Goal: Task Accomplishment & Management: Use online tool/utility

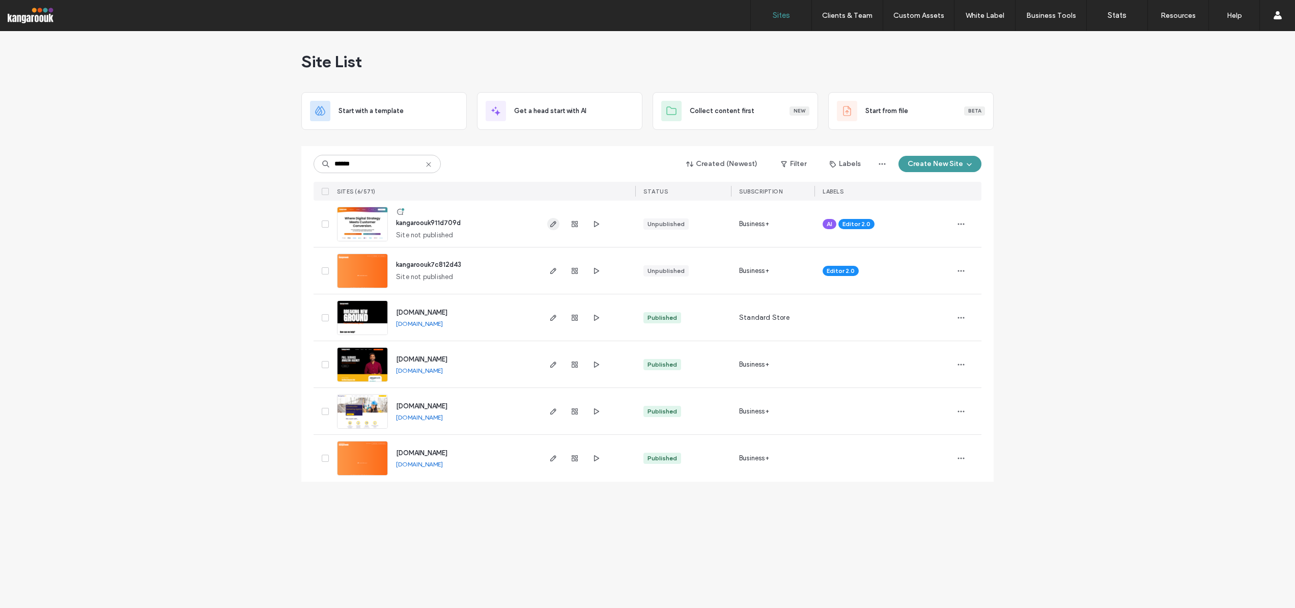
type input "******"
click at [552, 222] on icon "button" at bounding box center [553, 224] width 8 height 8
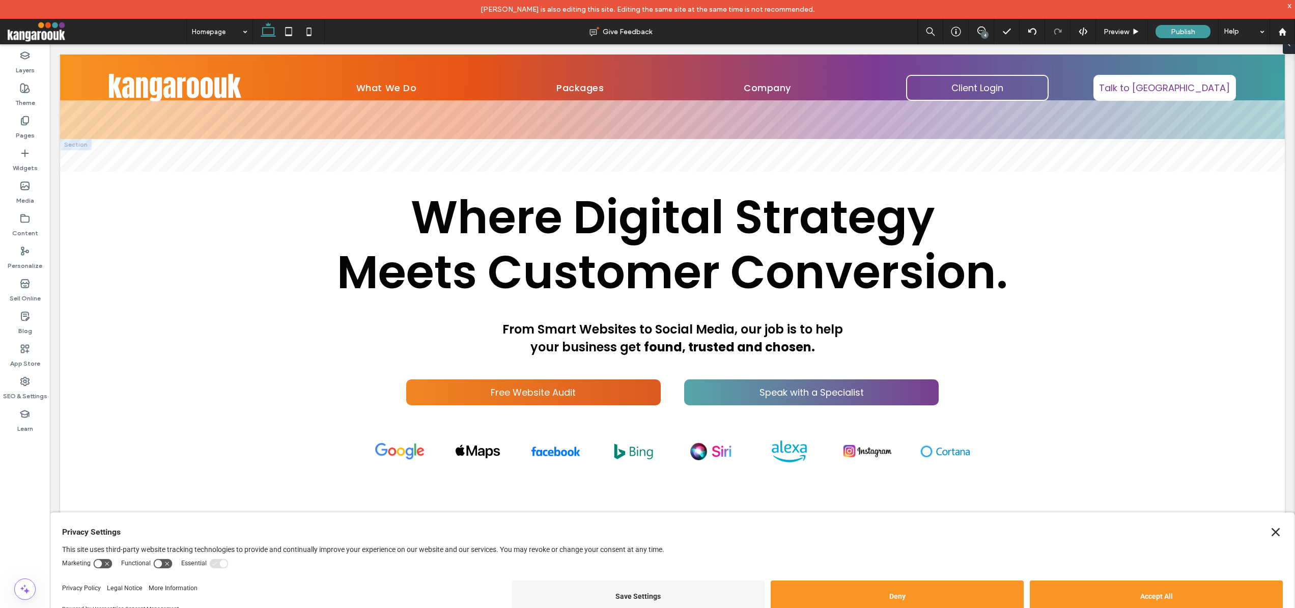
drag, startPoint x: 588, startPoint y: 197, endPoint x: 651, endPoint y: 180, distance: 65.8
click at [595, 196] on span "Where Digital Strategy" at bounding box center [673, 217] width 524 height 65
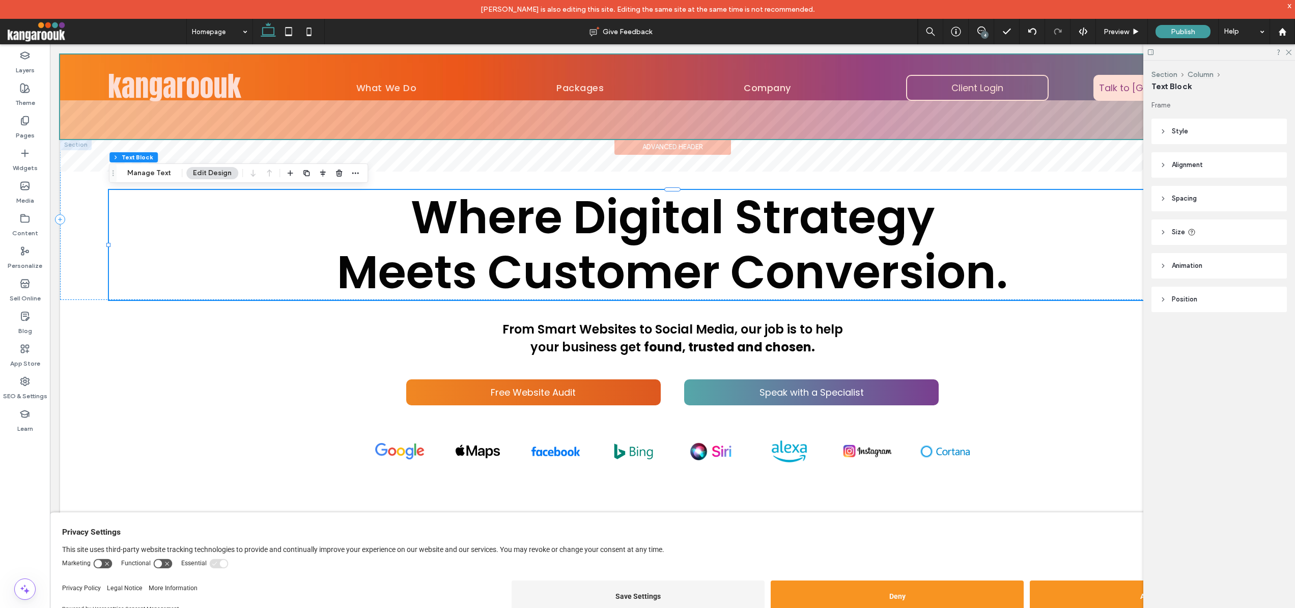
click at [856, 163] on div at bounding box center [672, 116] width 1225 height 112
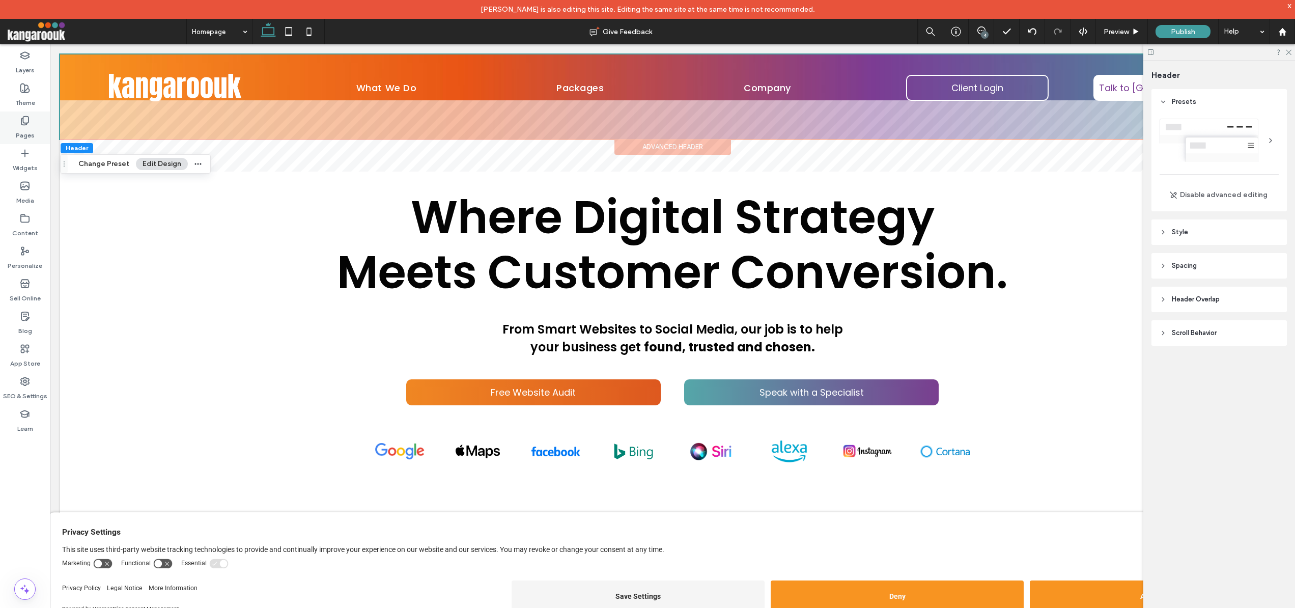
click at [25, 129] on label "Pages" at bounding box center [25, 133] width 19 height 14
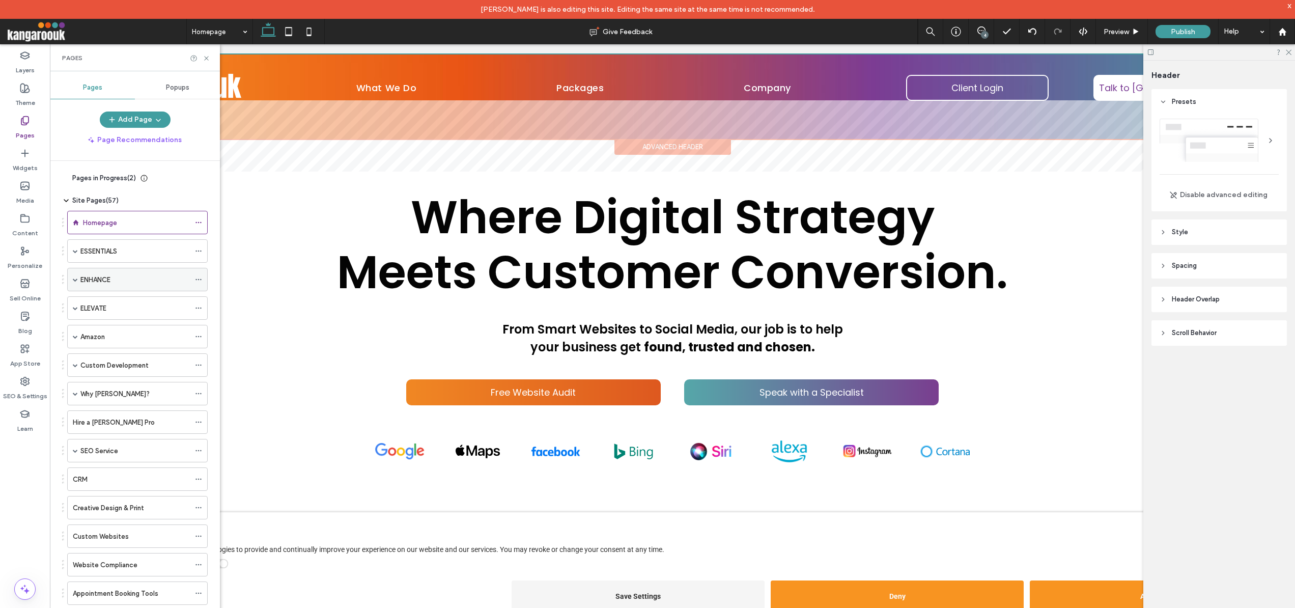
click at [119, 281] on div "ENHANCE" at bounding box center [134, 279] width 109 height 11
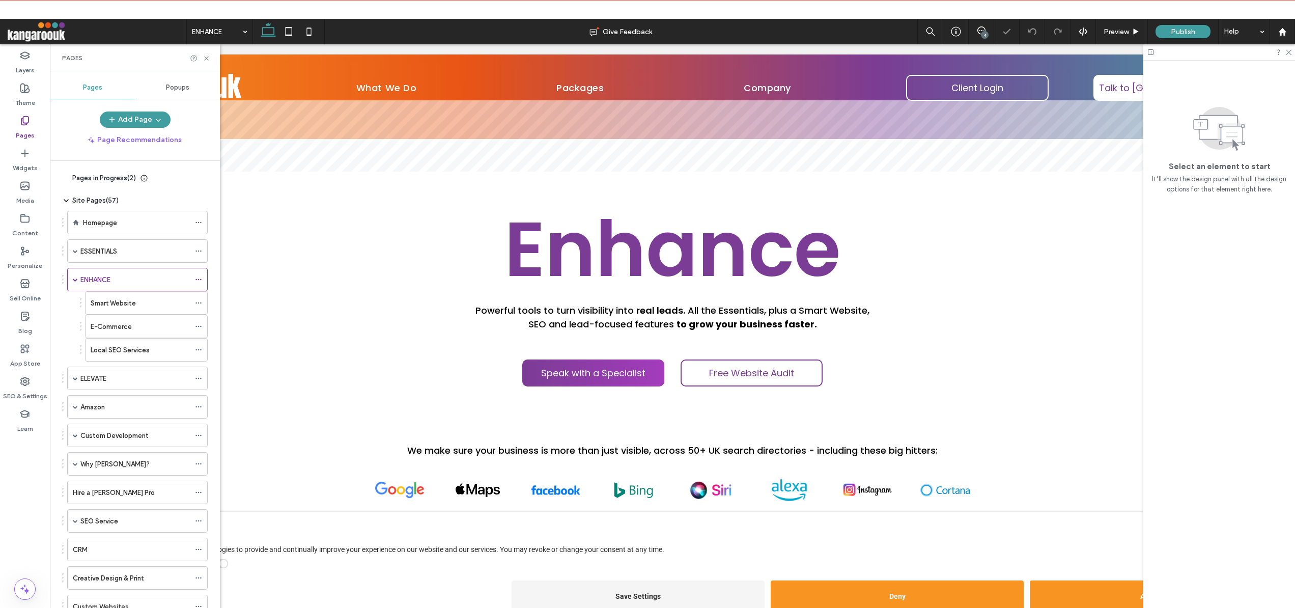
scroll to position [1315, 0]
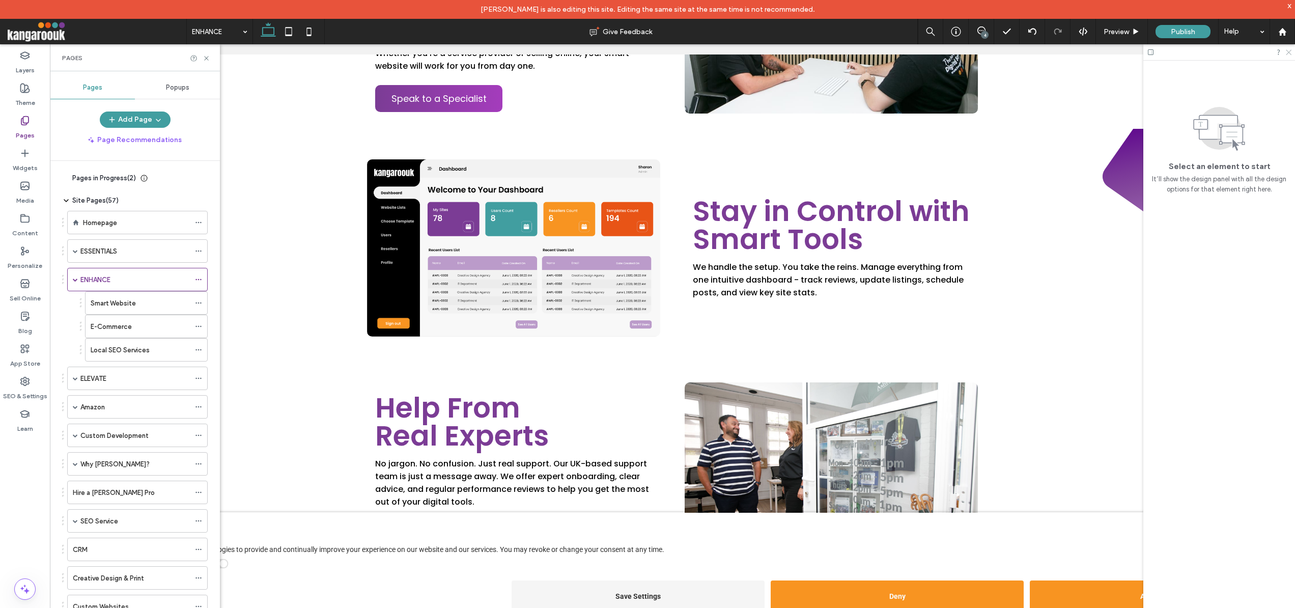
click at [1291, 52] on icon at bounding box center [1288, 51] width 7 height 7
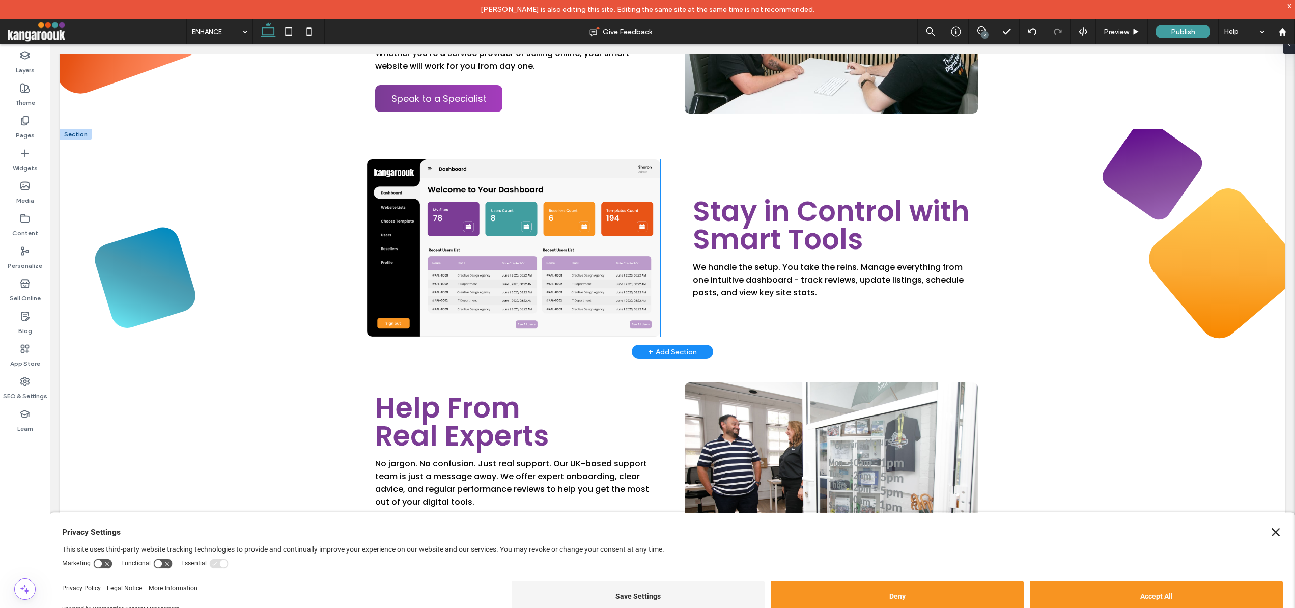
click at [490, 241] on img at bounding box center [513, 247] width 293 height 177
type input "**"
click at [410, 141] on button "Manage Image" at bounding box center [410, 142] width 63 height 12
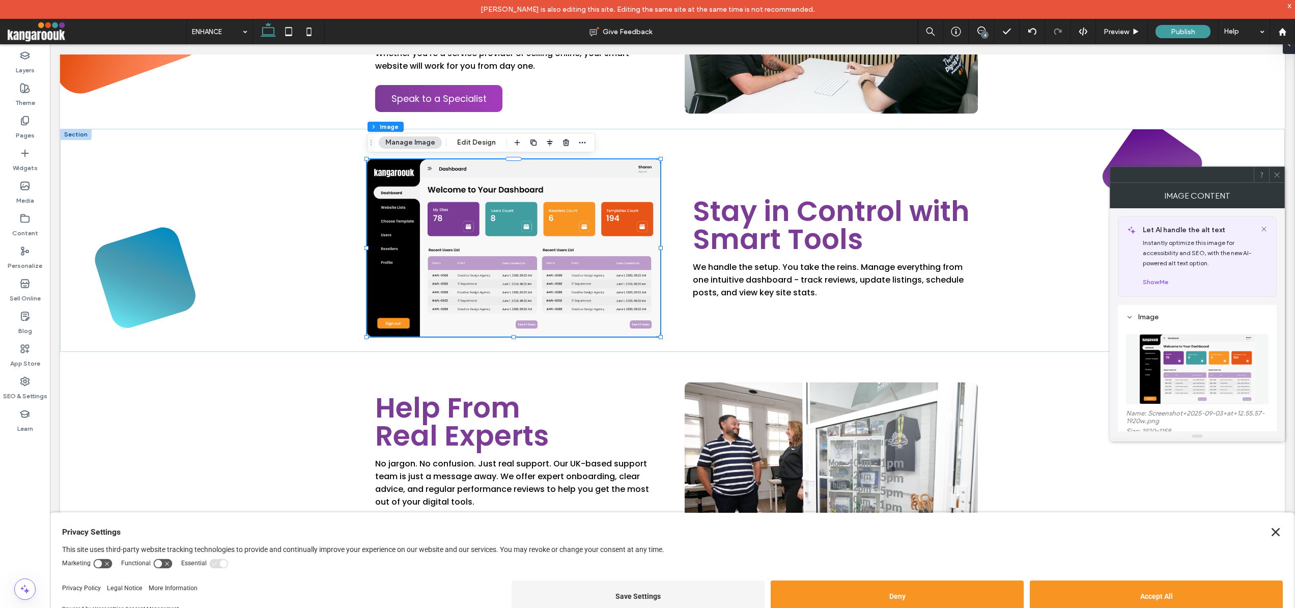
click at [1202, 371] on img at bounding box center [1198, 369] width 116 height 70
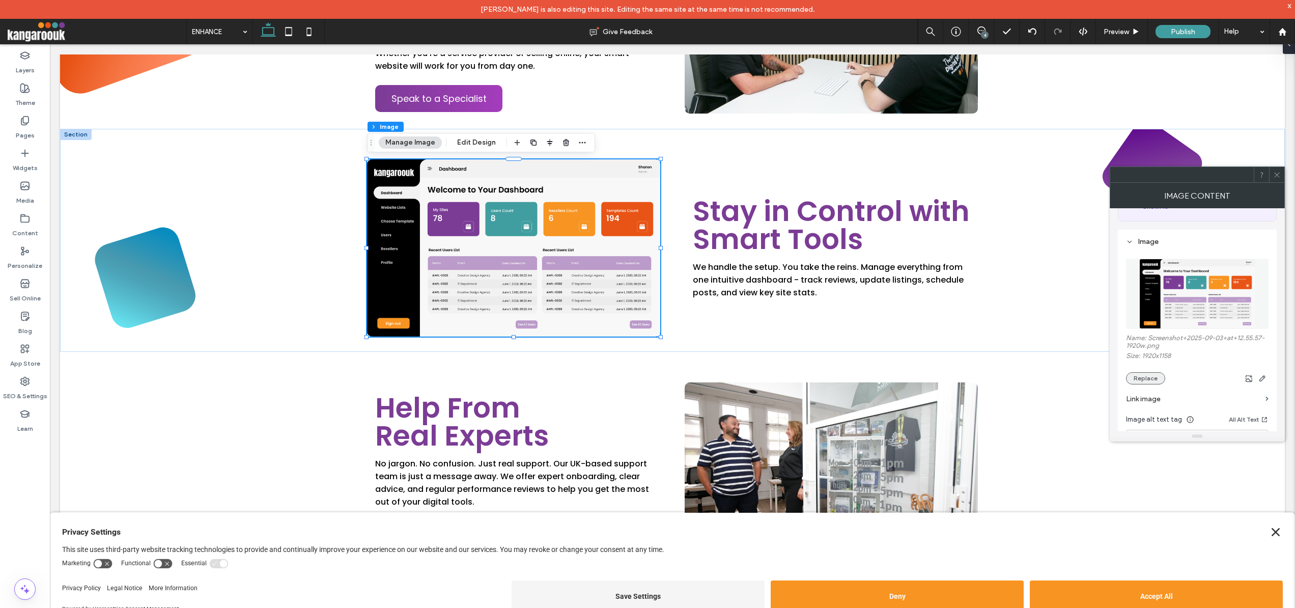
click at [1149, 378] on button "Replace" at bounding box center [1145, 378] width 39 height 12
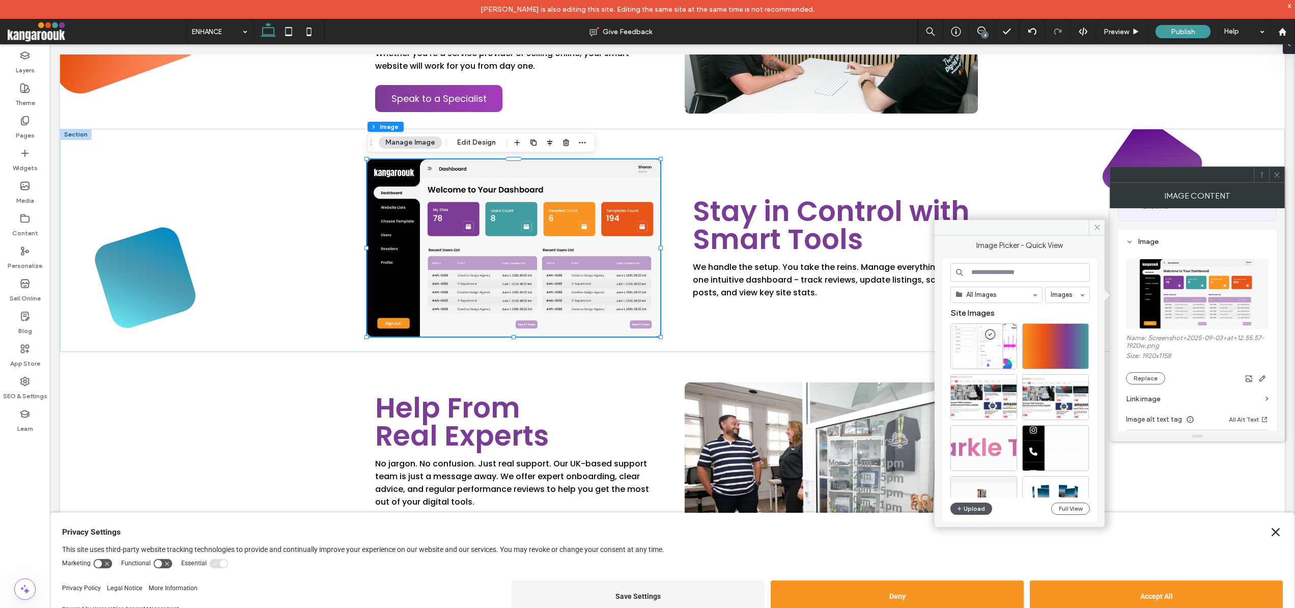
click at [977, 510] on button "Upload" at bounding box center [972, 509] width 42 height 12
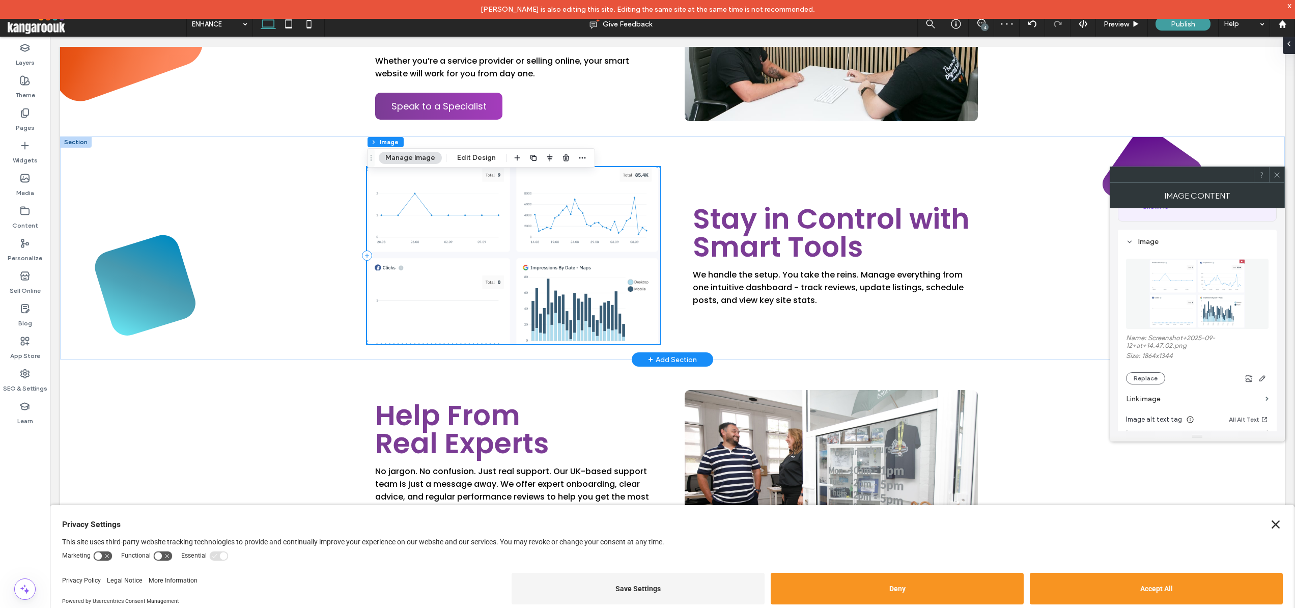
scroll to position [1302, 0]
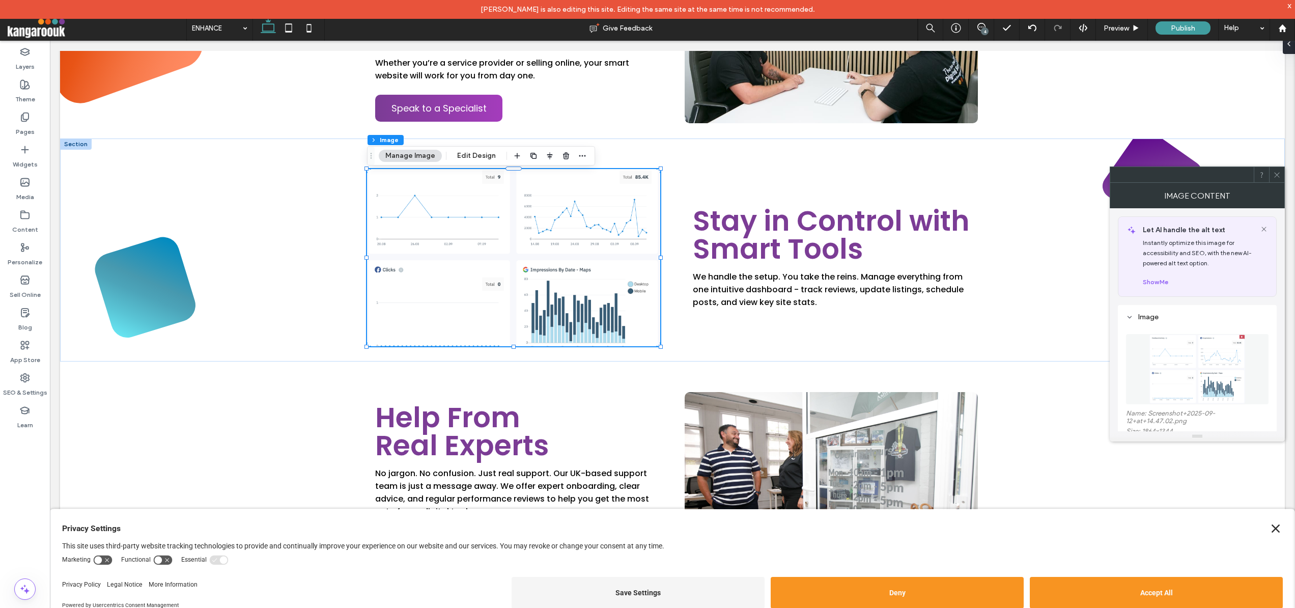
scroll to position [75, 0]
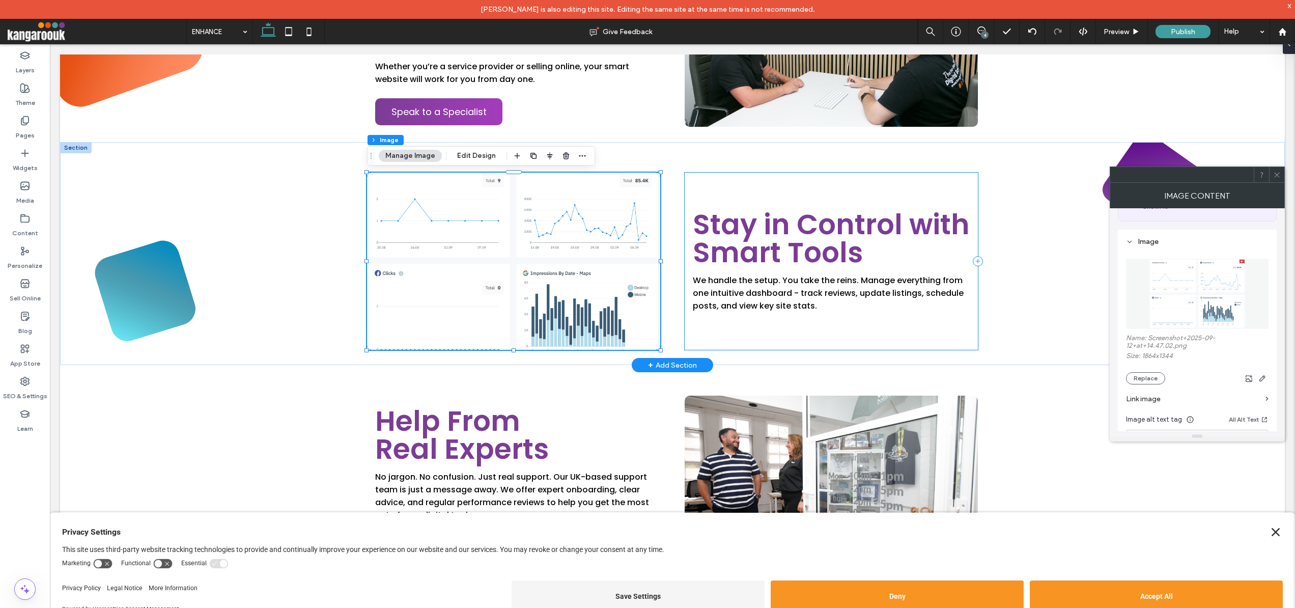
click at [873, 339] on div "Stay in Control with Smart Tools We handle the setup. You take the reins. Manag…" at bounding box center [831, 261] width 293 height 177
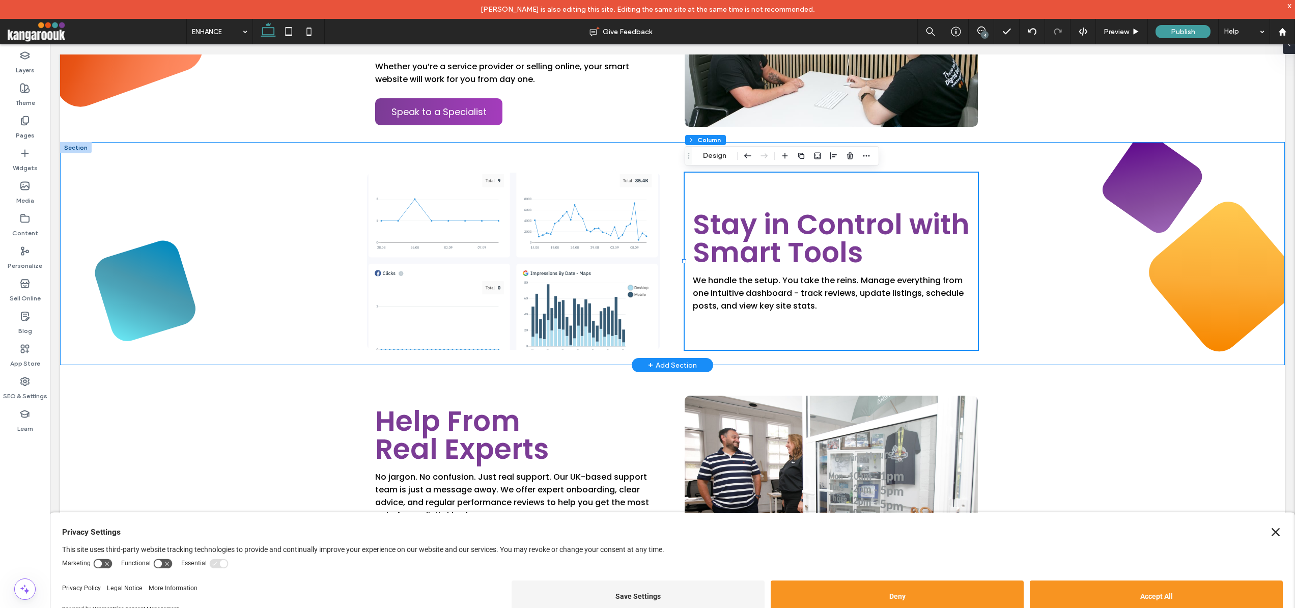
click at [1123, 298] on div "Stay in Control with Smart Tools We handle the setup. You take the reins. Manag…" at bounding box center [672, 253] width 1225 height 223
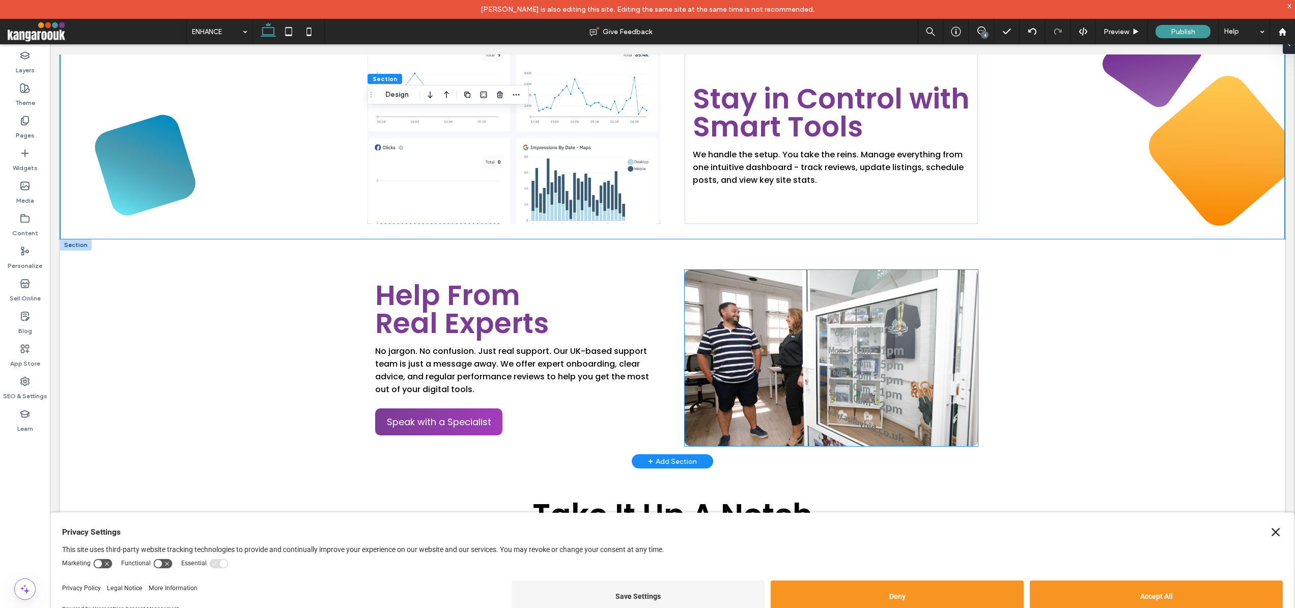
scroll to position [1376, 0]
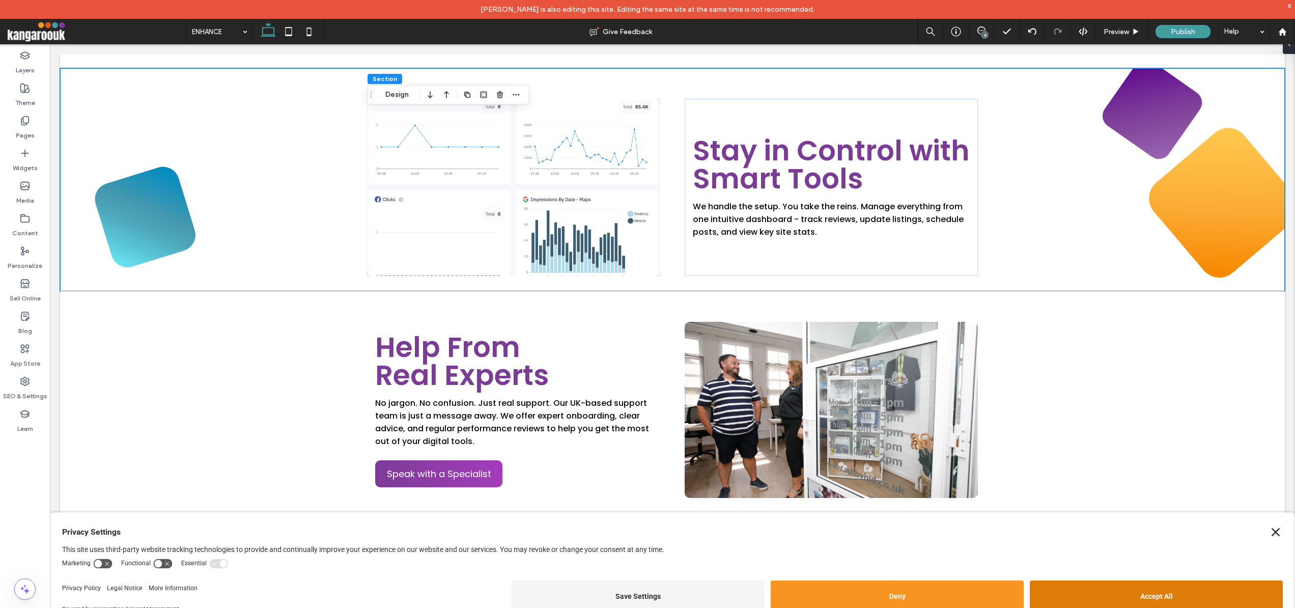
click at [1162, 594] on button "Accept All" at bounding box center [1156, 597] width 253 height 32
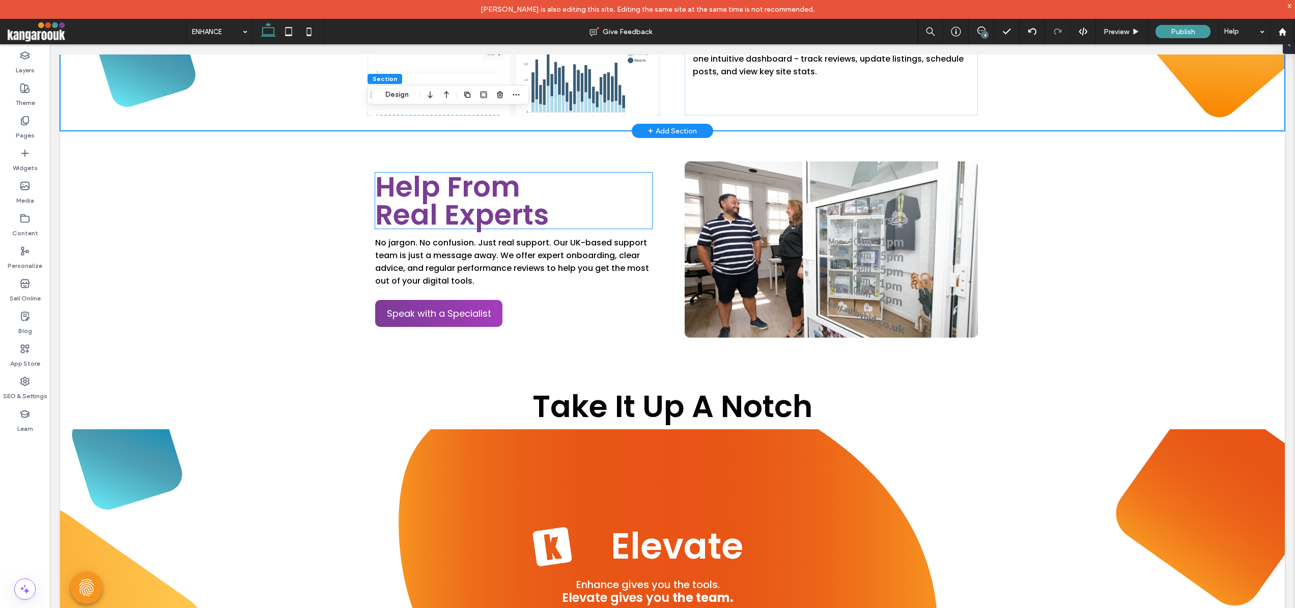
scroll to position [1539, 0]
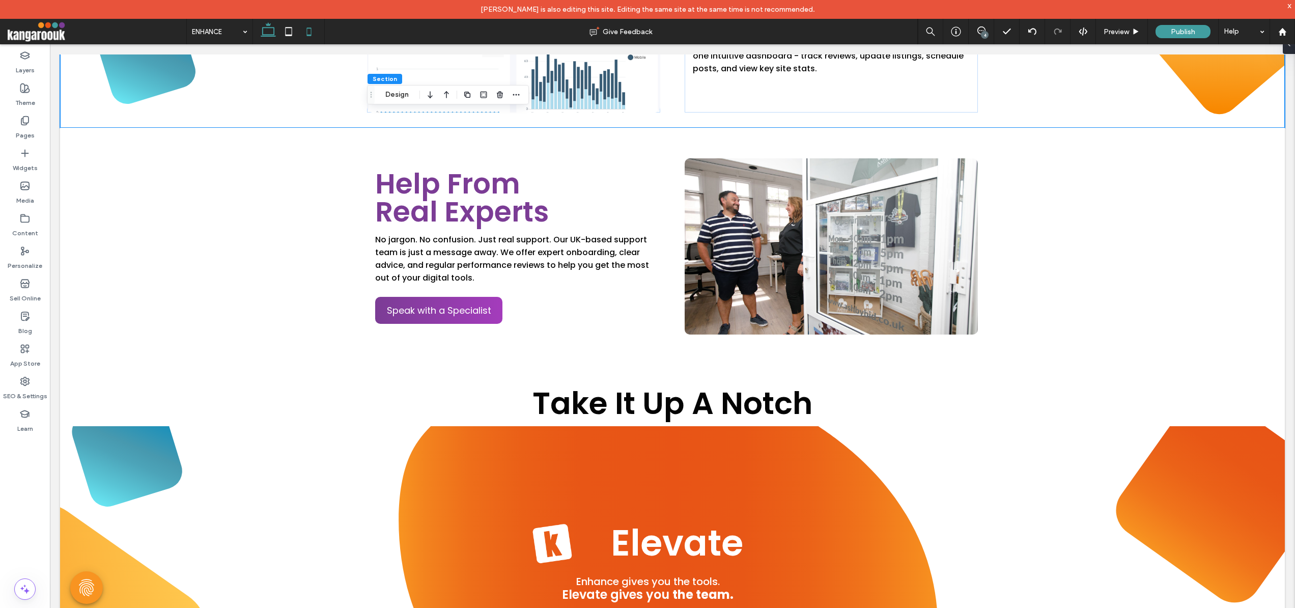
click at [313, 30] on icon at bounding box center [309, 31] width 20 height 20
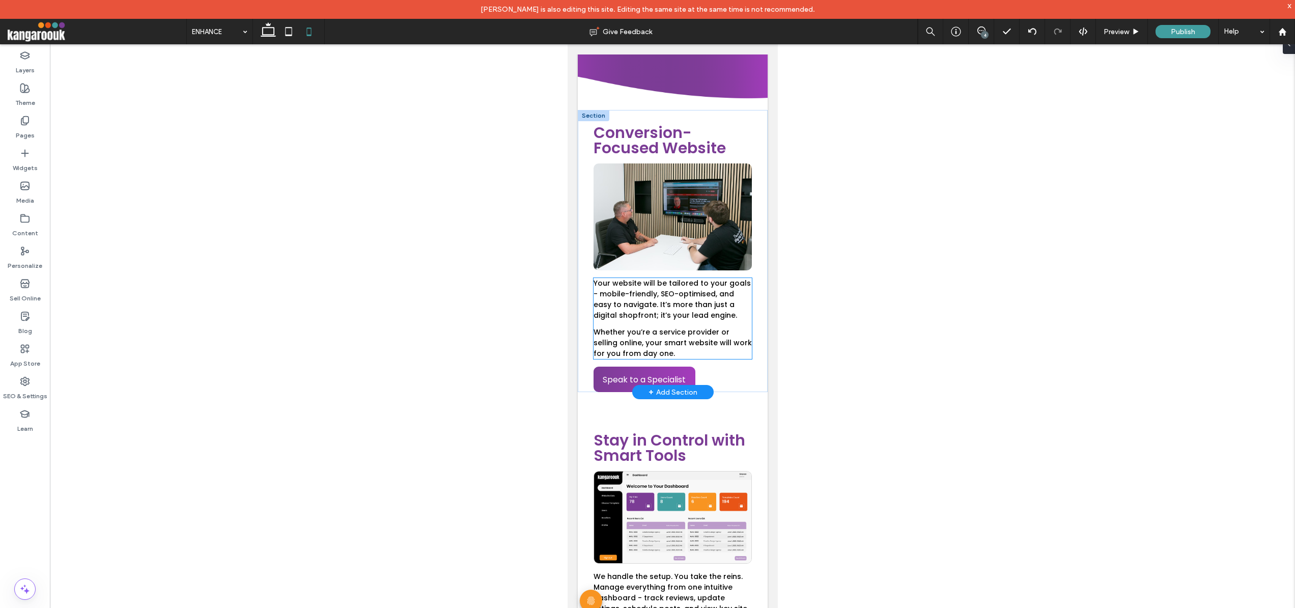
scroll to position [1565, 0]
click at [286, 24] on icon at bounding box center [289, 31] width 20 height 20
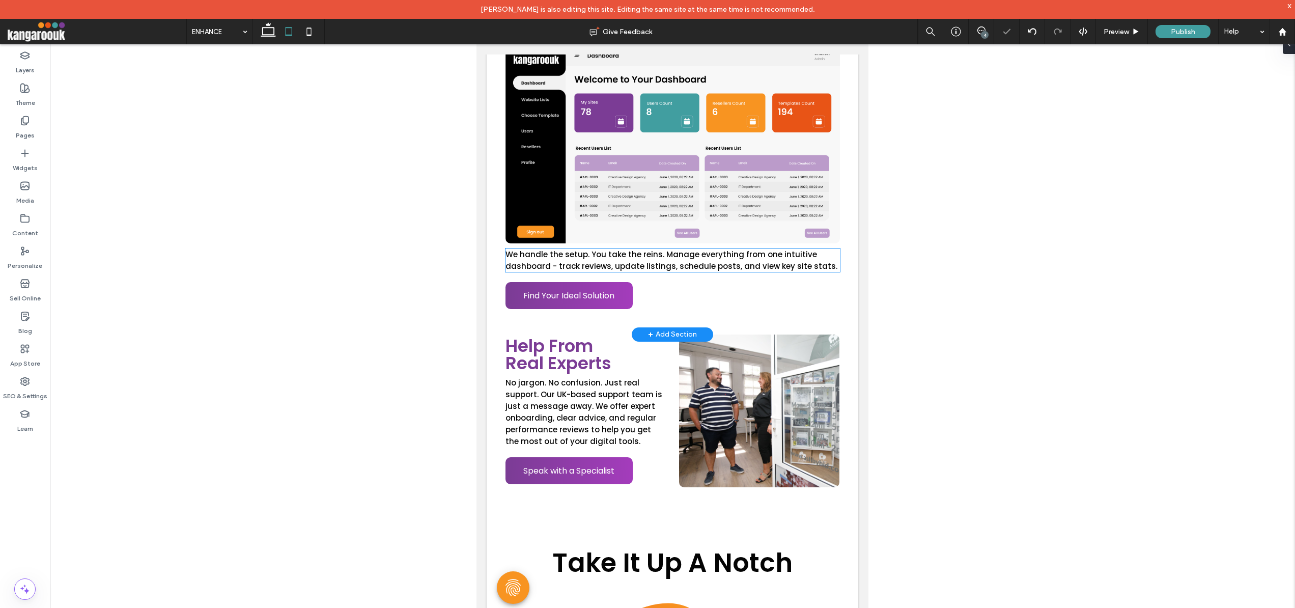
scroll to position [1514, 0]
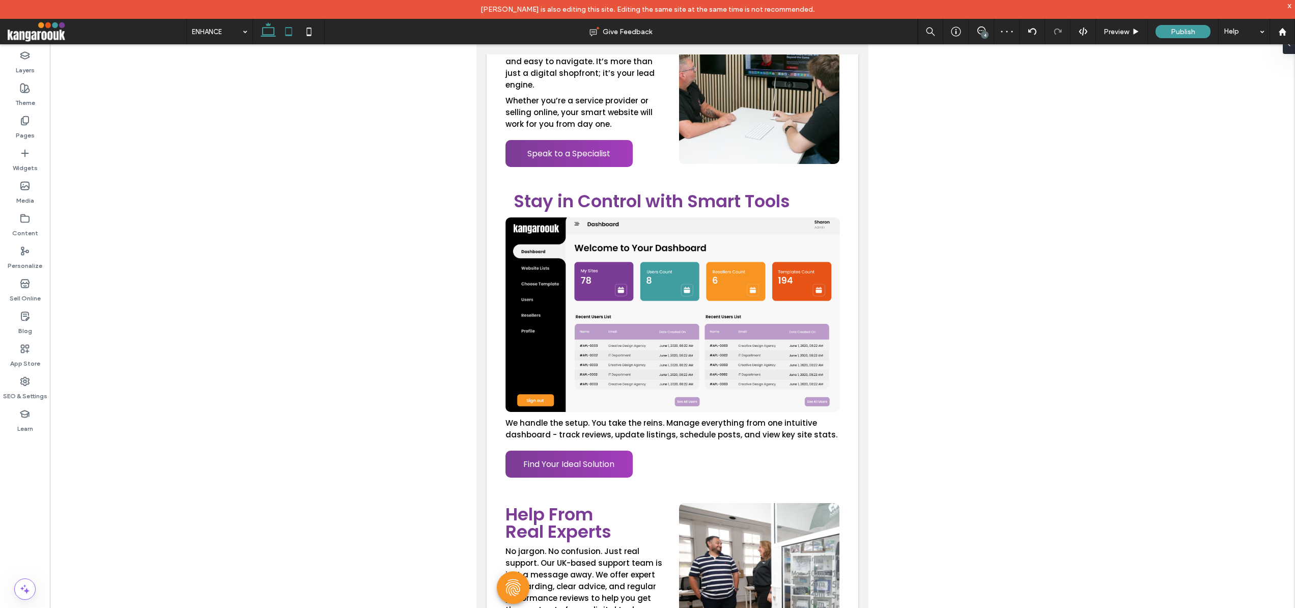
click at [266, 30] on icon at bounding box center [268, 31] width 20 height 20
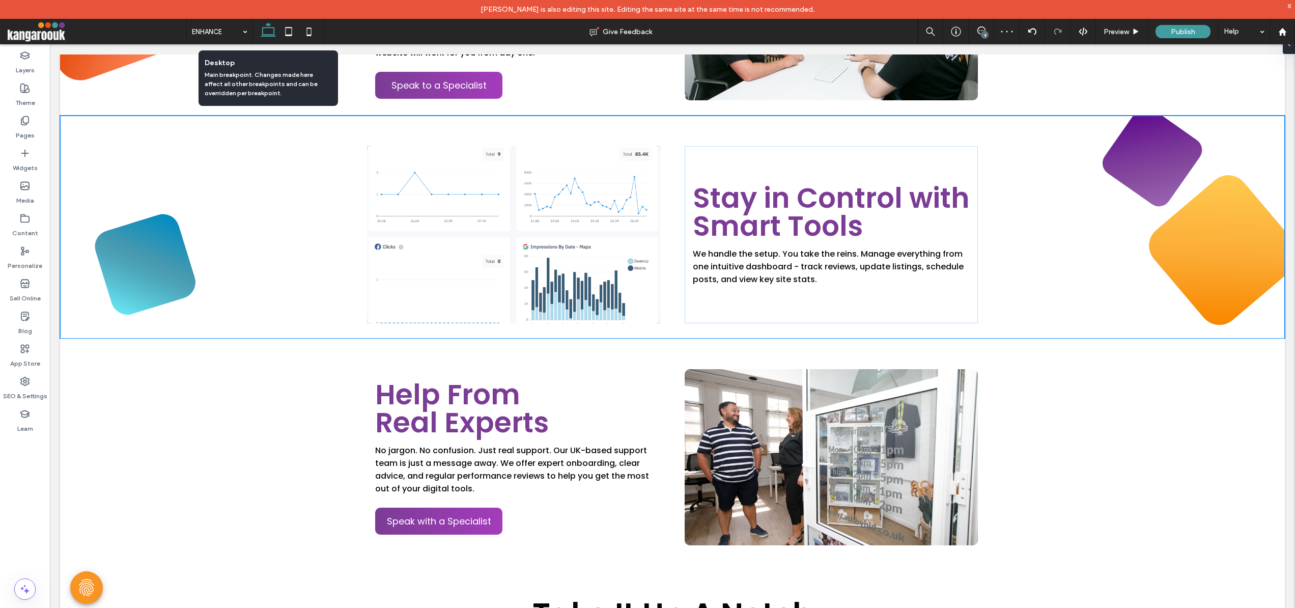
scroll to position [1318, 0]
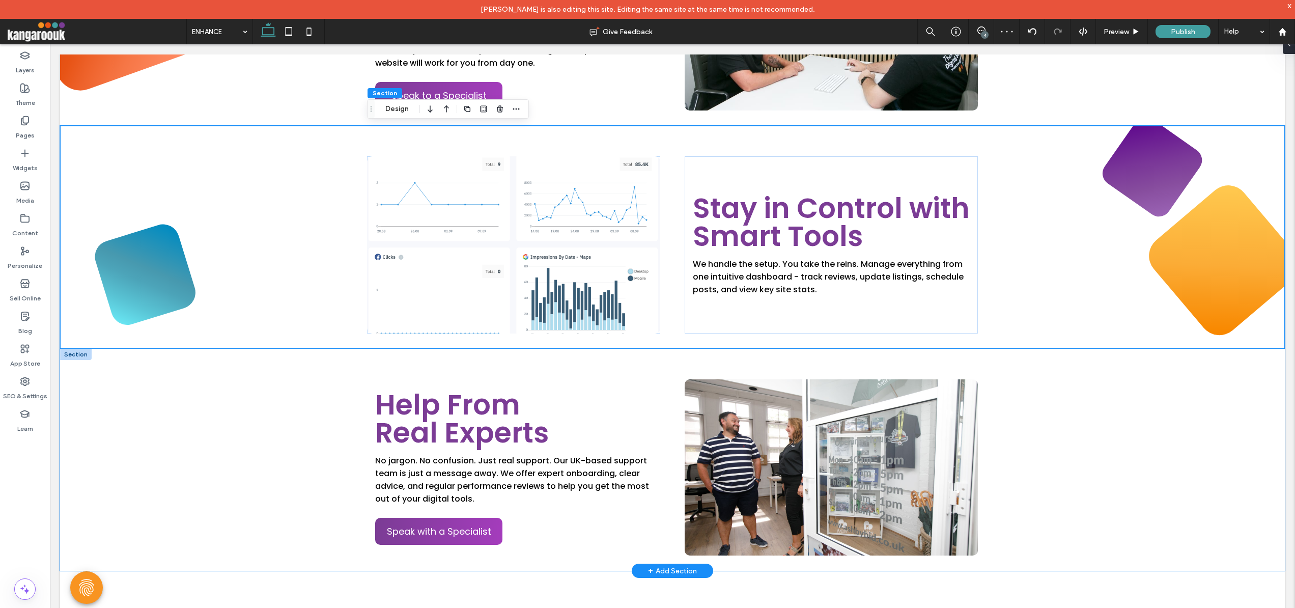
click at [479, 364] on div "Help From Real Experts No jargon. No confusion. Just real support. Our UK-based…" at bounding box center [672, 460] width 611 height 222
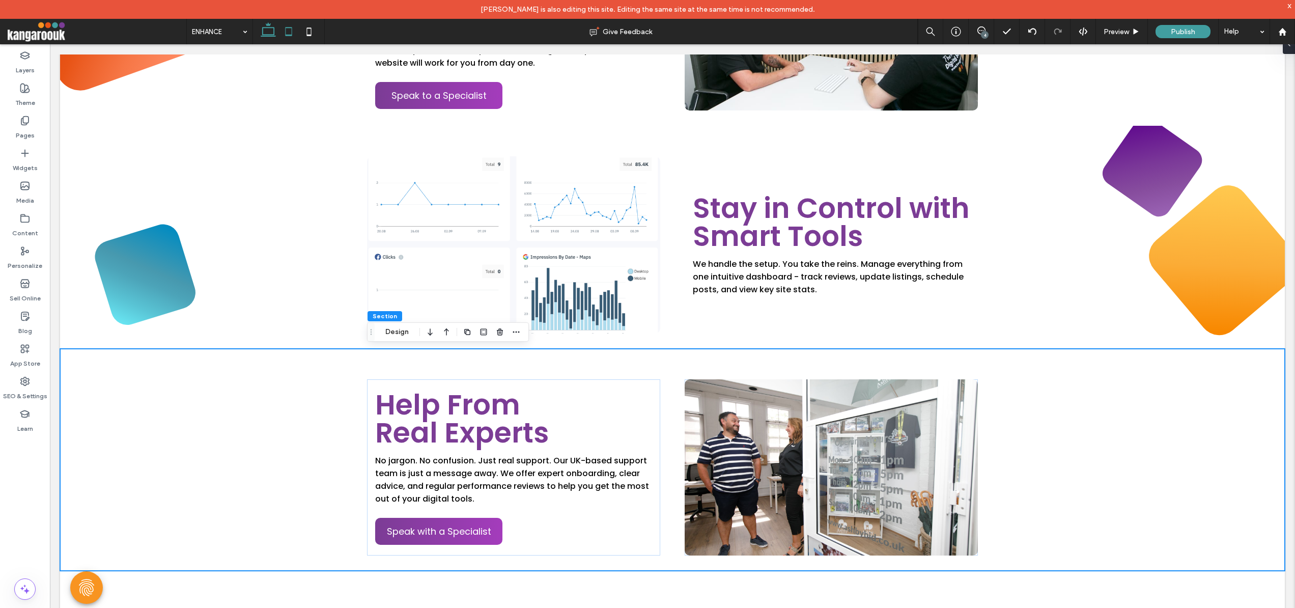
click at [287, 27] on icon at bounding box center [289, 31] width 20 height 20
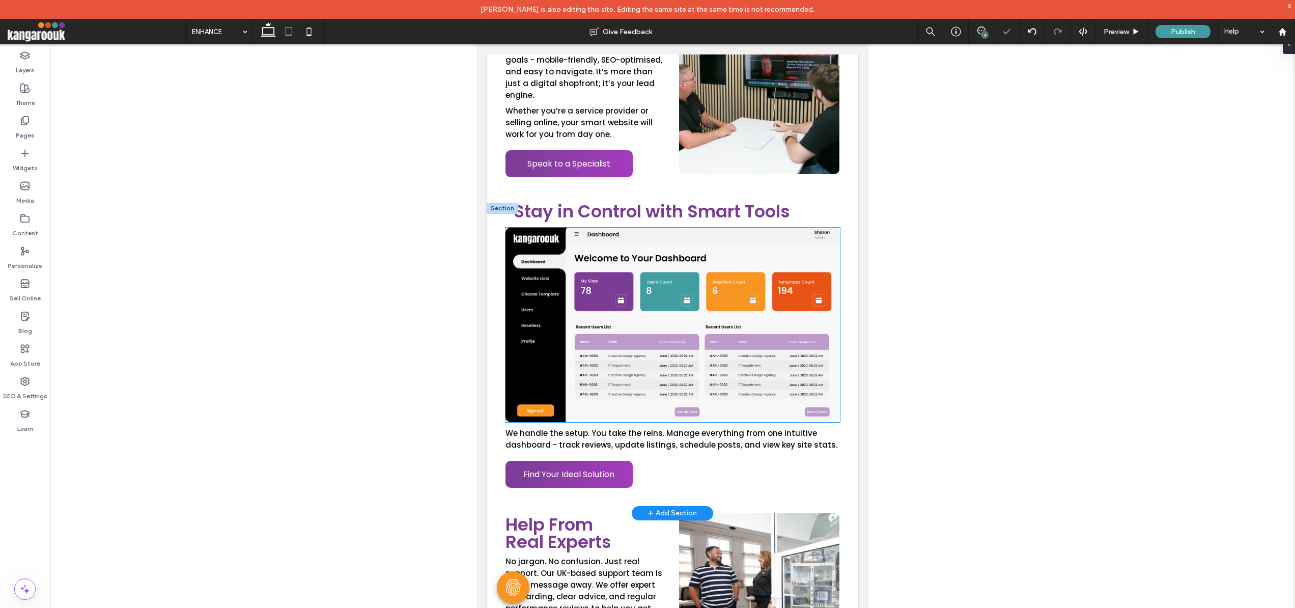
click at [729, 309] on img at bounding box center [673, 325] width 335 height 195
click at [558, 204] on button "Manage Image" at bounding box center [548, 205] width 63 height 12
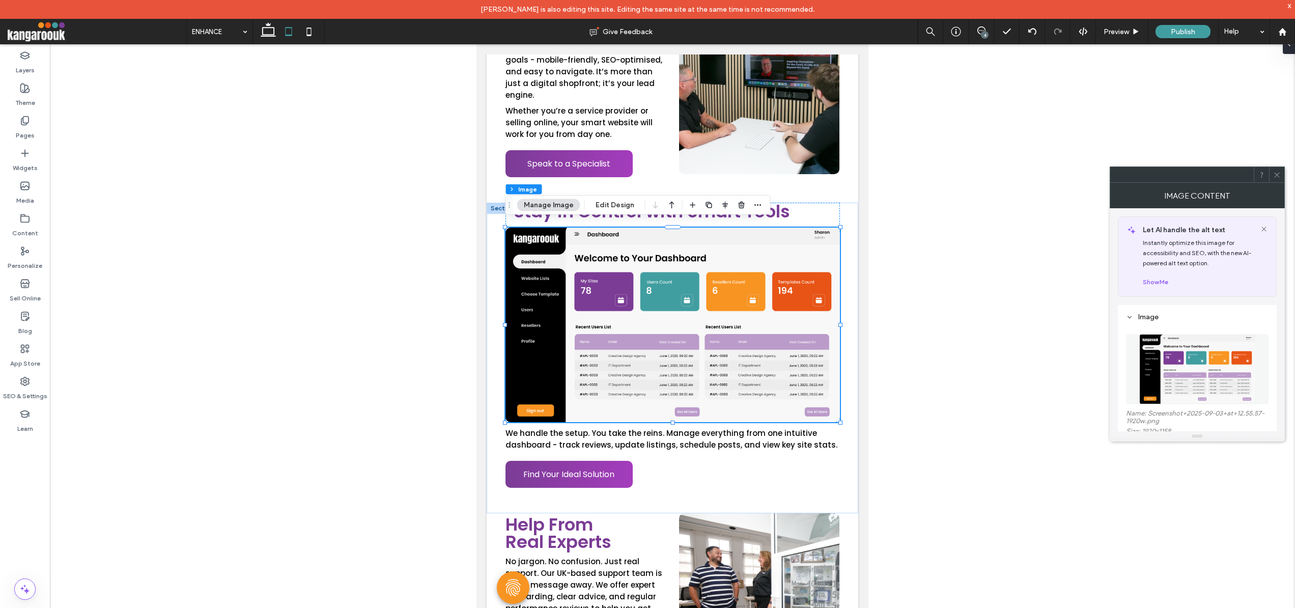
click at [1192, 365] on img at bounding box center [1198, 369] width 116 height 70
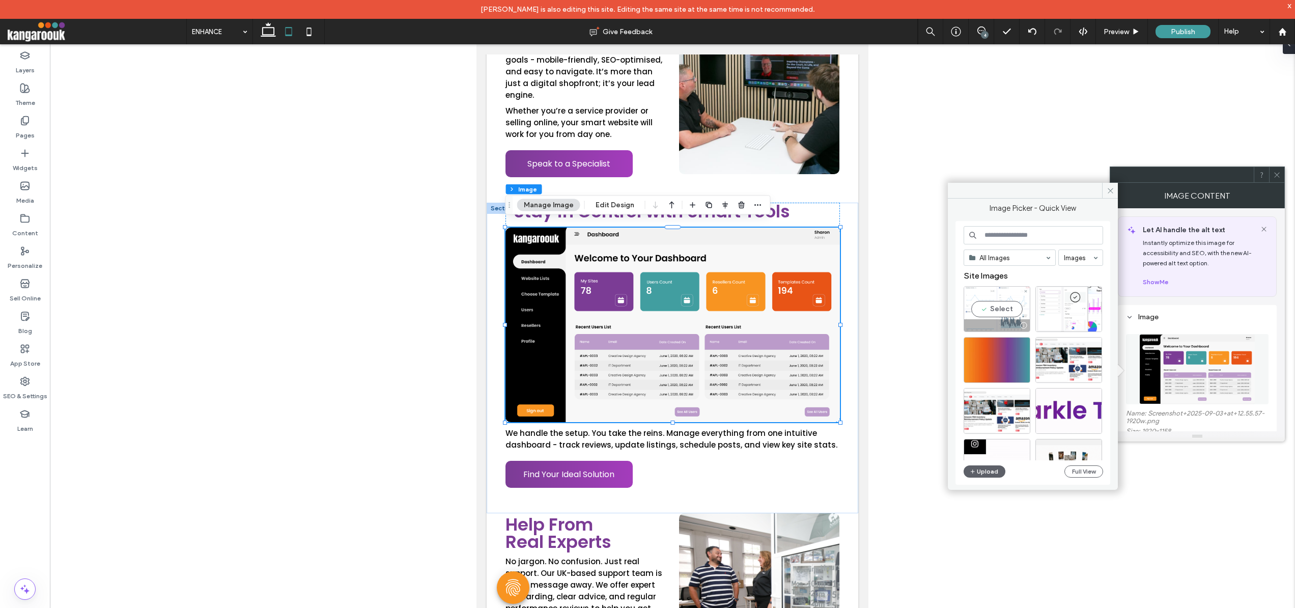
click at [988, 306] on div "Select" at bounding box center [997, 309] width 67 height 46
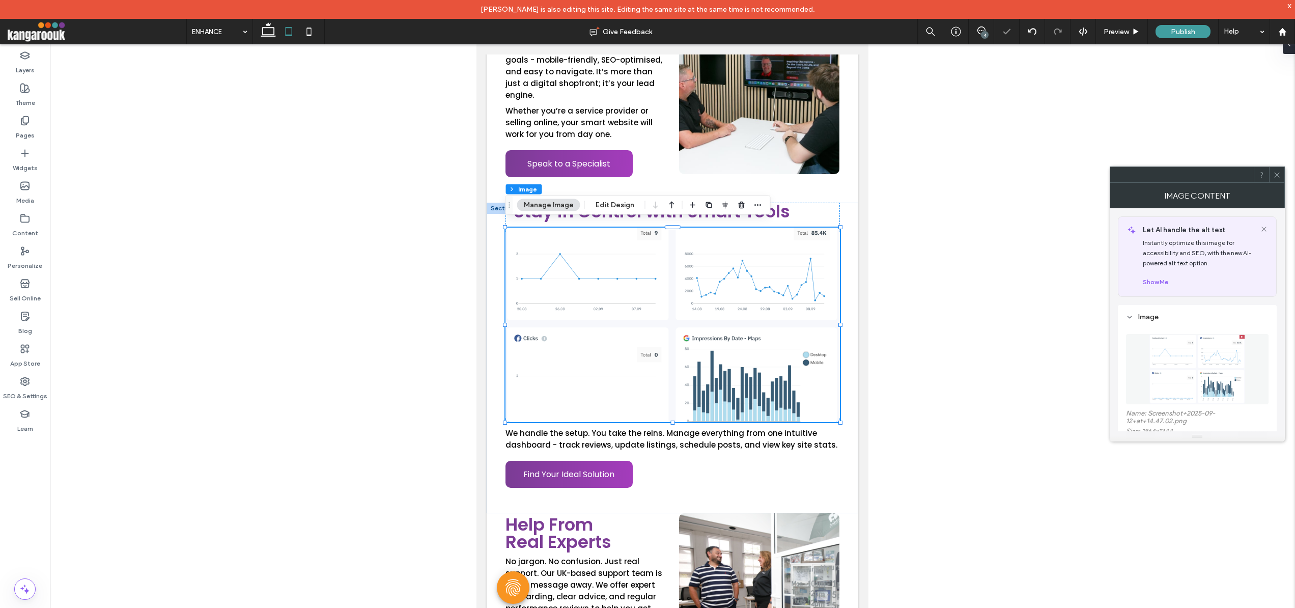
click at [1004, 349] on div at bounding box center [673, 334] width 1246 height 580
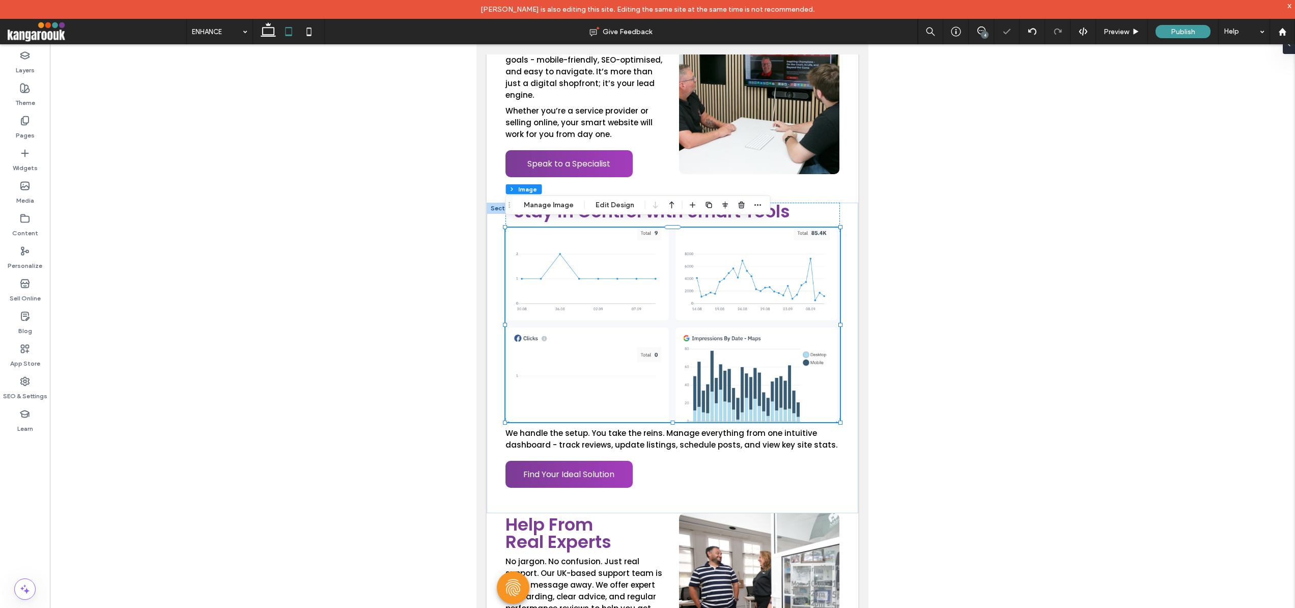
click at [970, 338] on div at bounding box center [673, 334] width 1246 height 580
click at [939, 278] on div at bounding box center [673, 334] width 1246 height 580
click at [308, 31] on icon at bounding box center [309, 31] width 20 height 20
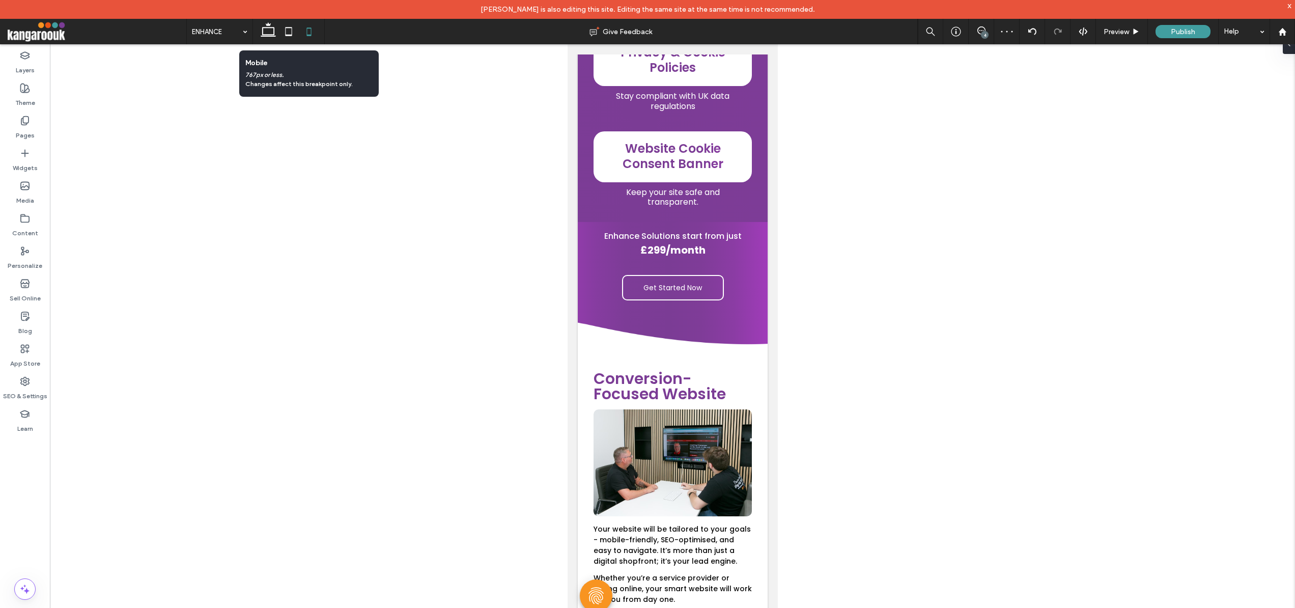
type input "***"
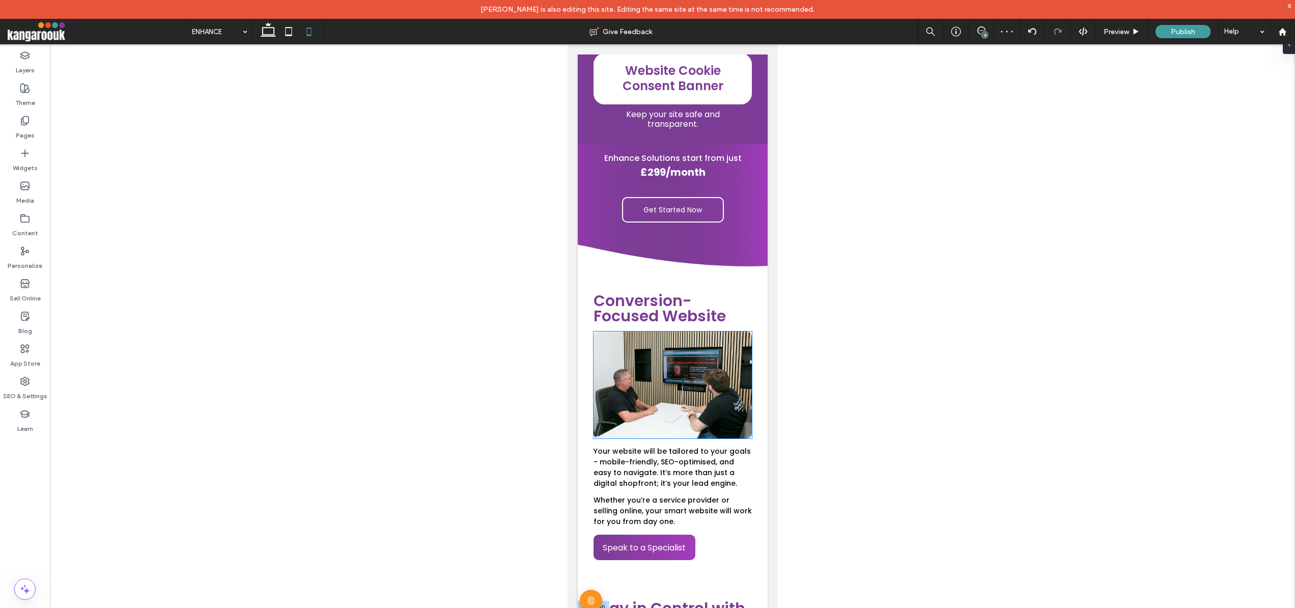
scroll to position [1662, 0]
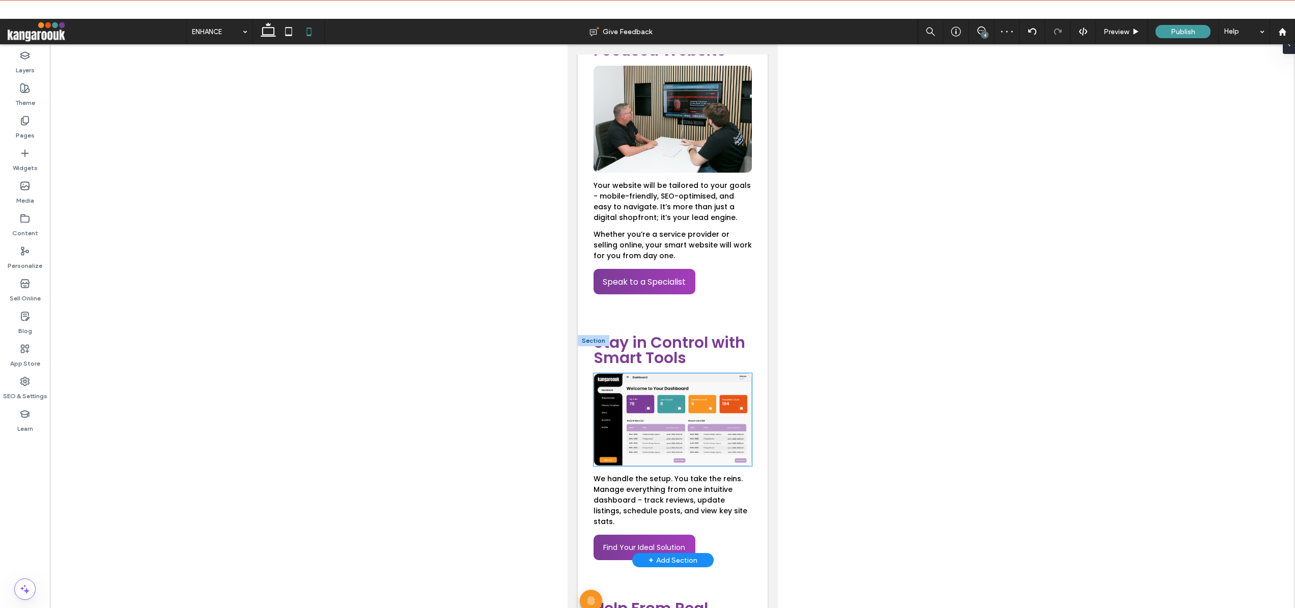
click at [689, 415] on img at bounding box center [672, 419] width 158 height 93
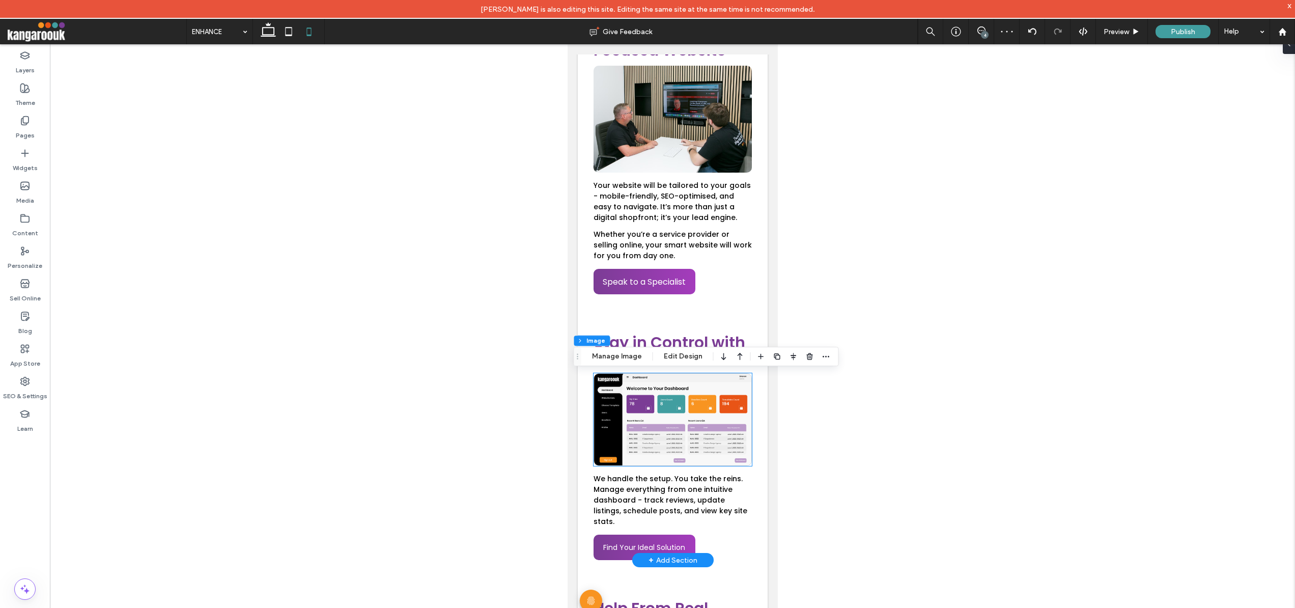
type input "*"
type input "***"
type input "**"
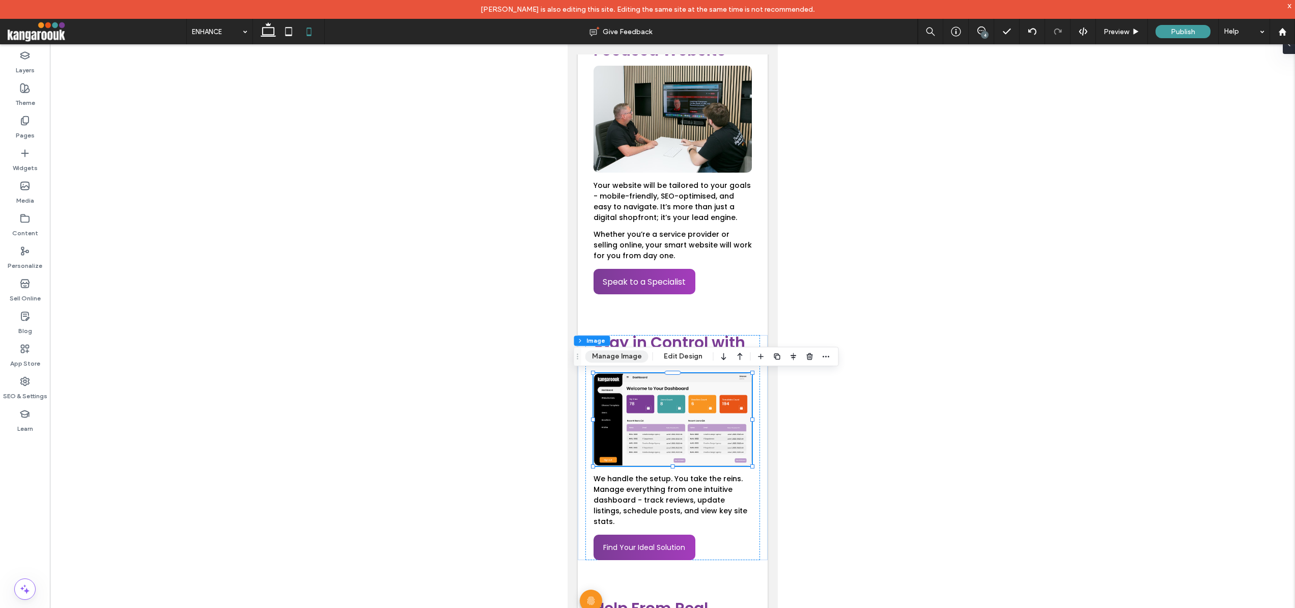
click at [611, 357] on button "Manage Image" at bounding box center [617, 356] width 63 height 12
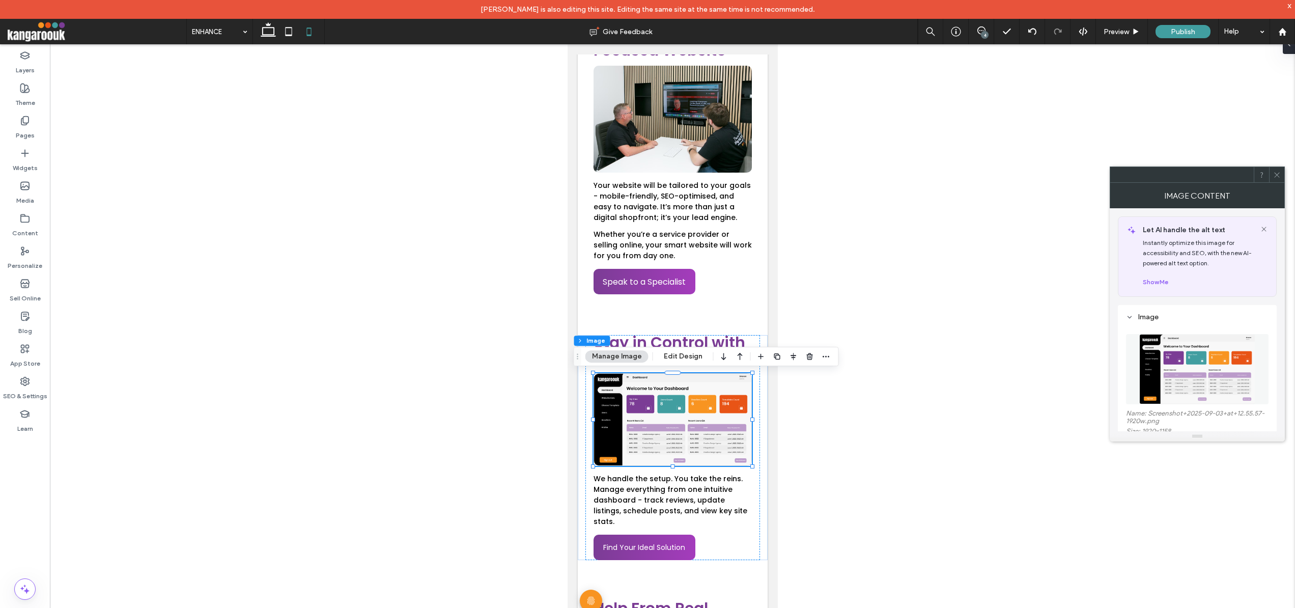
click at [1215, 355] on img at bounding box center [1198, 369] width 116 height 70
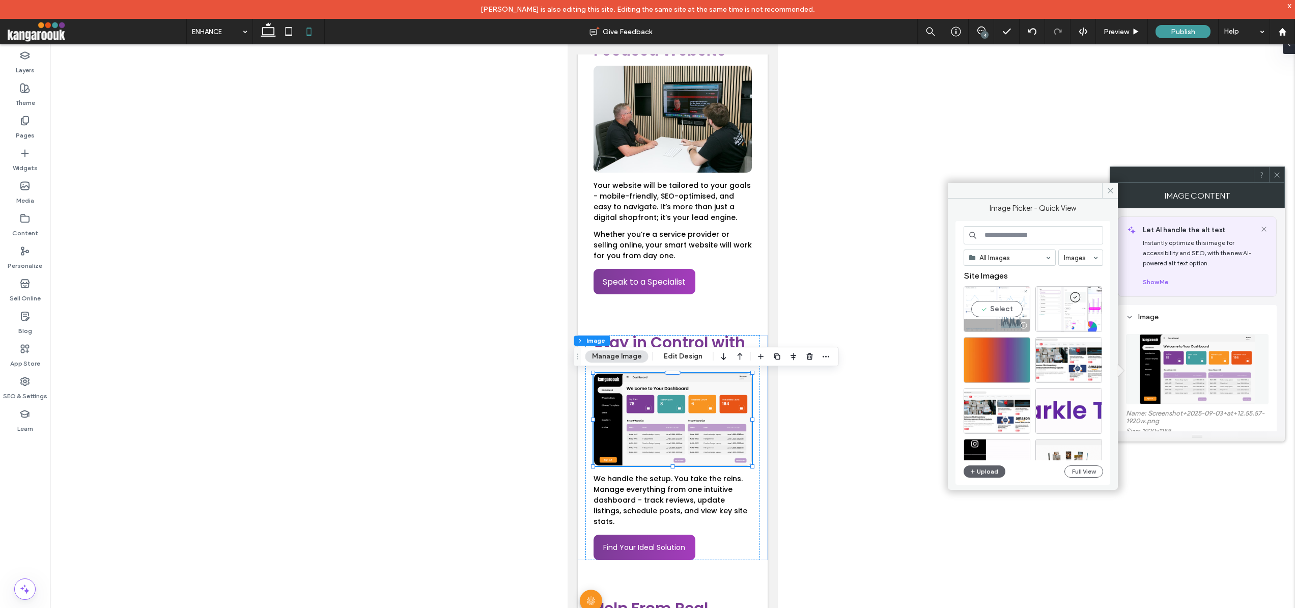
click at [1000, 305] on div "Select" at bounding box center [997, 309] width 67 height 46
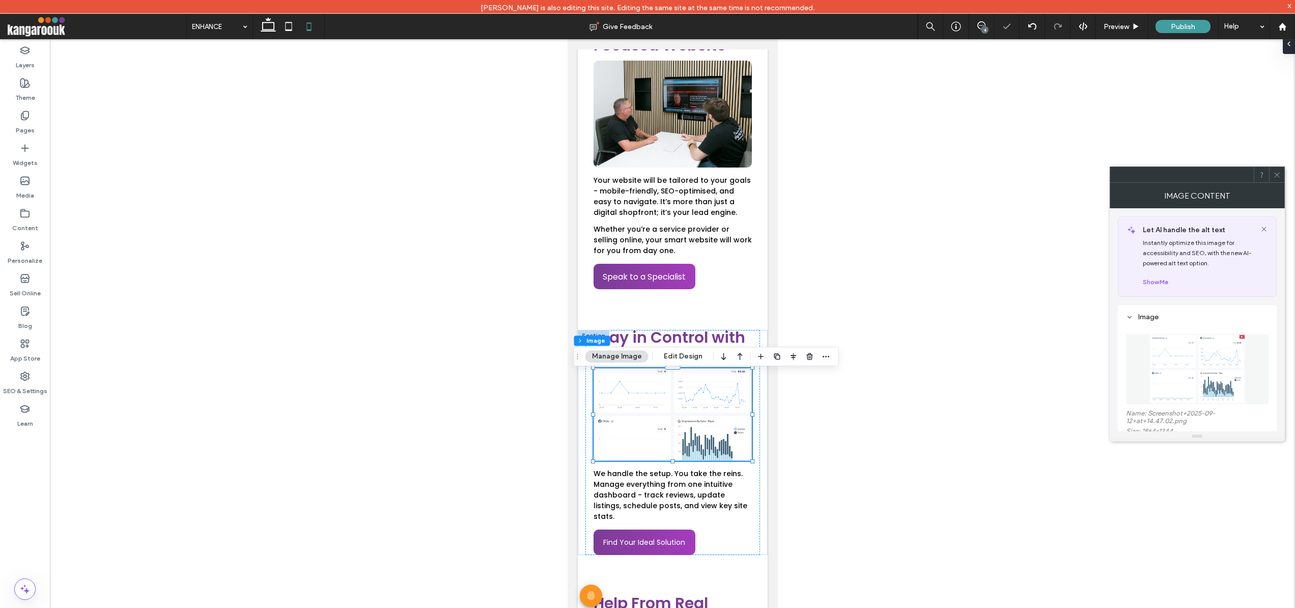
click at [861, 432] on div at bounding box center [673, 329] width 1246 height 580
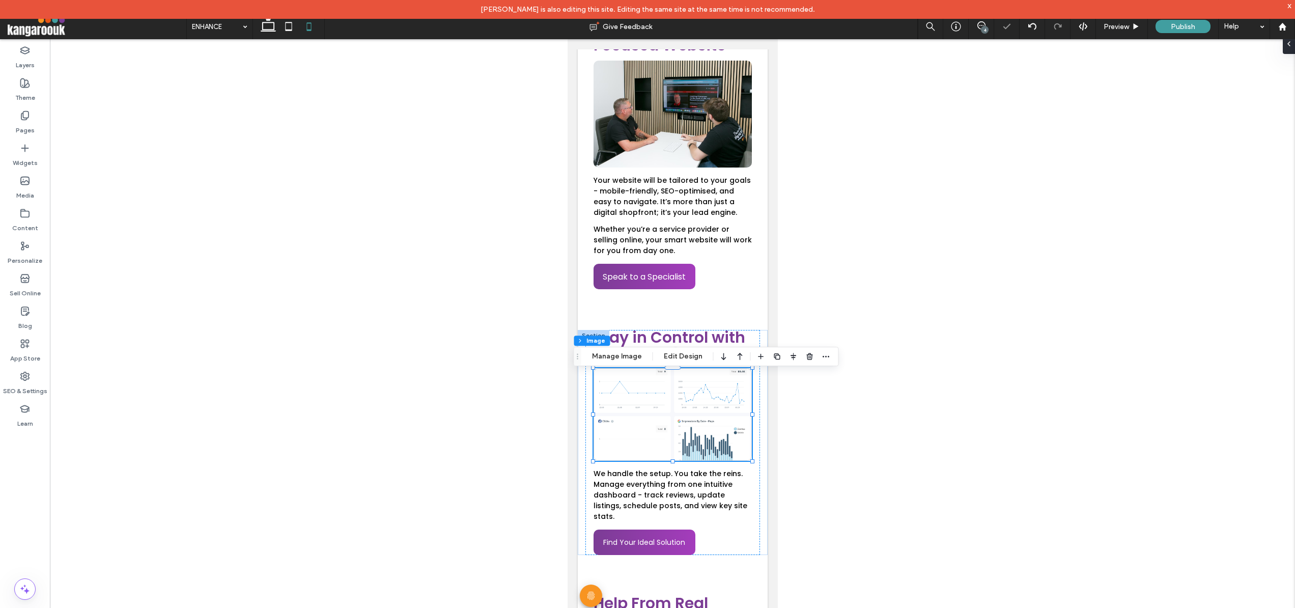
click at [813, 433] on div at bounding box center [673, 329] width 1246 height 580
click at [802, 381] on div at bounding box center [673, 329] width 1246 height 580
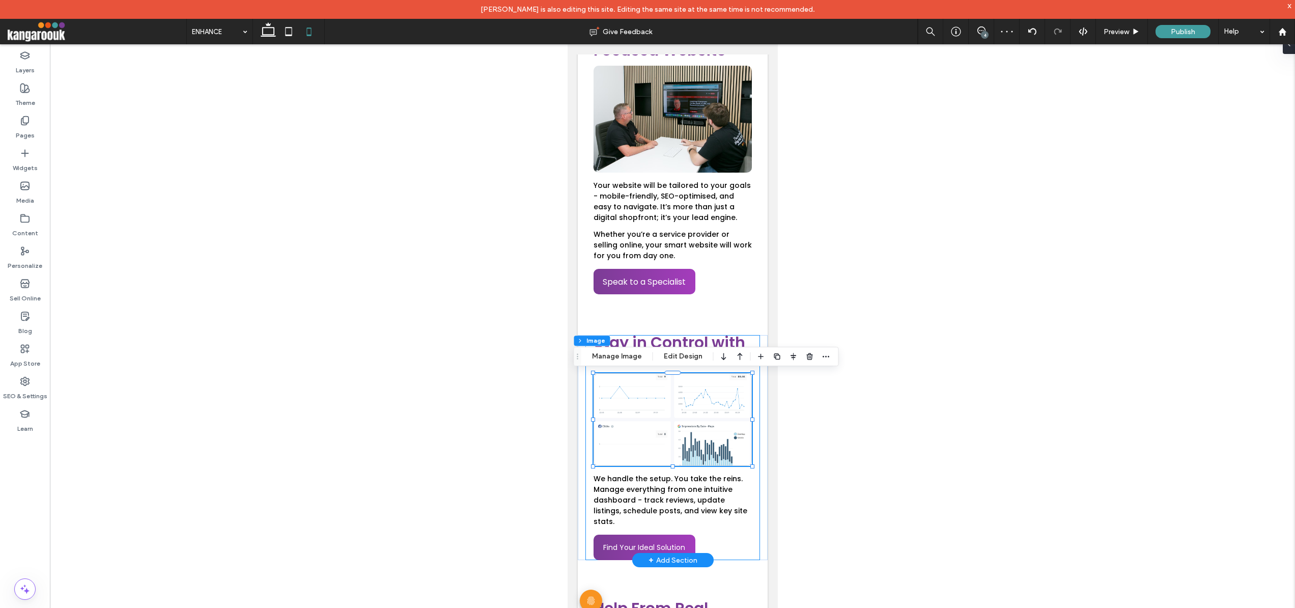
click at [755, 425] on div "Stay in Control with Smart Tools We handle the setup. You take the reins. Manag…" at bounding box center [672, 447] width 175 height 225
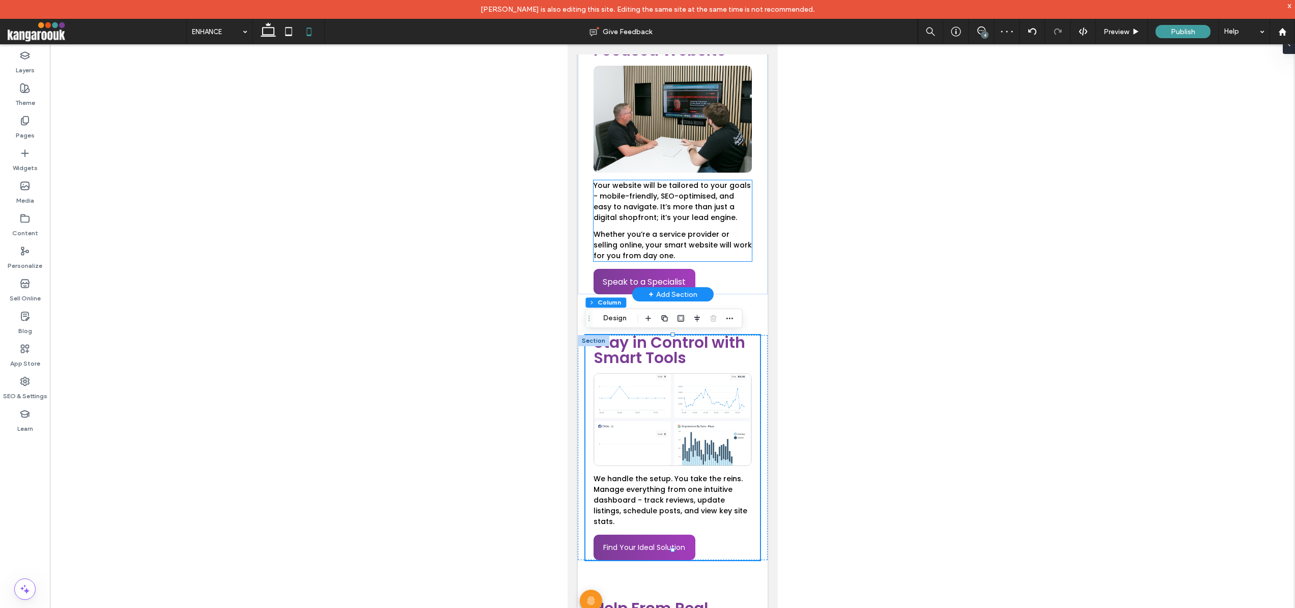
click at [705, 240] on span "Whether you’re a service provider or selling online, your smart website will wo…" at bounding box center [672, 245] width 158 height 32
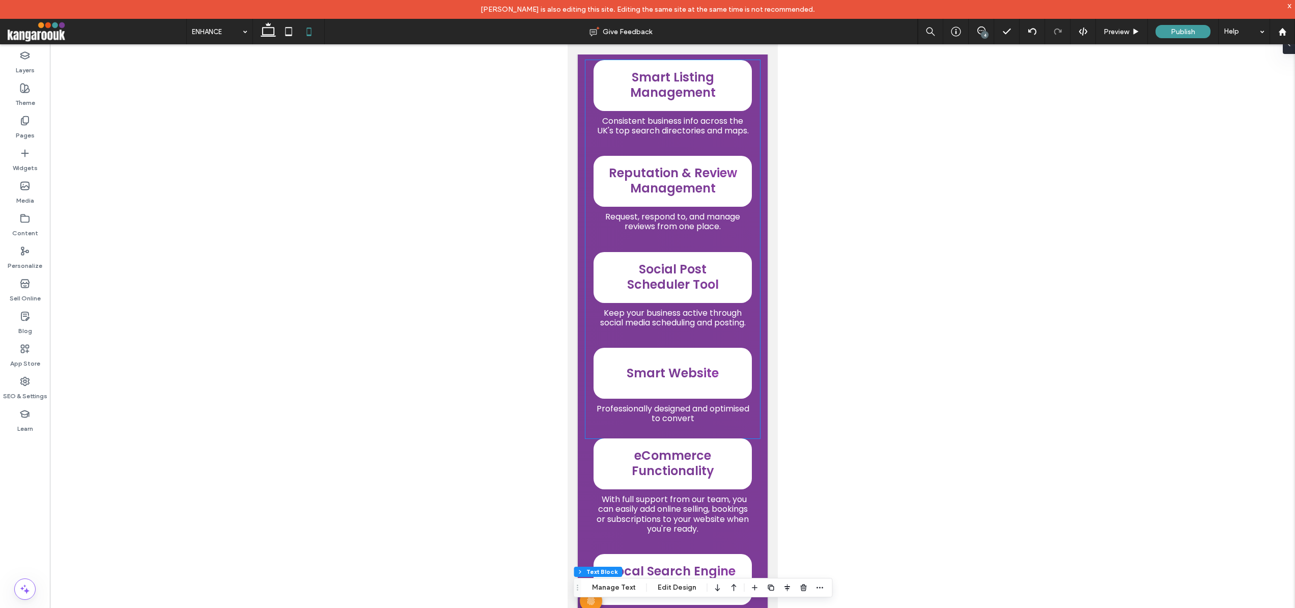
scroll to position [686, 0]
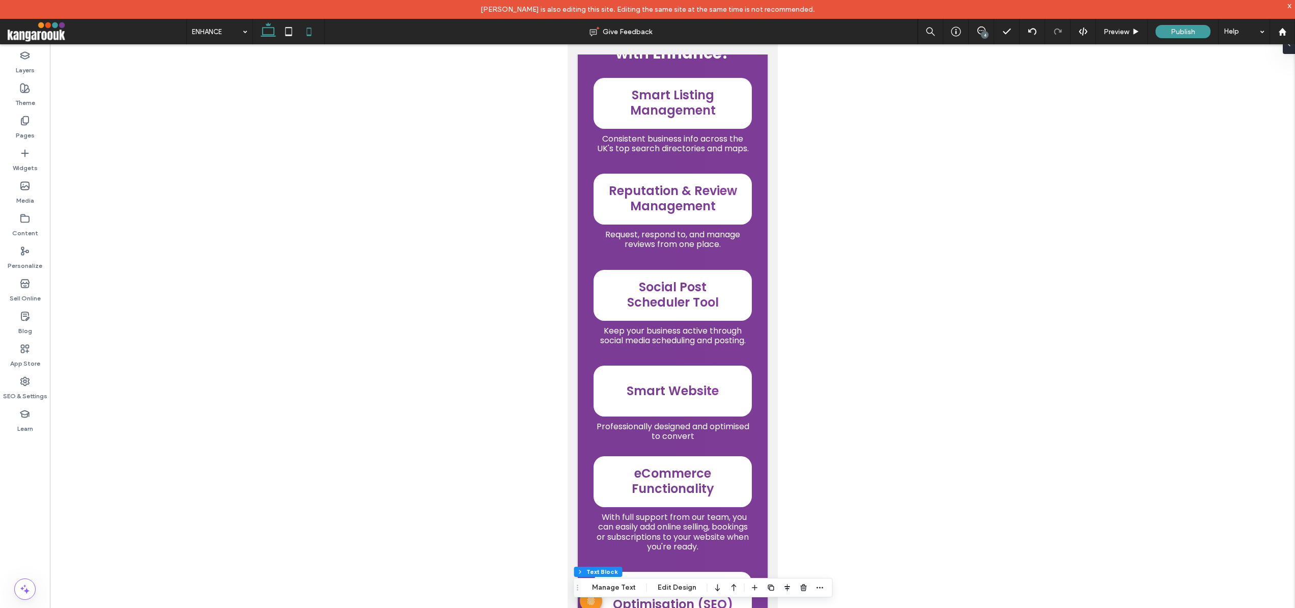
click at [273, 33] on use at bounding box center [268, 29] width 15 height 14
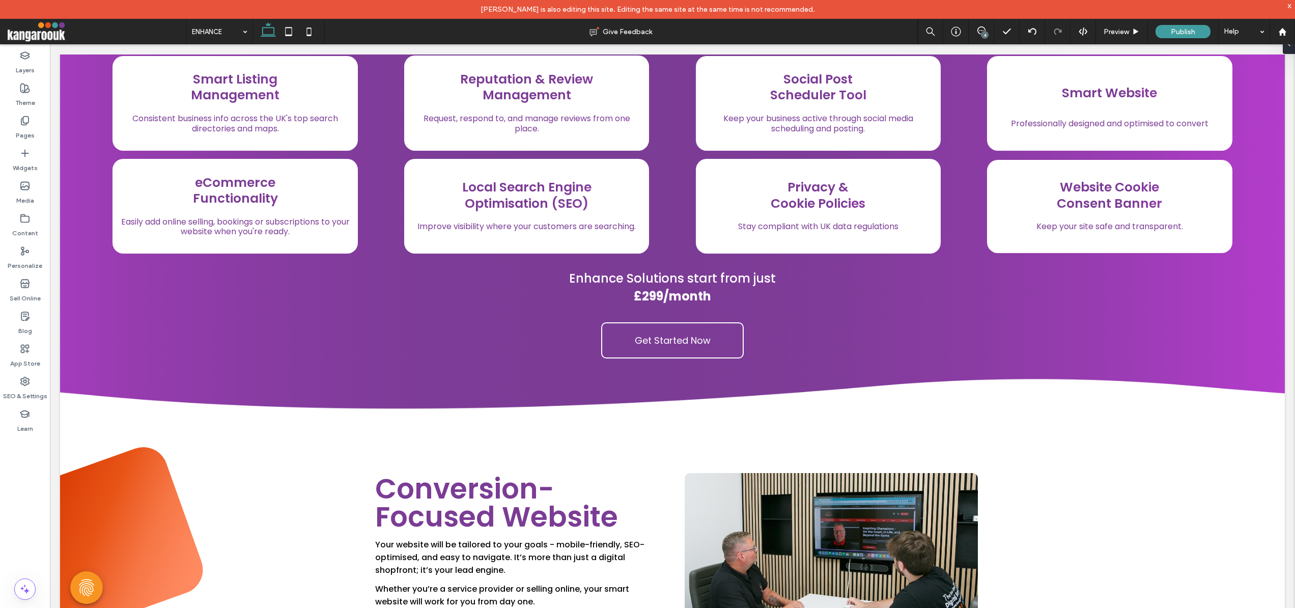
scroll to position [0, 0]
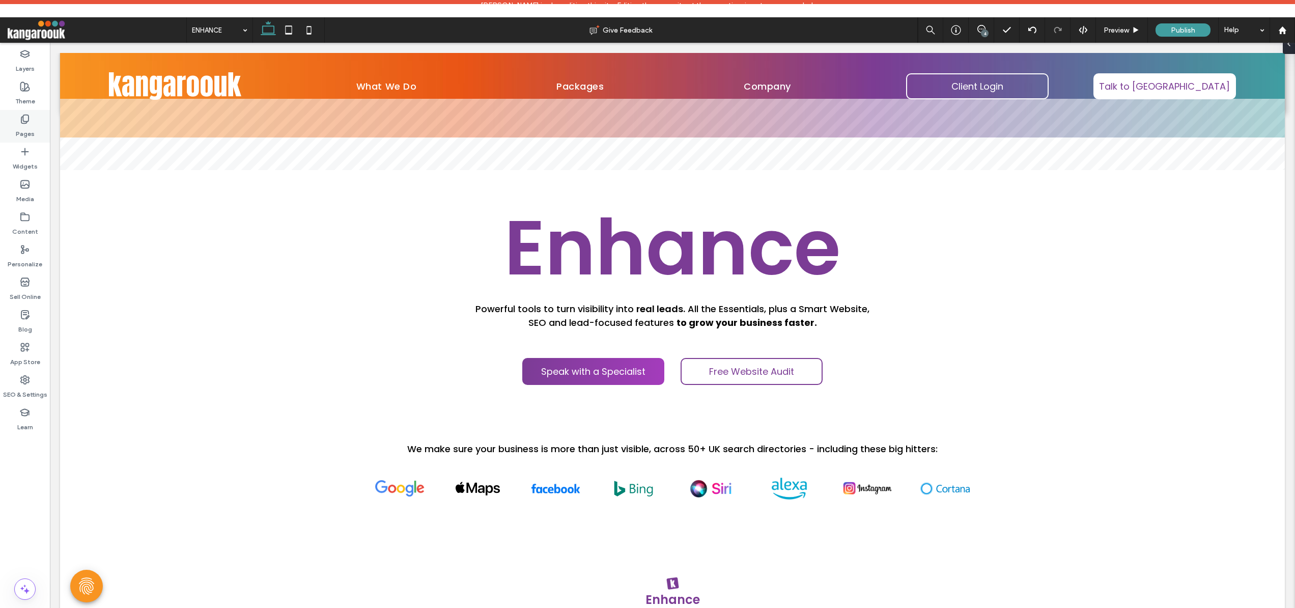
click at [29, 127] on label "Pages" at bounding box center [25, 131] width 19 height 14
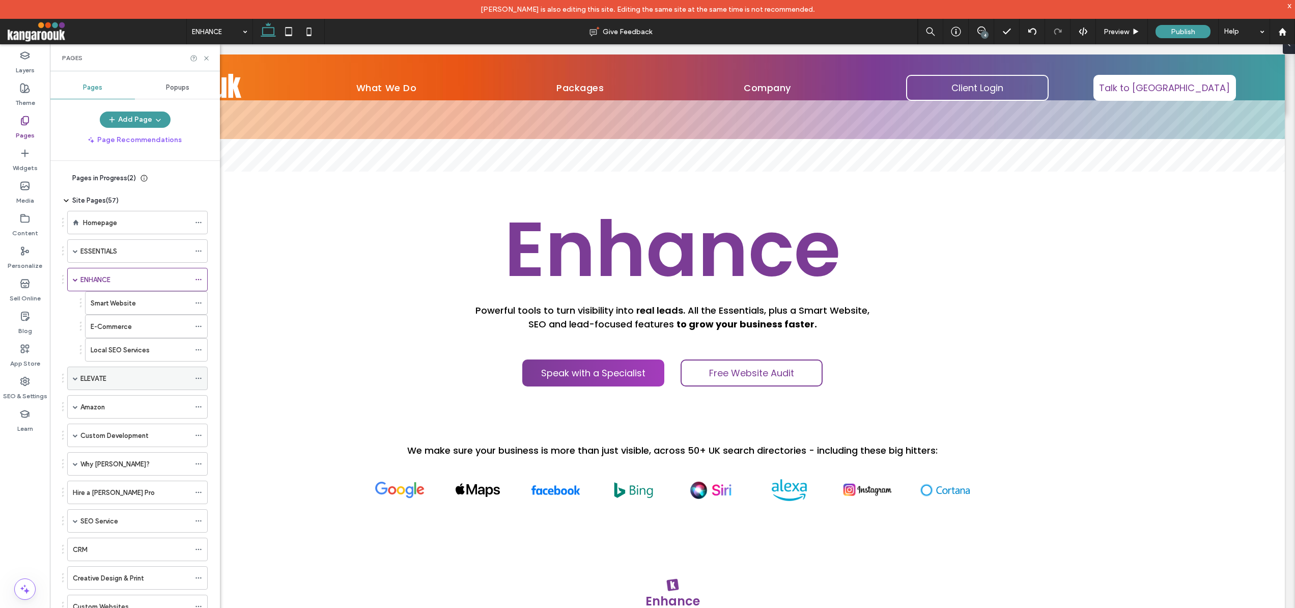
click at [128, 378] on div "ELEVATE" at bounding box center [134, 378] width 109 height 11
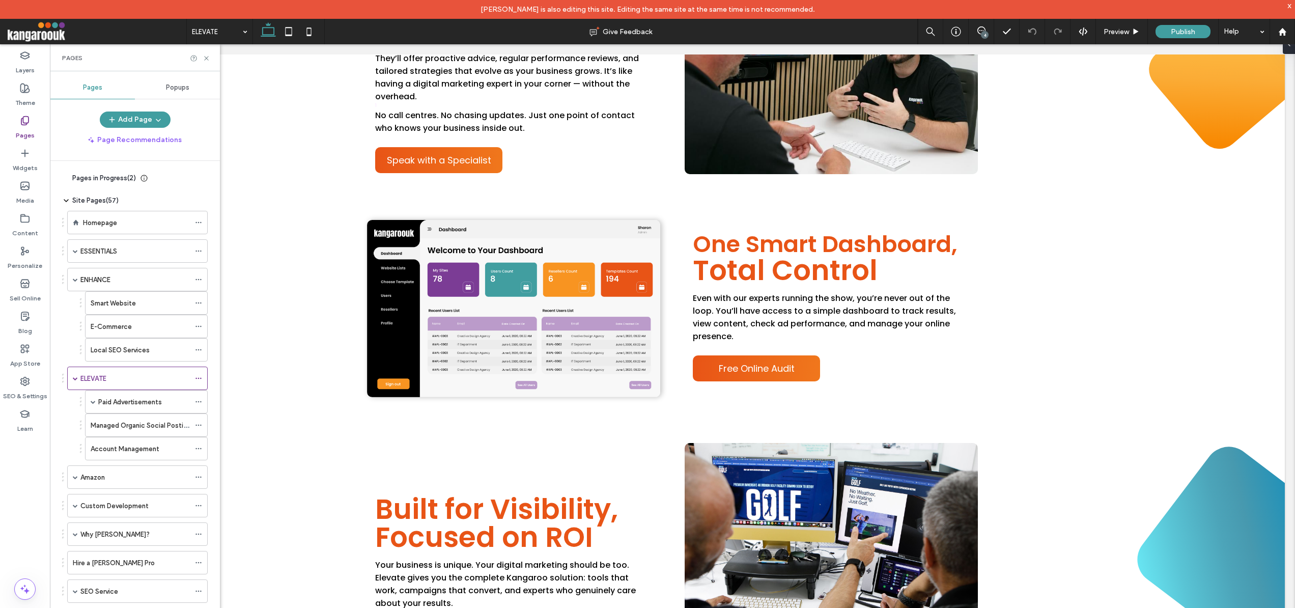
scroll to position [1776, 0]
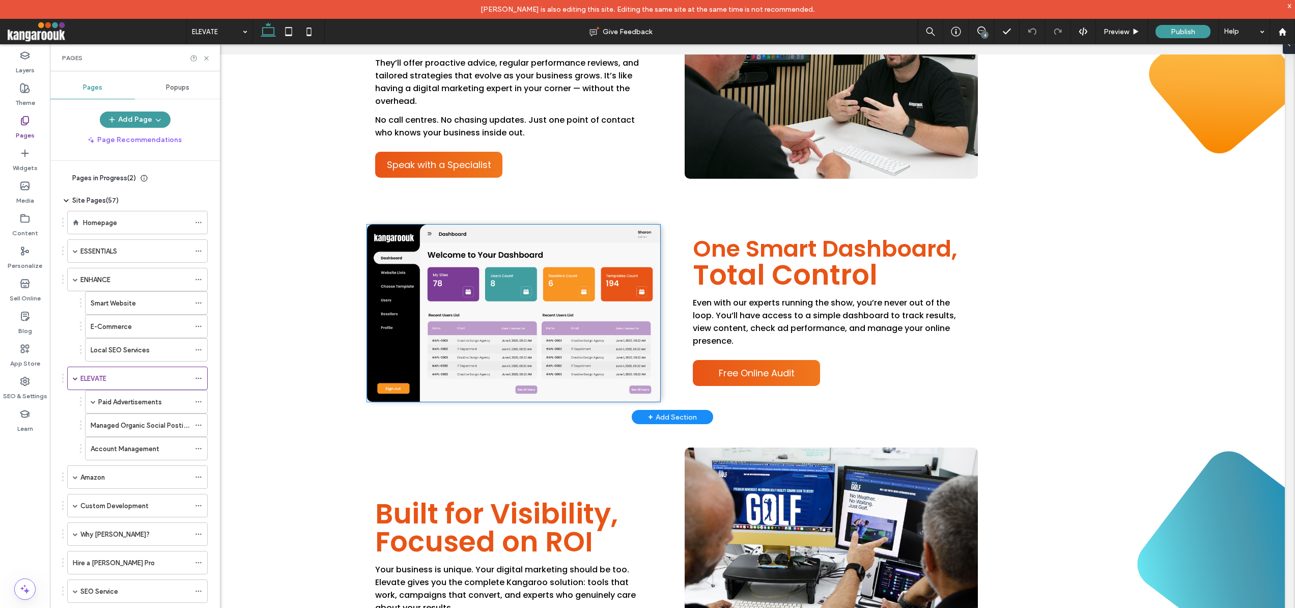
click at [513, 315] on img at bounding box center [513, 313] width 293 height 177
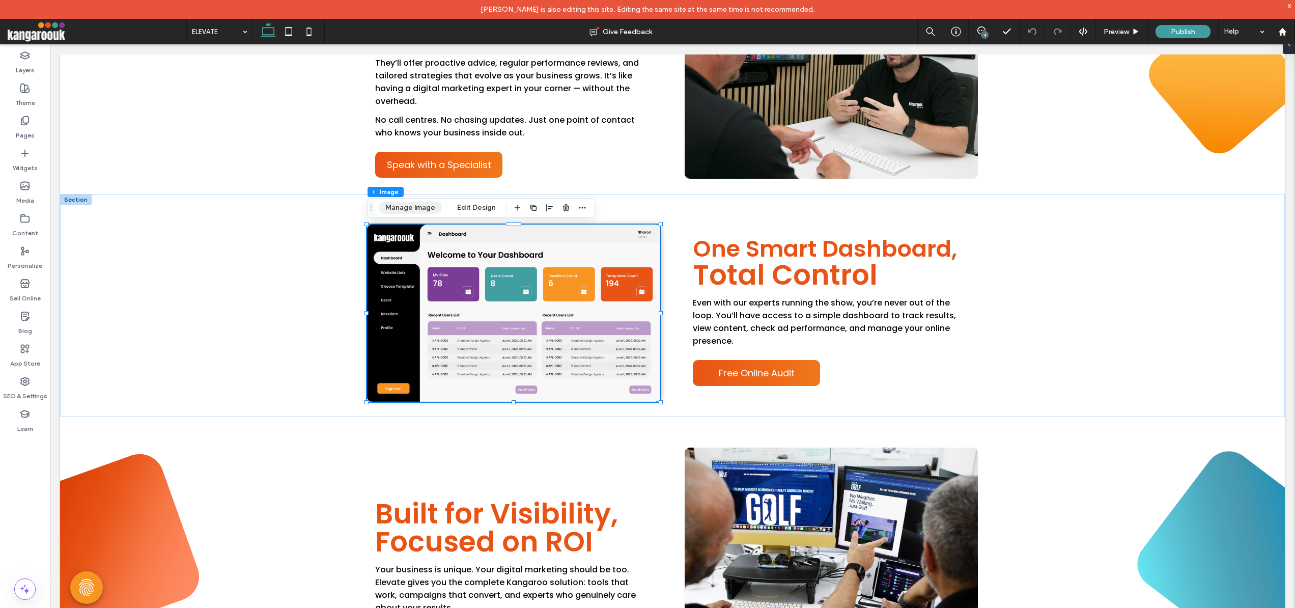
click at [416, 210] on button "Manage Image" at bounding box center [410, 208] width 63 height 12
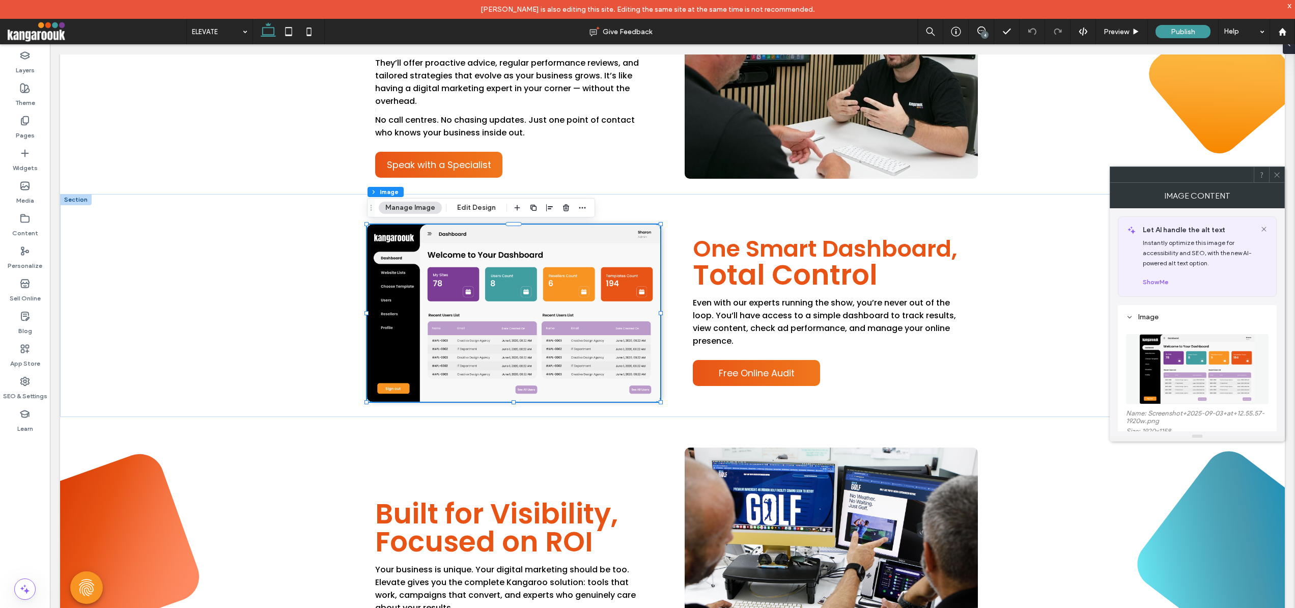
click at [1207, 360] on img at bounding box center [1198, 369] width 116 height 70
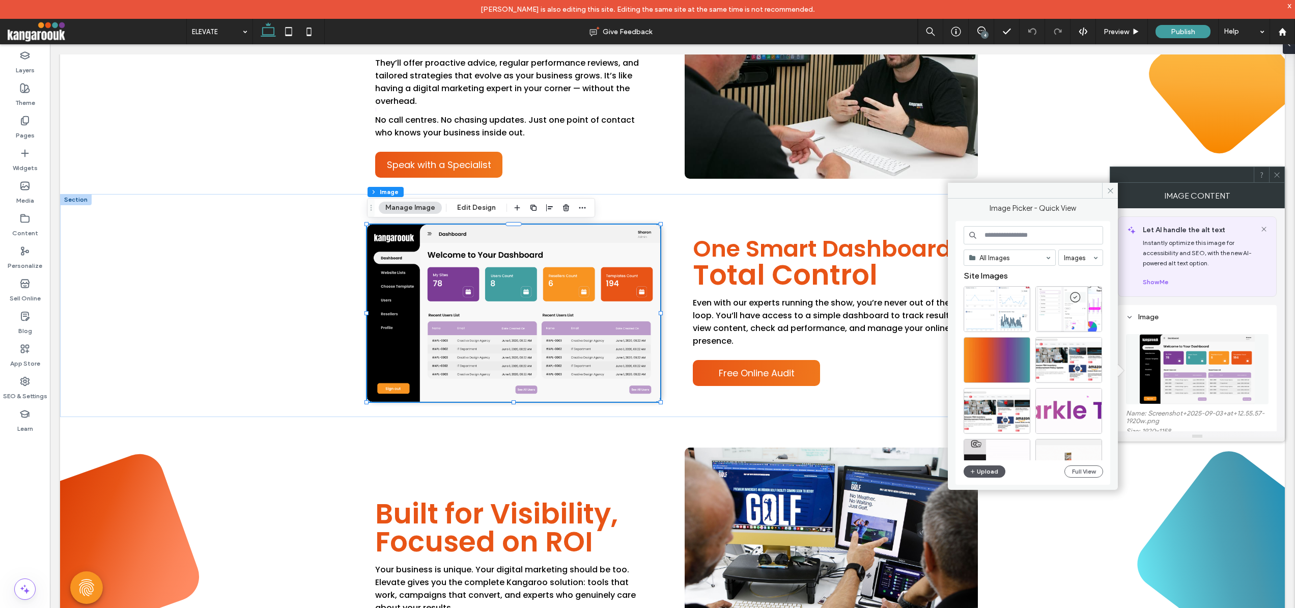
click at [989, 469] on button "Upload" at bounding box center [985, 471] width 42 height 12
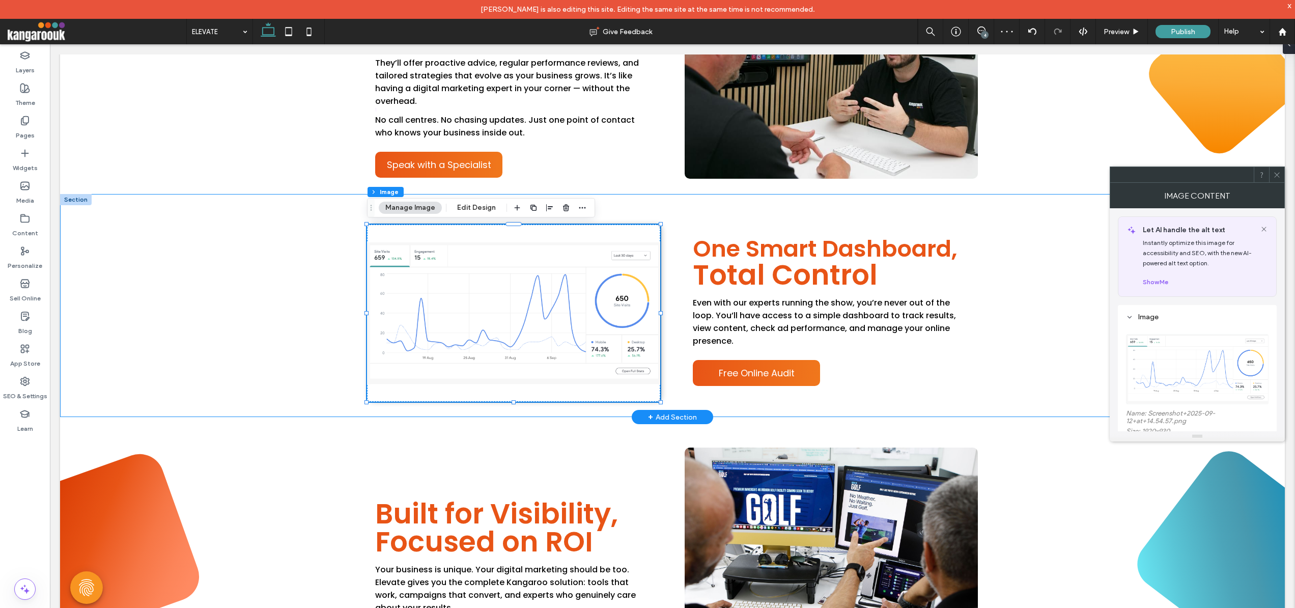
click at [315, 409] on div "One Smart Dashboard, Total Control Even with our experts running the show, you’…" at bounding box center [672, 305] width 1225 height 223
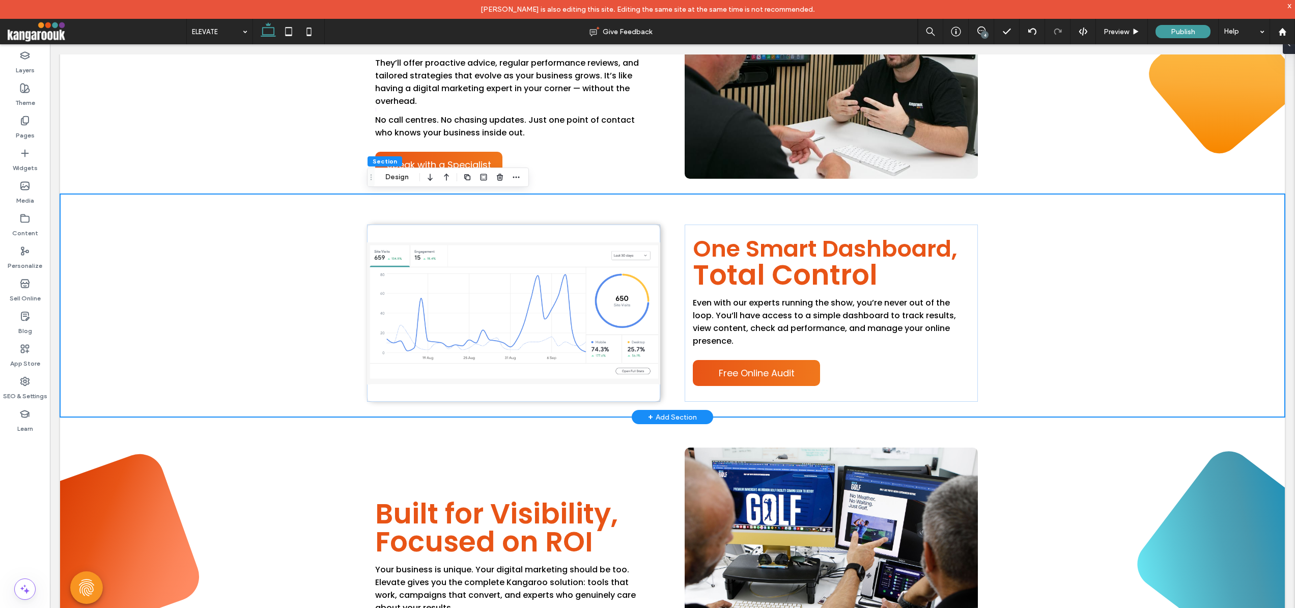
click at [254, 353] on div "One Smart Dashboard, Total Control Even with our experts running the show, you’…" at bounding box center [672, 305] width 1225 height 223
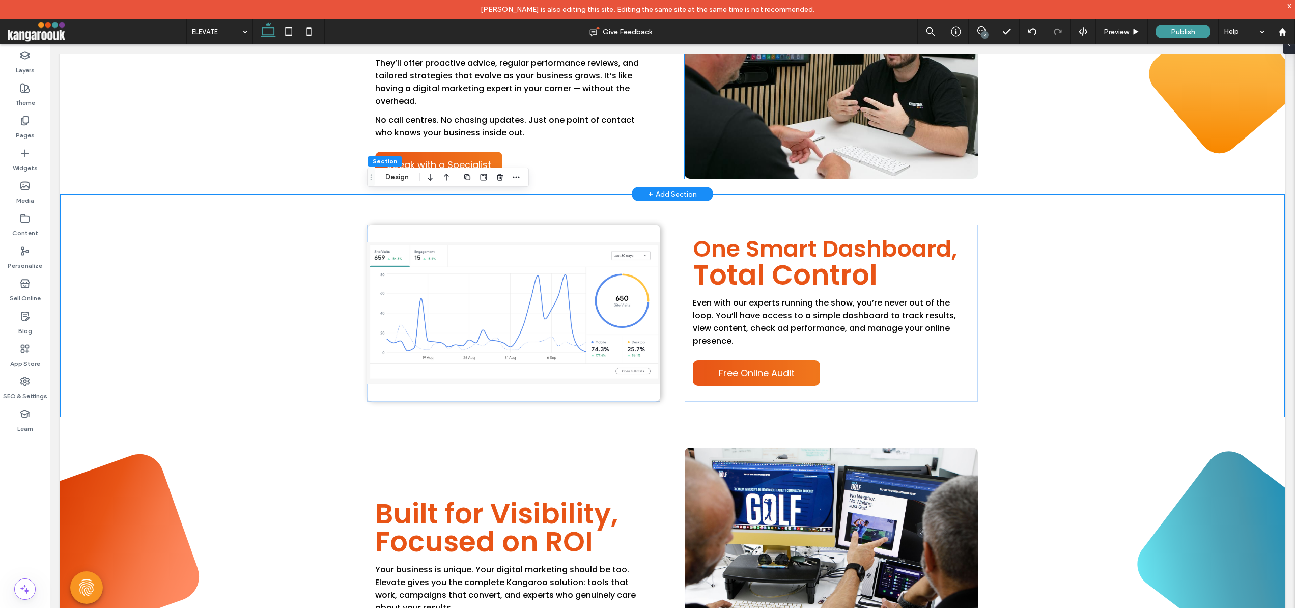
click at [779, 90] on img at bounding box center [831, 63] width 293 height 231
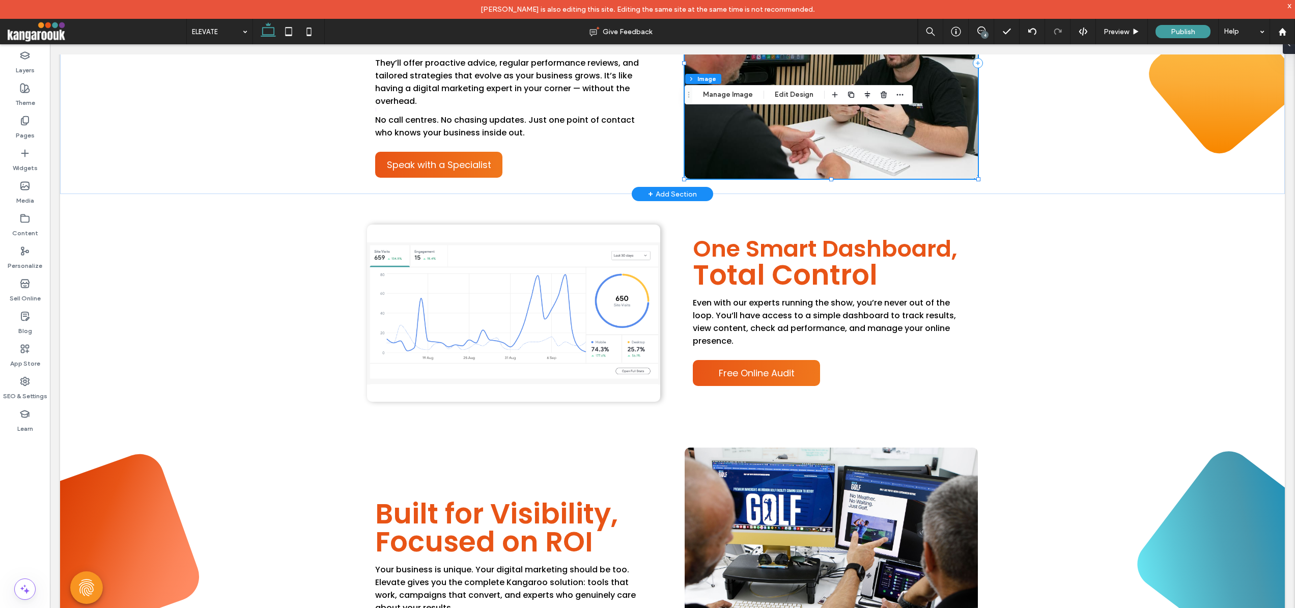
type input "**"
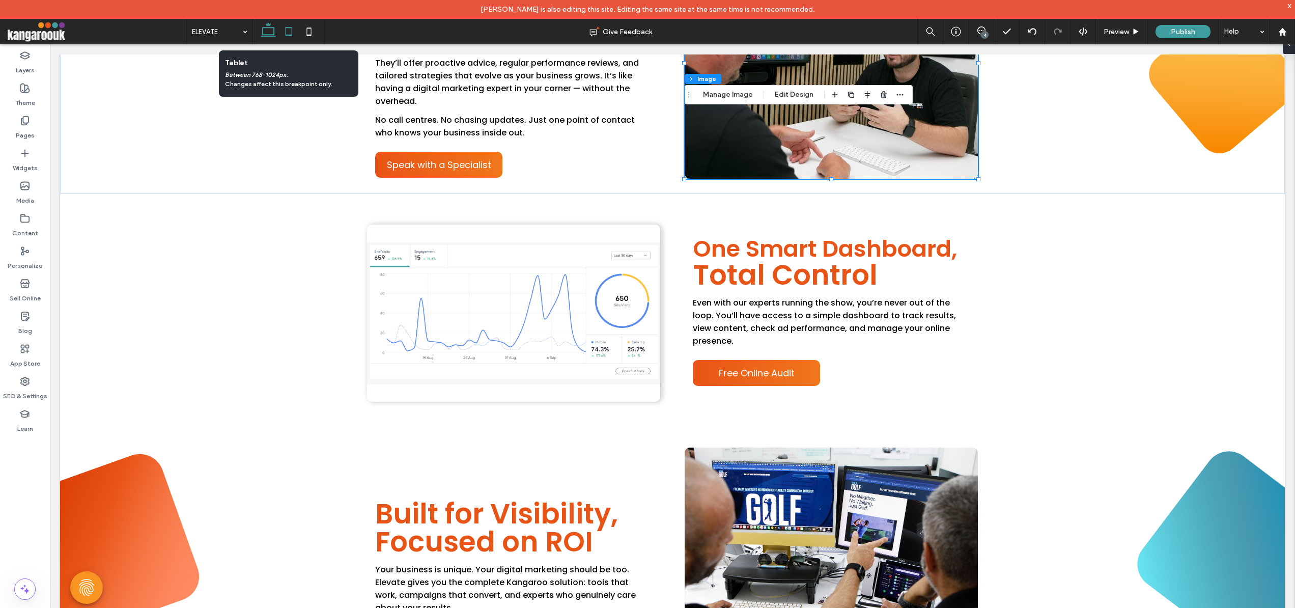
click at [295, 34] on icon at bounding box center [289, 31] width 20 height 20
type input "***"
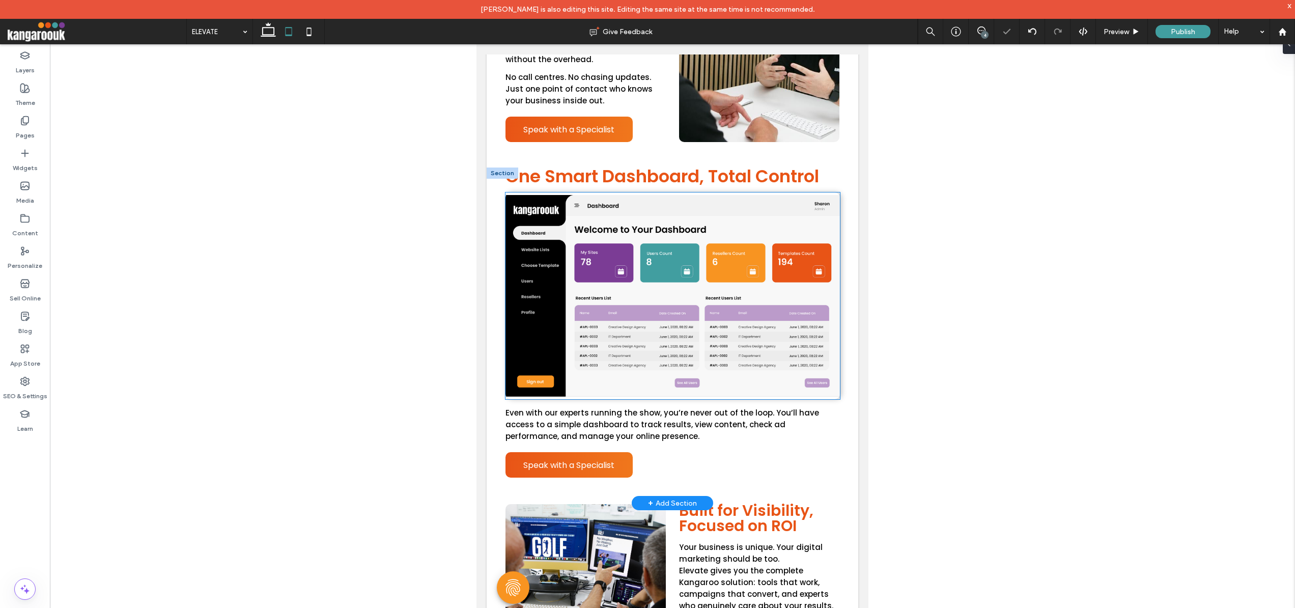
scroll to position [1664, 0]
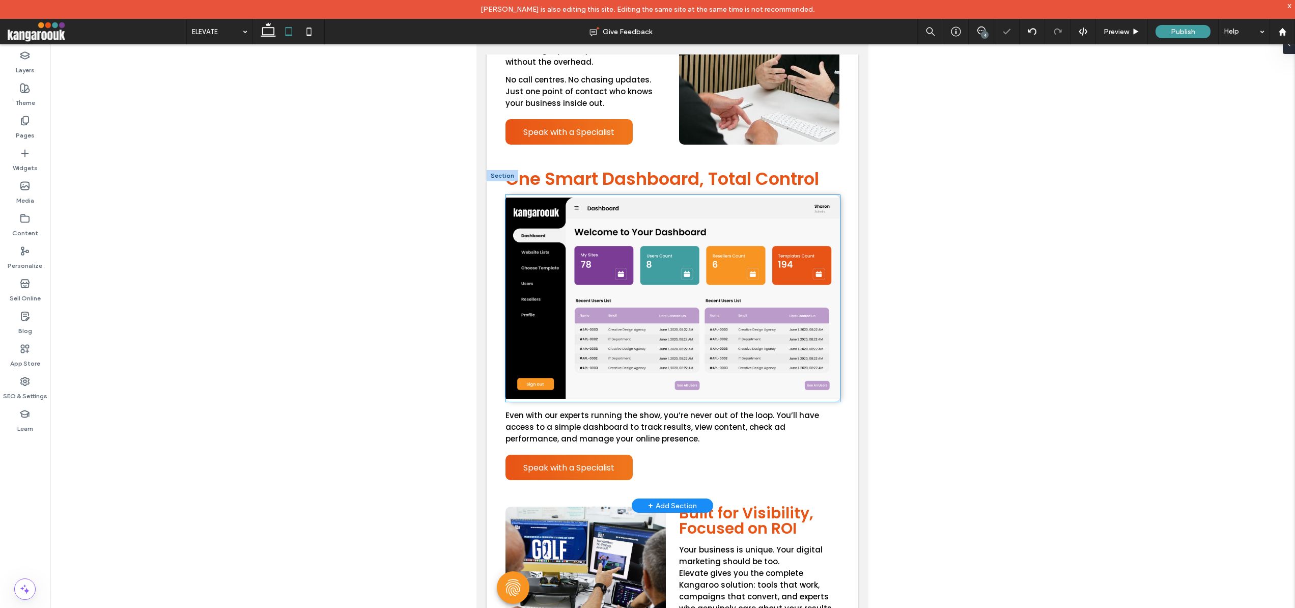
click at [753, 294] on img at bounding box center [673, 298] width 335 height 207
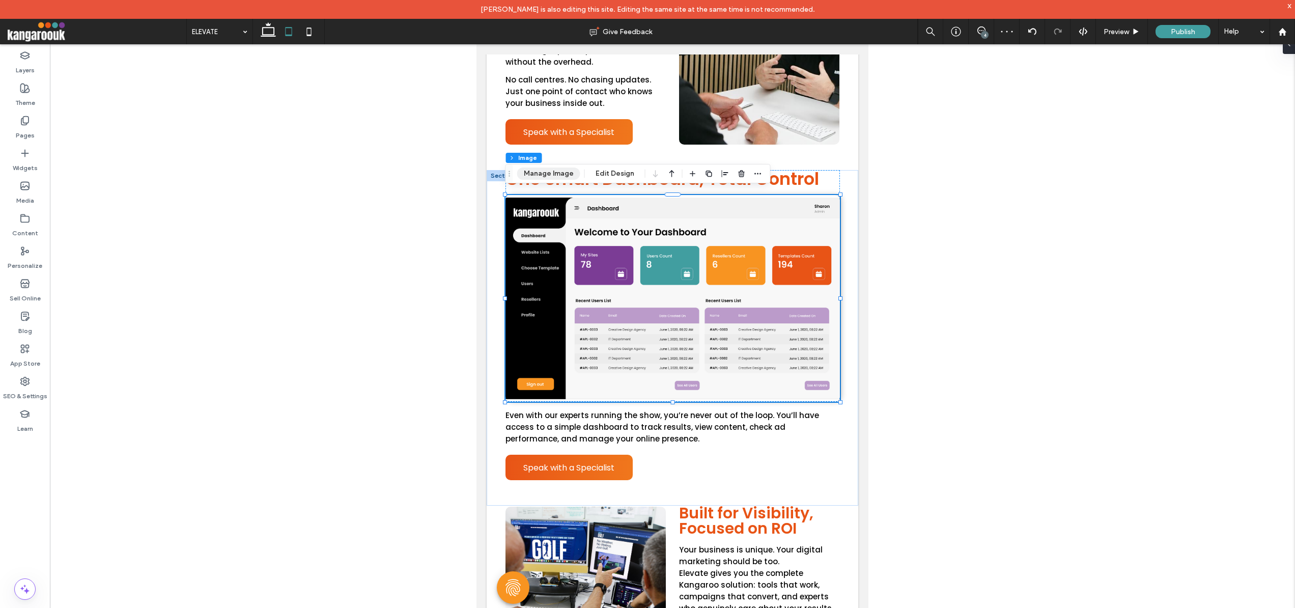
click at [541, 172] on button "Manage Image" at bounding box center [548, 174] width 63 height 12
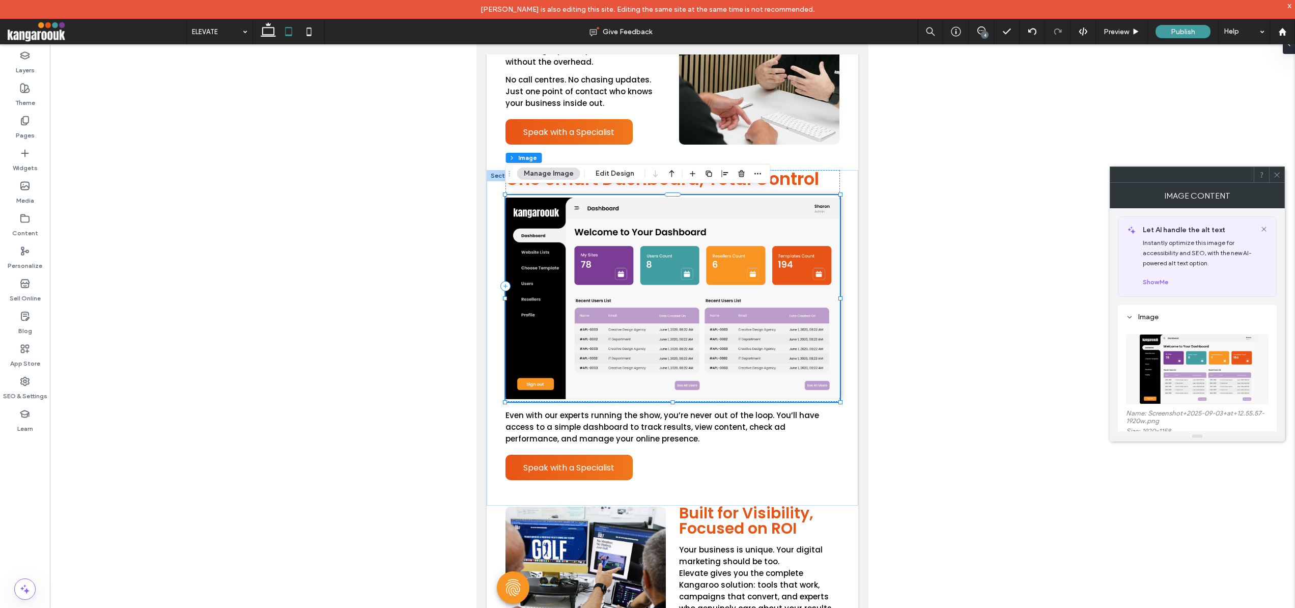
click at [1207, 364] on img at bounding box center [1198, 369] width 116 height 70
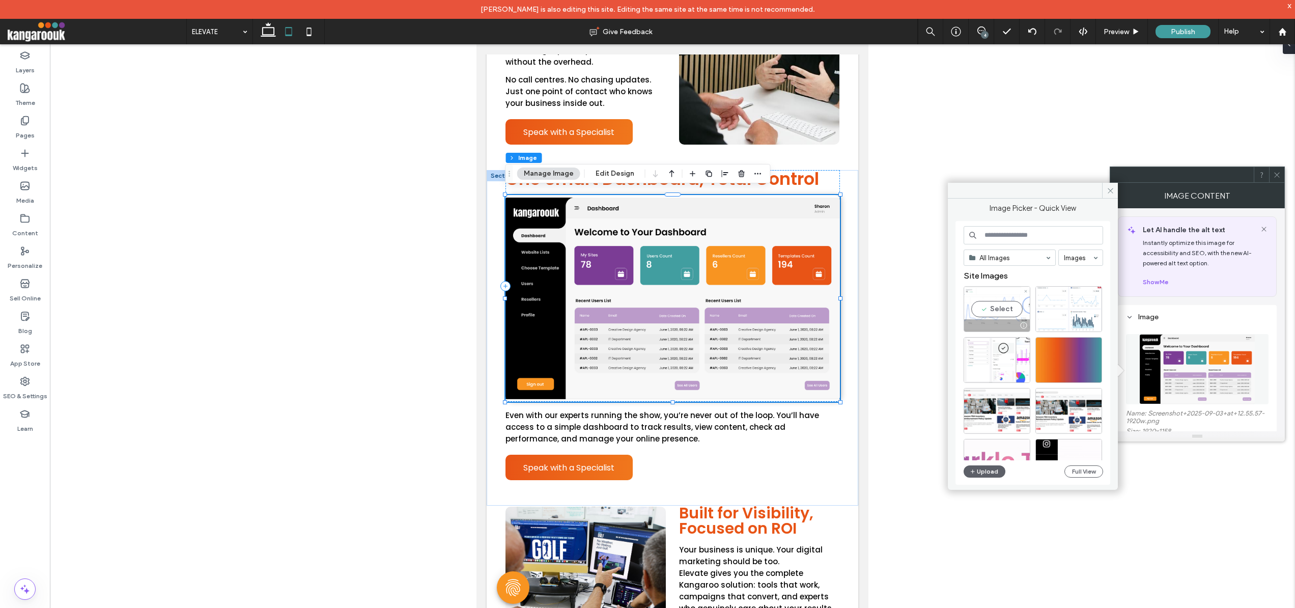
click at [1002, 307] on div "Select" at bounding box center [997, 309] width 67 height 46
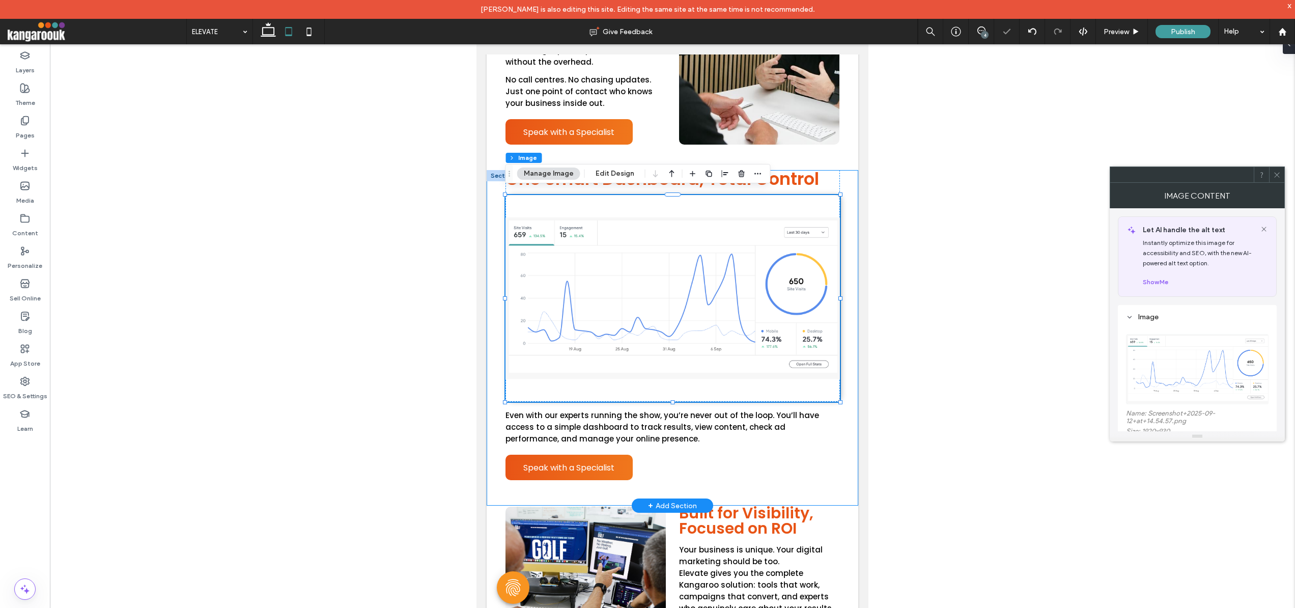
click at [841, 426] on div "One Smart Dashboard, Total Control Even with our experts running the show, you’…" at bounding box center [673, 338] width 372 height 336
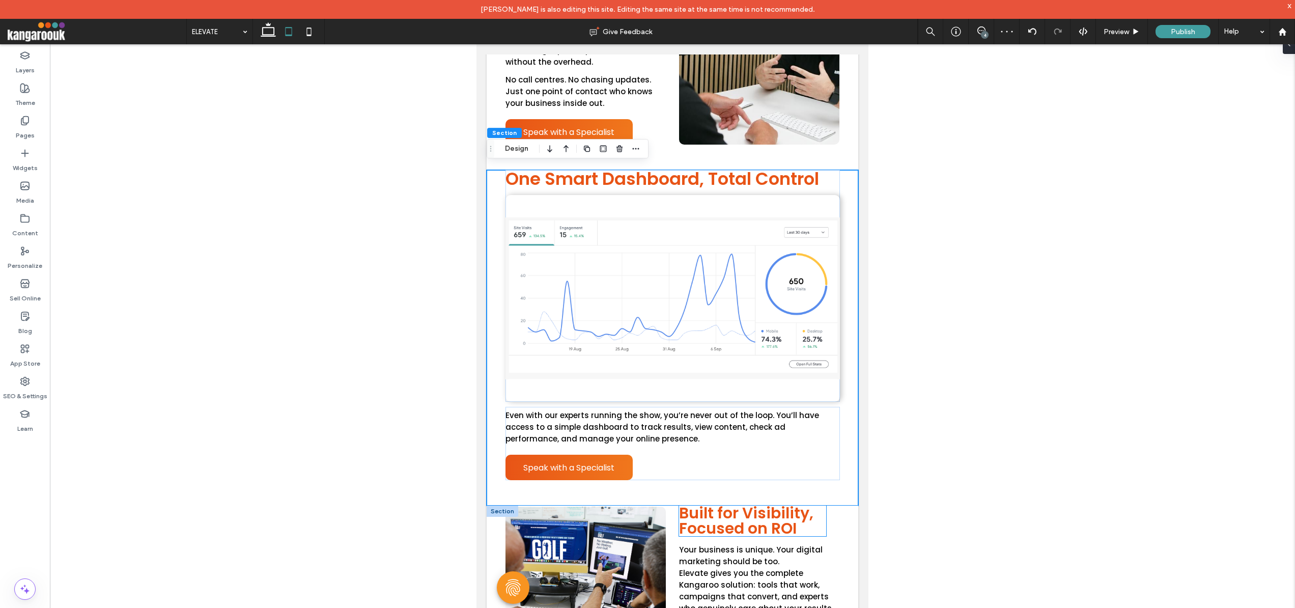
click at [761, 510] on span "Built for Visibility, Focused on ROI" at bounding box center [746, 520] width 134 height 37
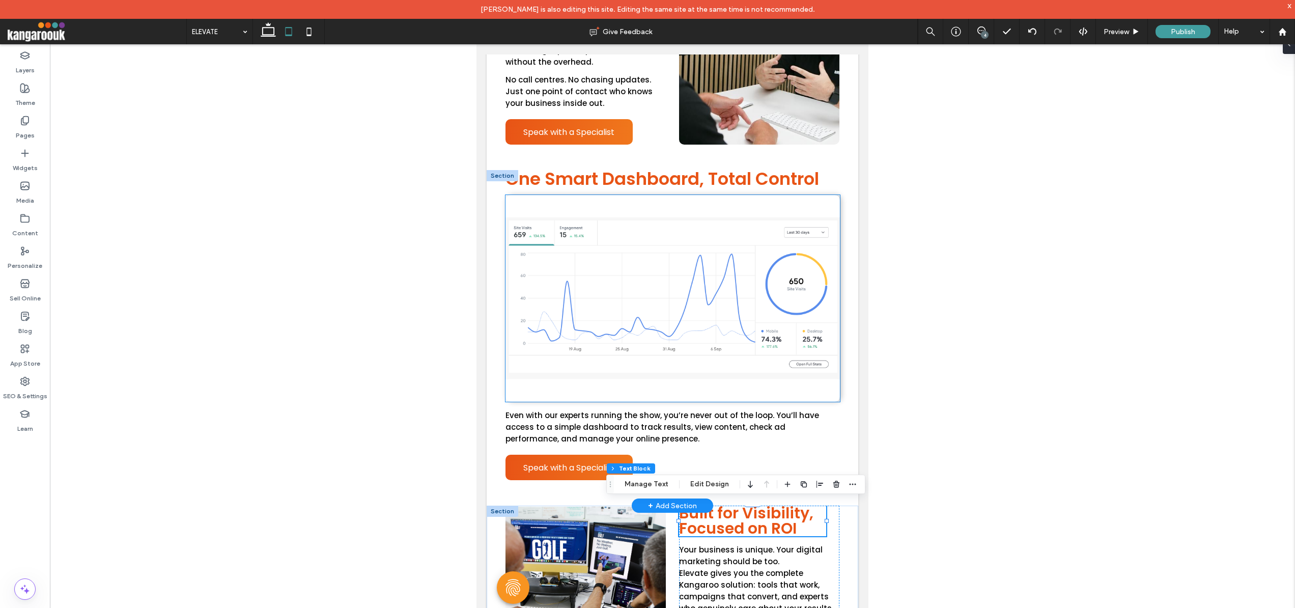
click at [743, 307] on img at bounding box center [673, 298] width 335 height 207
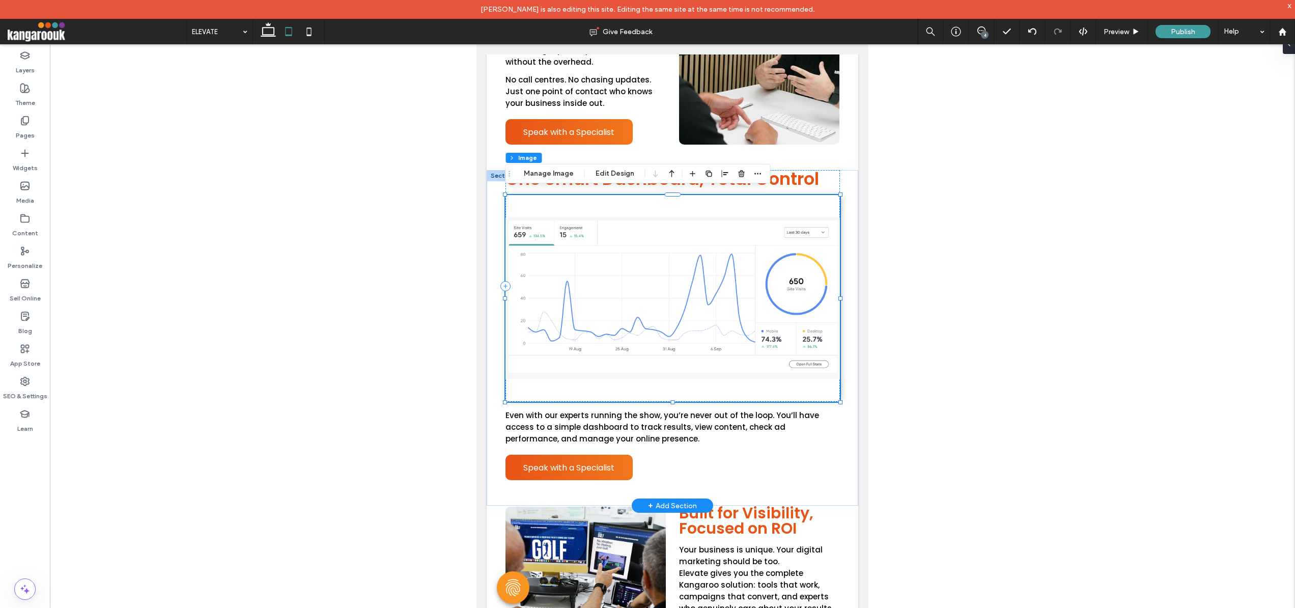
click at [761, 303] on img at bounding box center [673, 298] width 335 height 207
click at [602, 171] on button "Edit Design" at bounding box center [615, 174] width 52 height 12
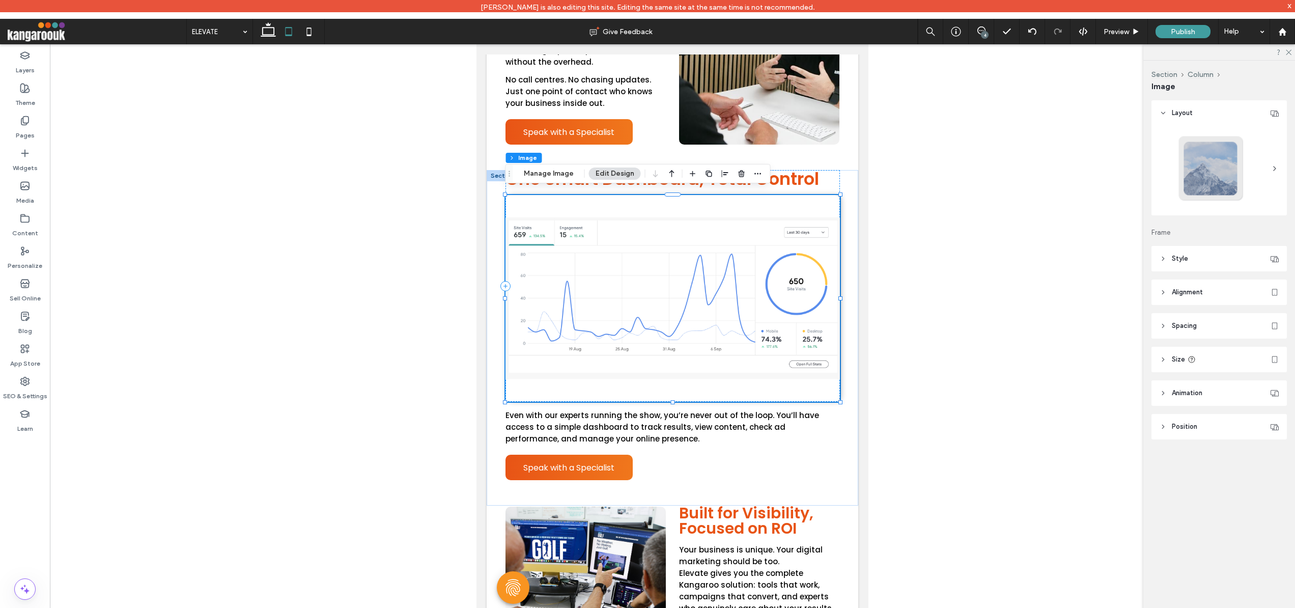
click at [1218, 293] on header "Alignment" at bounding box center [1219, 292] width 135 height 25
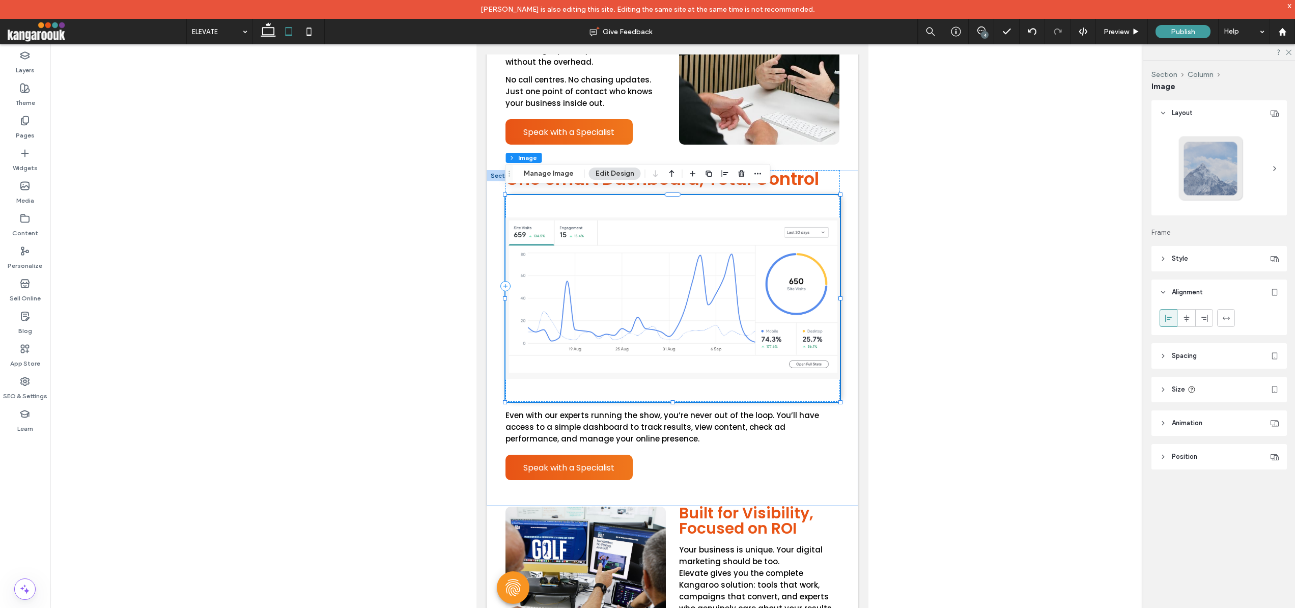
click at [1212, 387] on header "Size" at bounding box center [1219, 389] width 135 height 25
click at [1272, 415] on div "toggle" at bounding box center [1271, 415] width 16 height 8
type input "*"
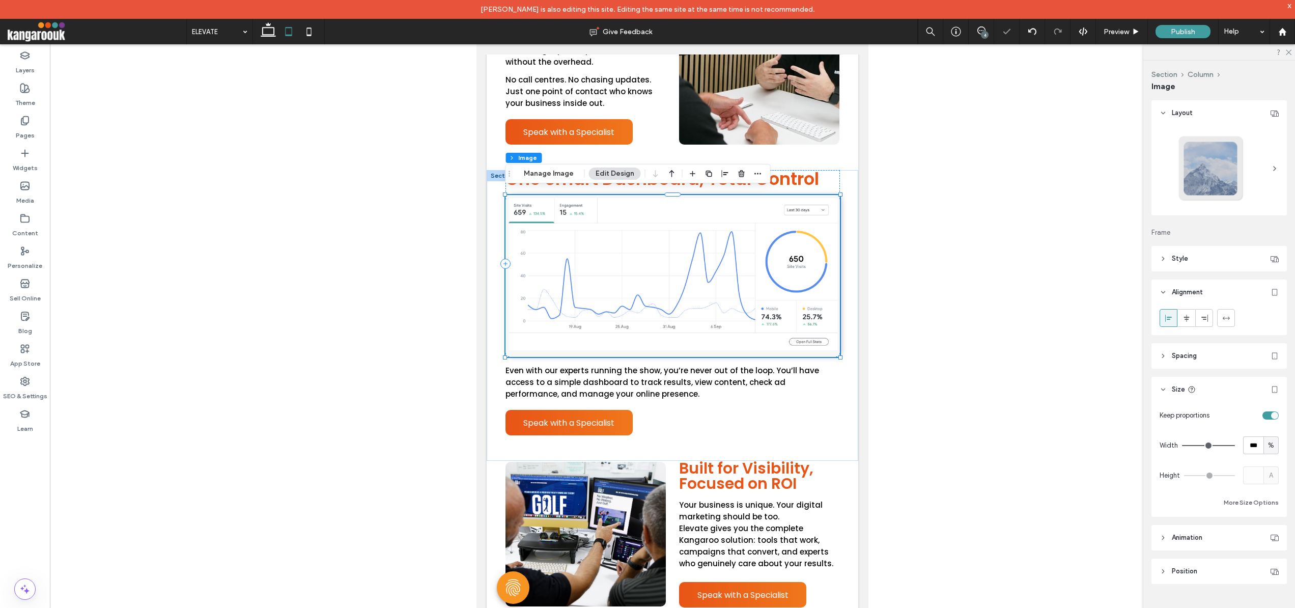
click at [1049, 372] on div at bounding box center [673, 334] width 1246 height 580
click at [1027, 376] on div at bounding box center [673, 334] width 1246 height 580
click at [801, 395] on div "Even with our experts running the show, you’re never out of the loop. You’ll ha…" at bounding box center [673, 398] width 335 height 73
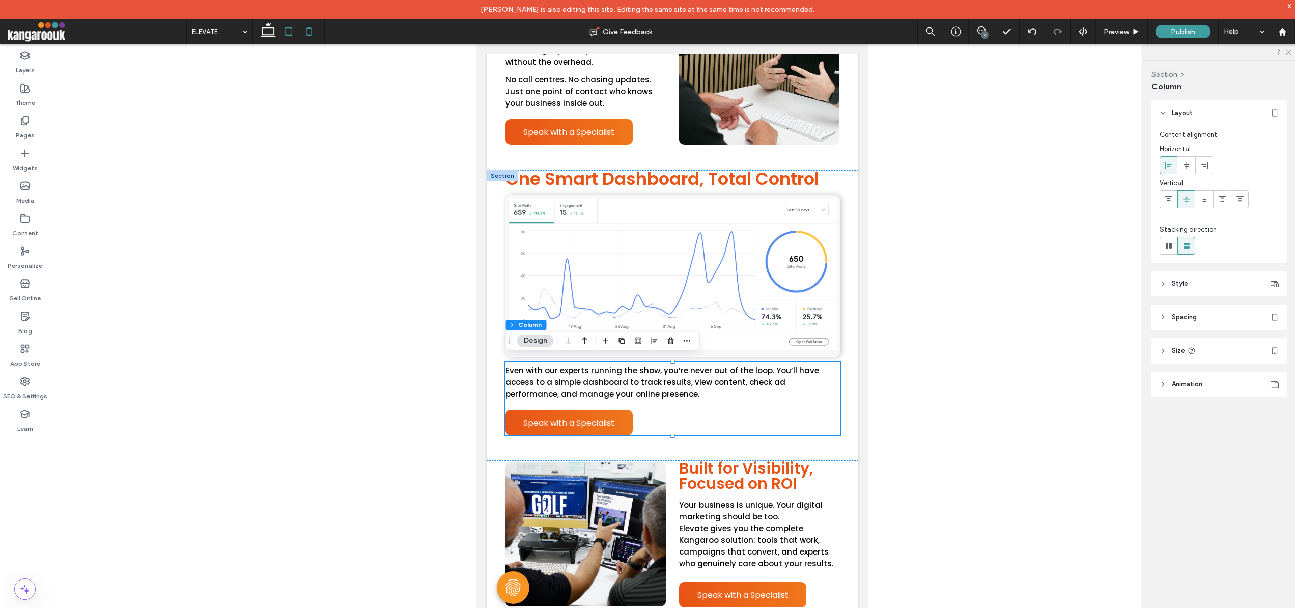
click at [312, 30] on icon at bounding box center [309, 31] width 20 height 20
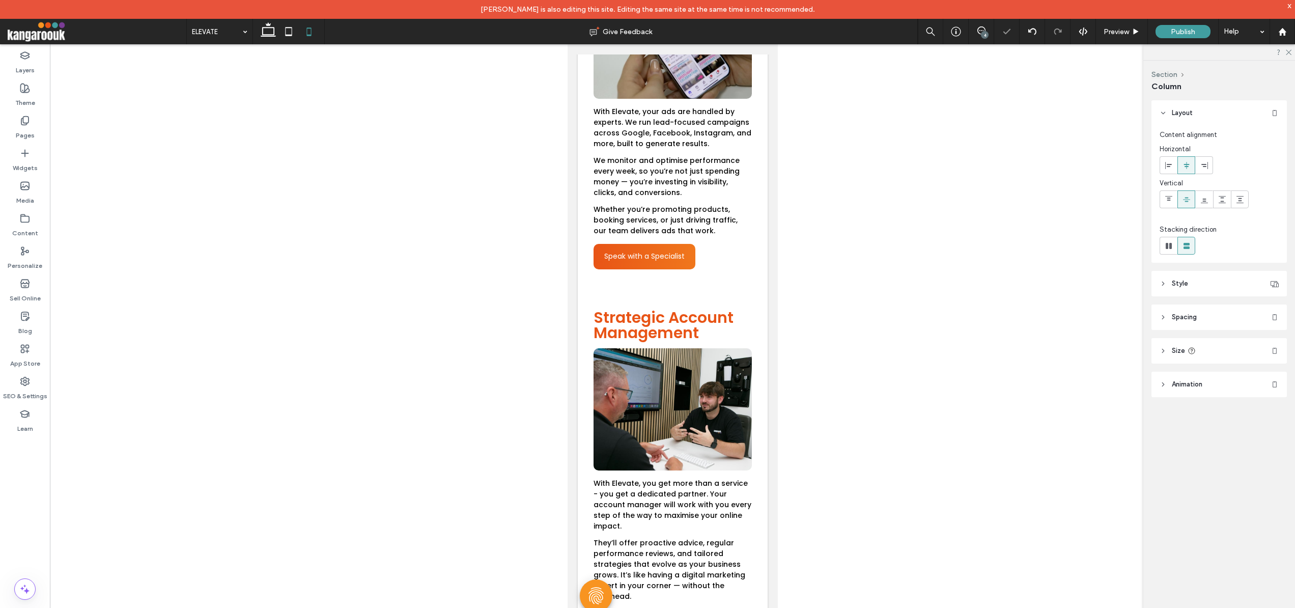
type input "**"
type input "****"
type input "*"
type input "**"
type input "*"
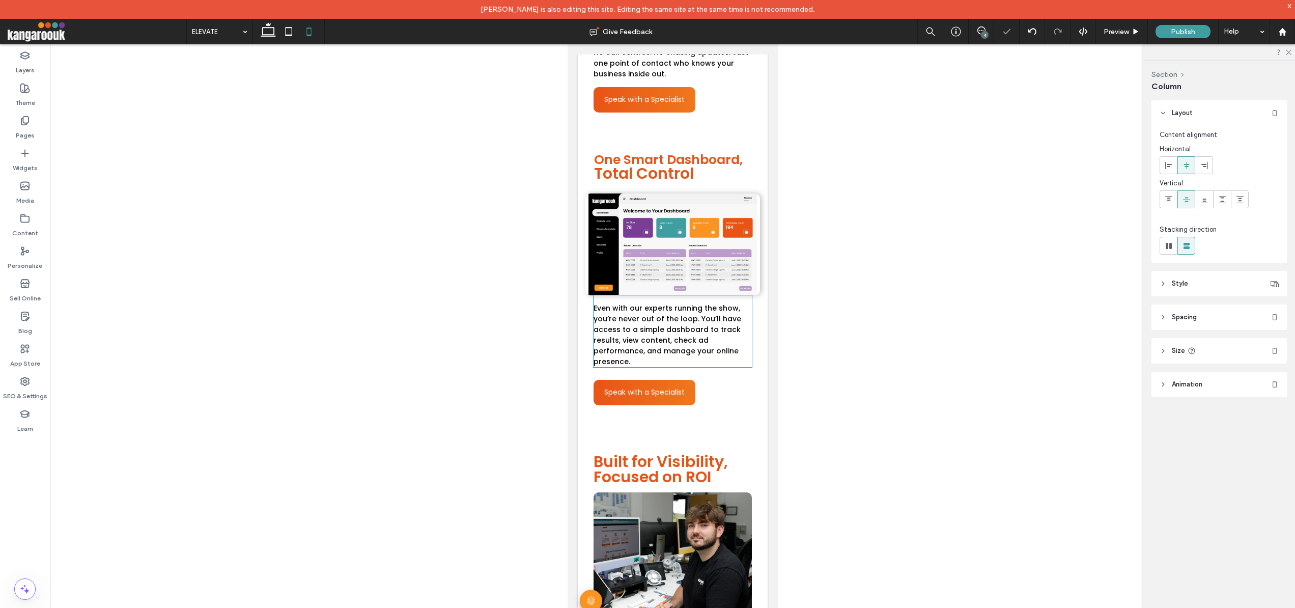
scroll to position [2226, 0]
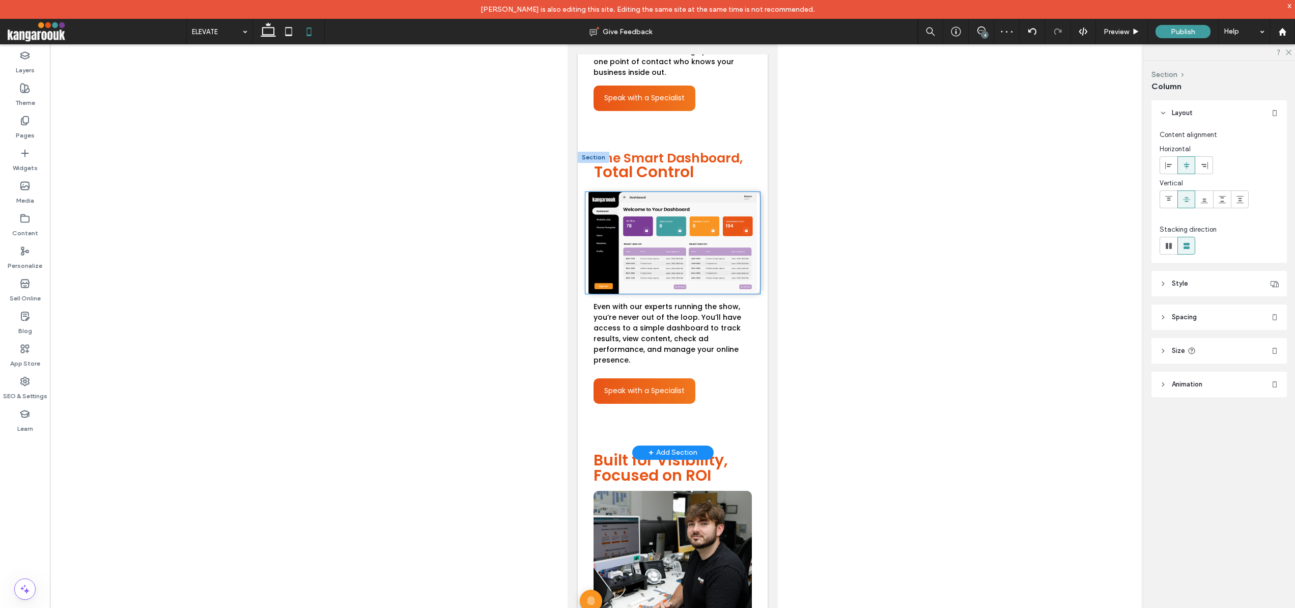
click at [692, 224] on img at bounding box center [672, 243] width 175 height 102
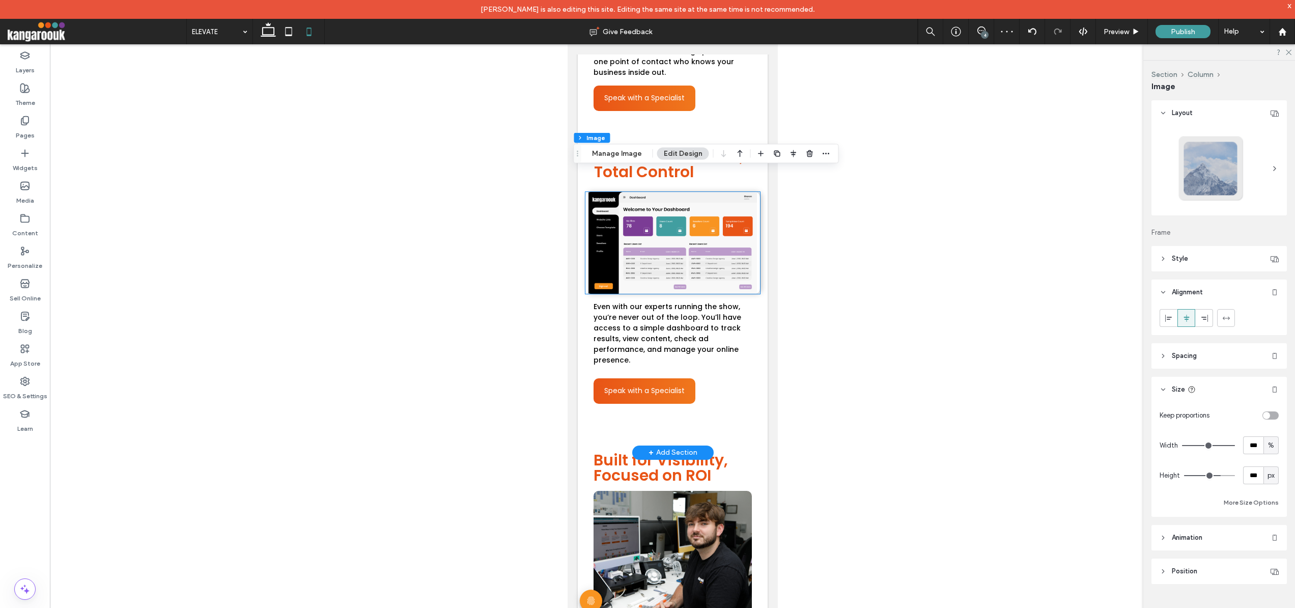
type input "**"
click at [618, 155] on button "Manage Image" at bounding box center [617, 154] width 63 height 12
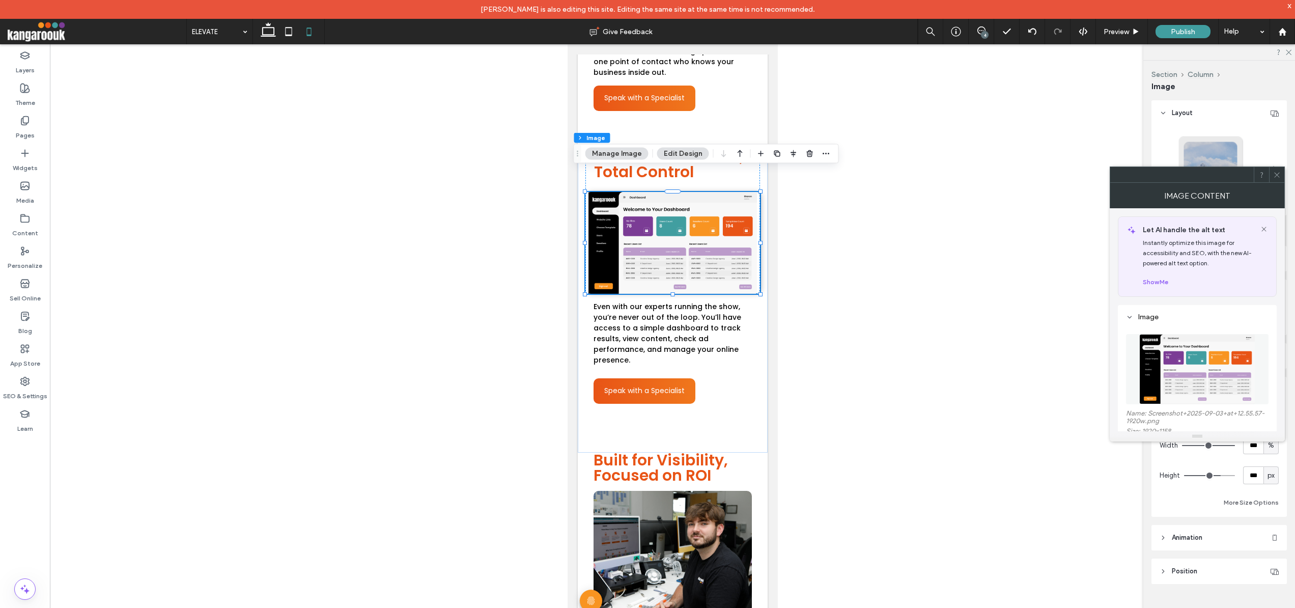
click at [1203, 354] on img at bounding box center [1198, 369] width 116 height 70
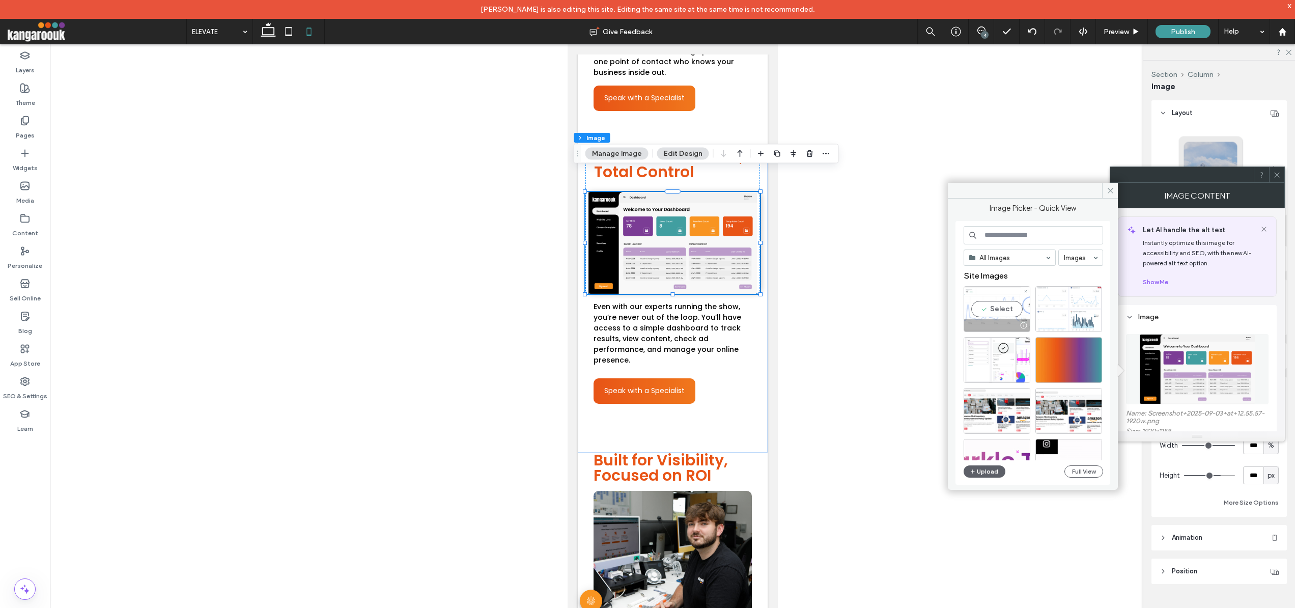
click at [984, 304] on div "Select" at bounding box center [997, 309] width 67 height 46
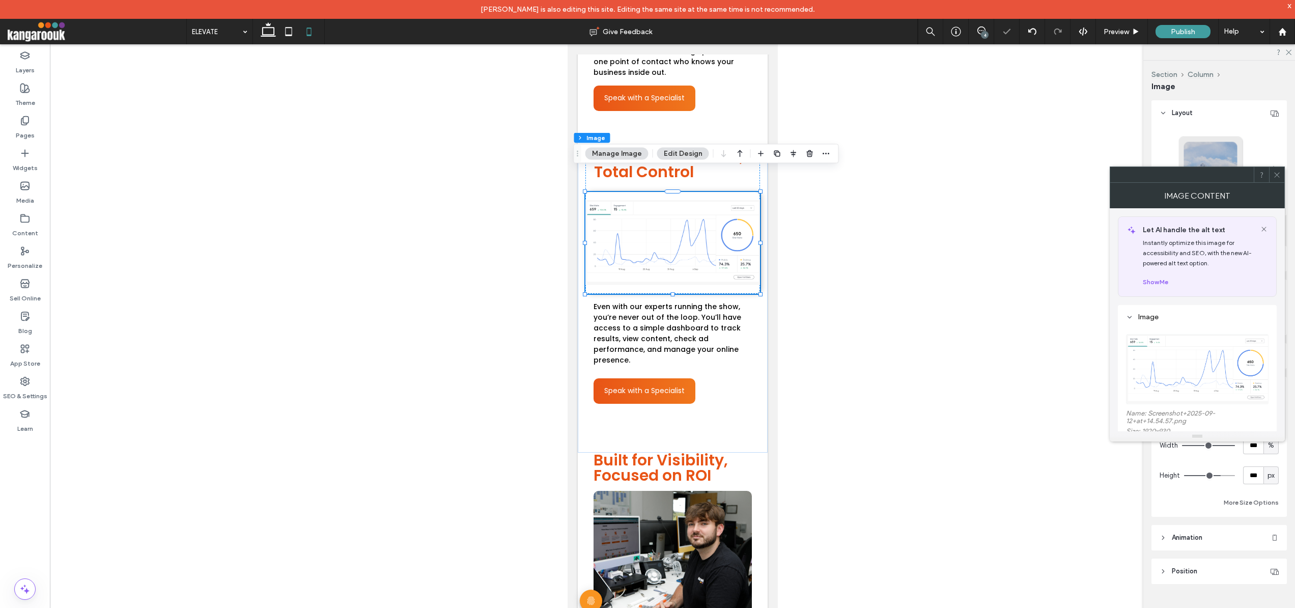
click at [962, 376] on div at bounding box center [673, 334] width 1246 height 580
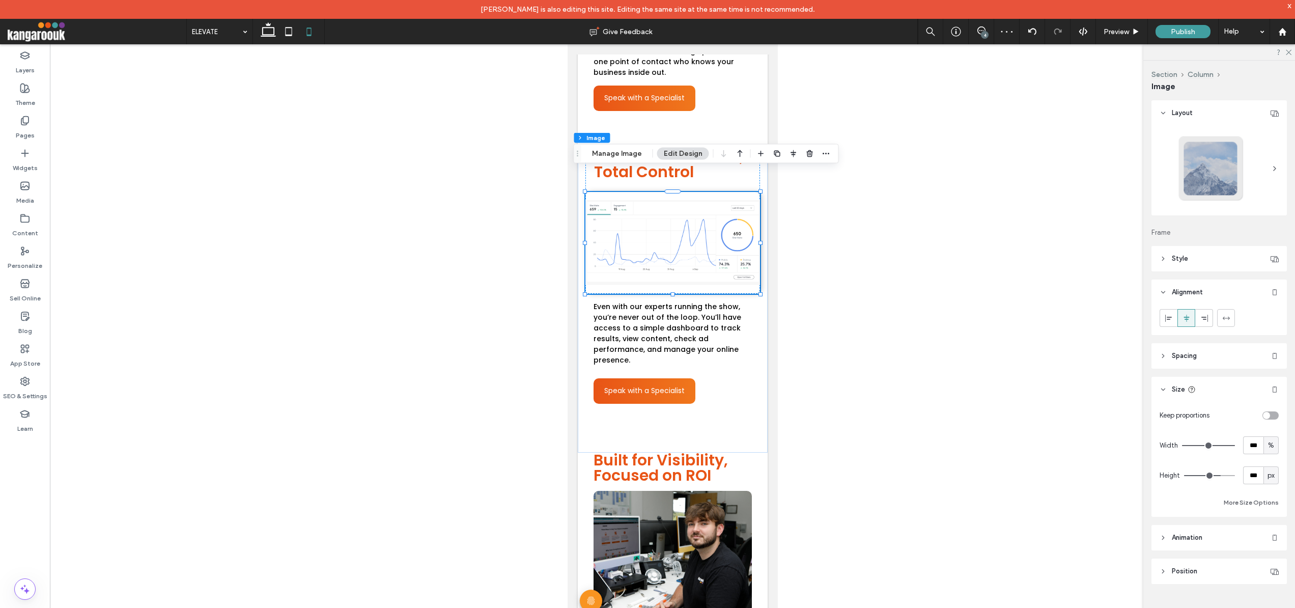
click at [1266, 416] on div "toggle" at bounding box center [1266, 415] width 7 height 7
type input "*"
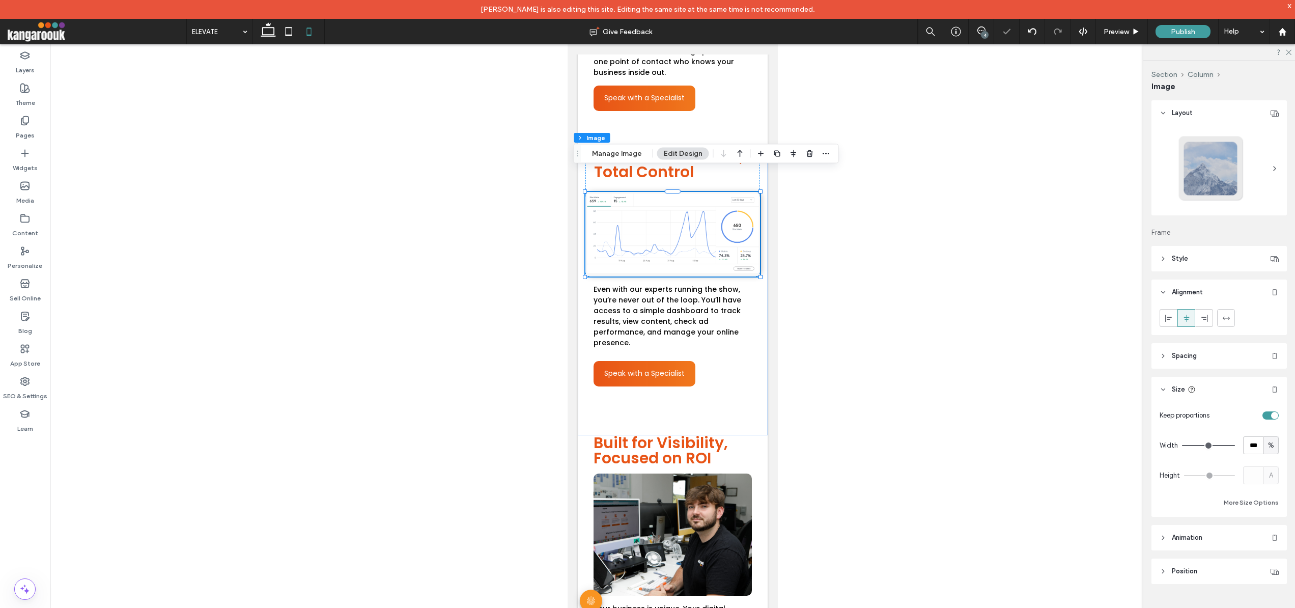
click at [993, 357] on div at bounding box center [673, 334] width 1246 height 580
click at [888, 285] on div at bounding box center [673, 334] width 1246 height 580
click at [739, 284] on p "Even with our experts running the show, you’re never out of the loop. You’ll ha…" at bounding box center [672, 316] width 158 height 64
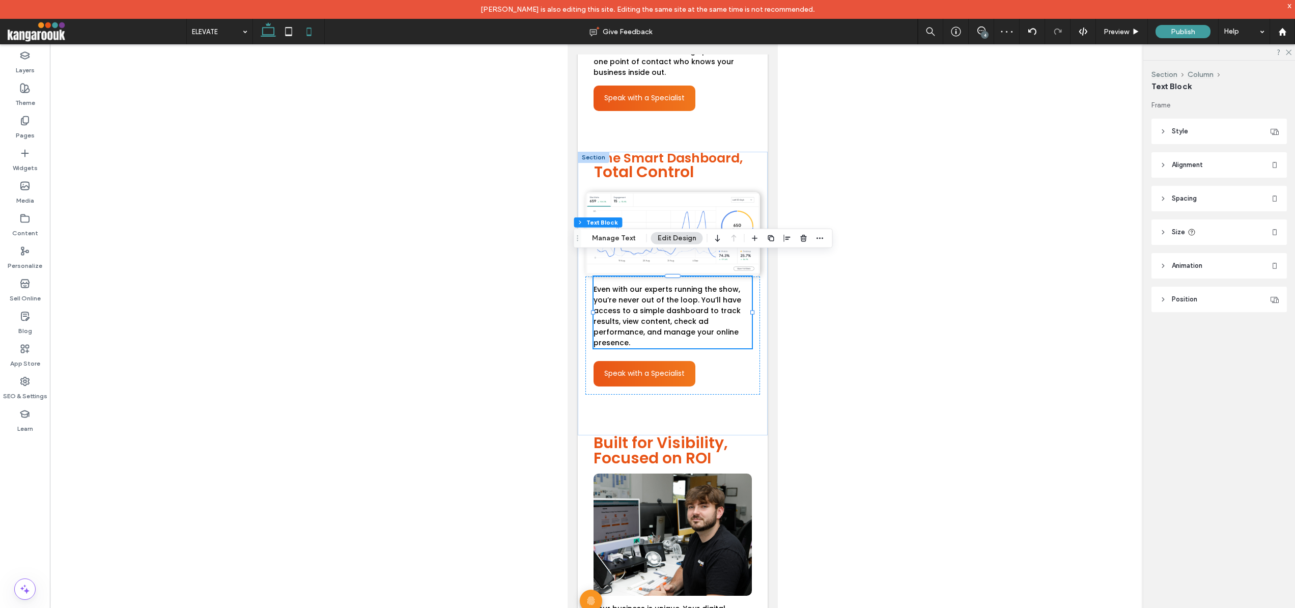
click at [265, 31] on icon at bounding box center [268, 31] width 20 height 20
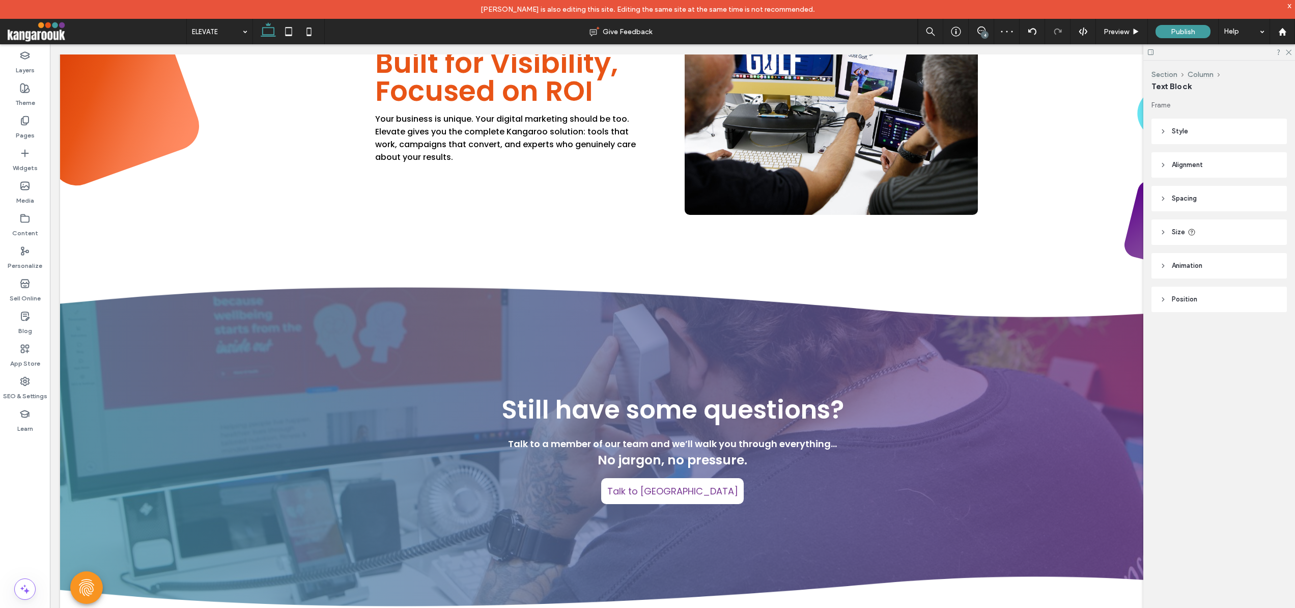
type input "*"
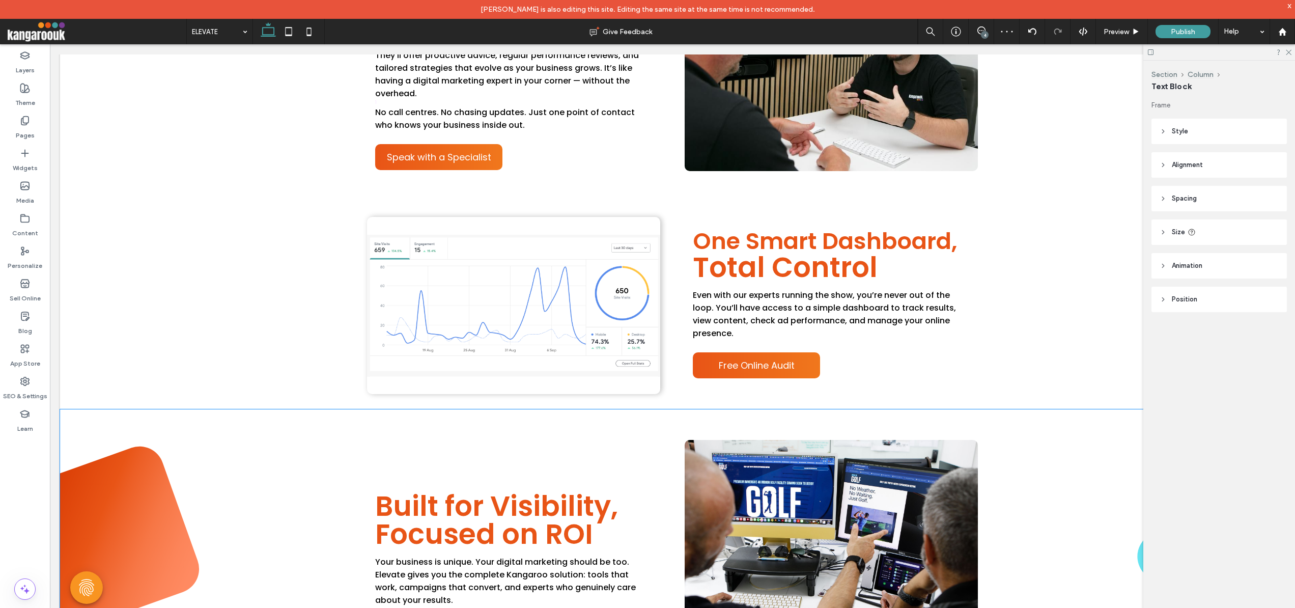
scroll to position [1750, 0]
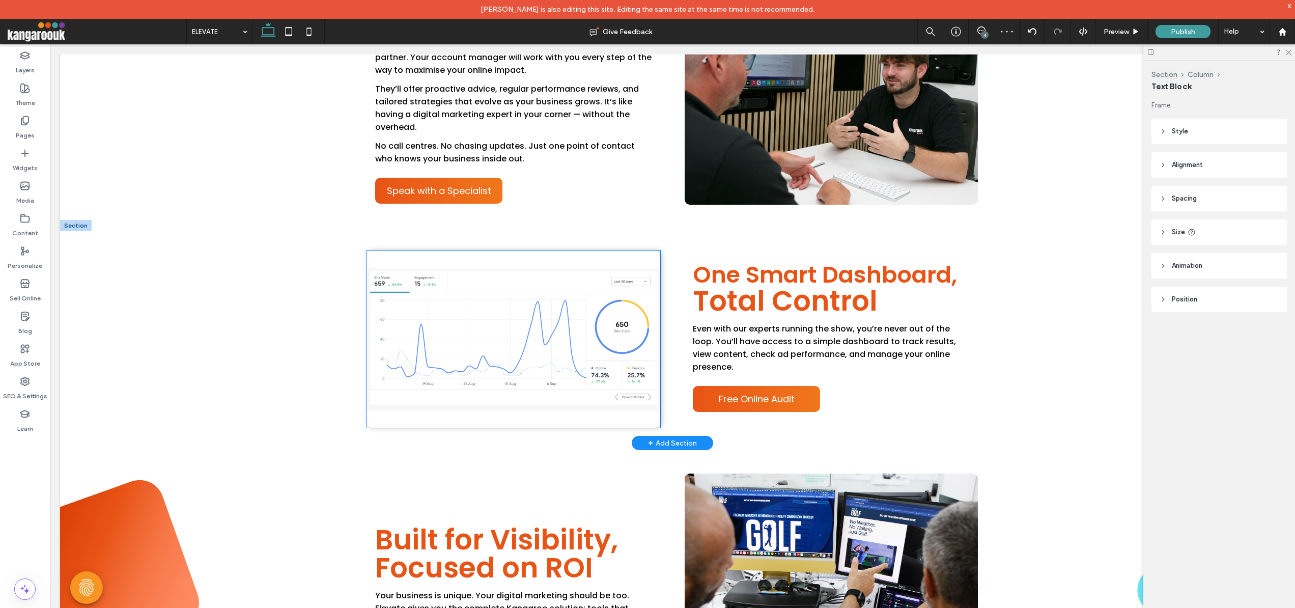
click at [580, 356] on img at bounding box center [513, 339] width 293 height 177
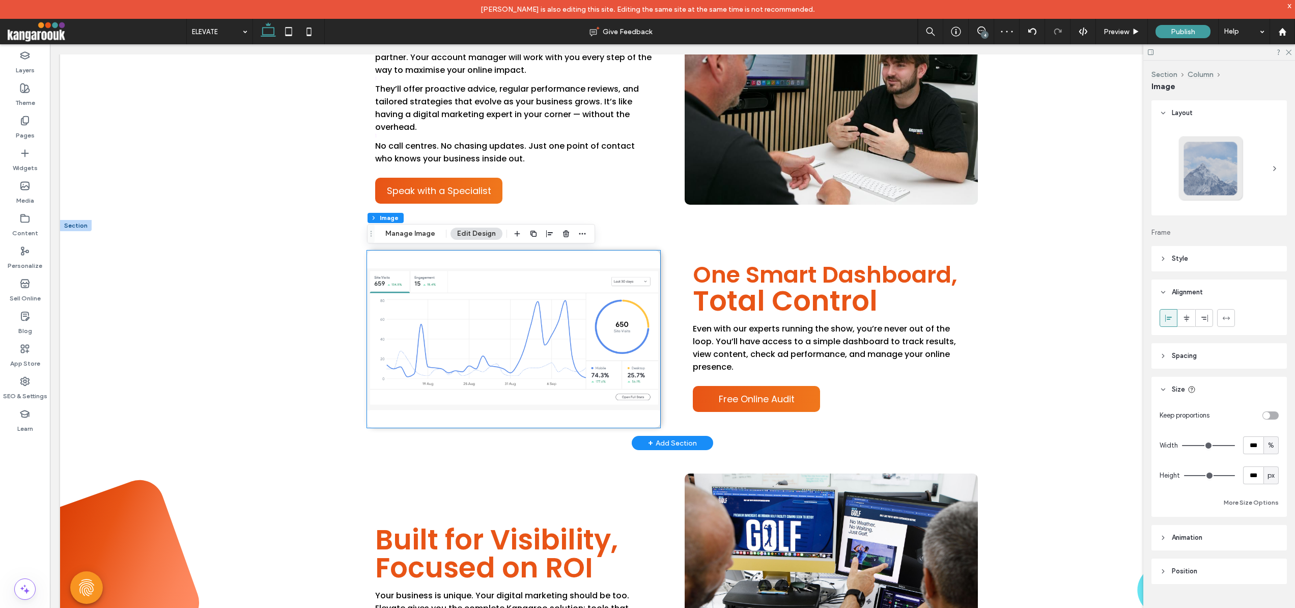
type input "**"
click at [1268, 412] on div "toggle" at bounding box center [1266, 415] width 7 height 7
type input "*"
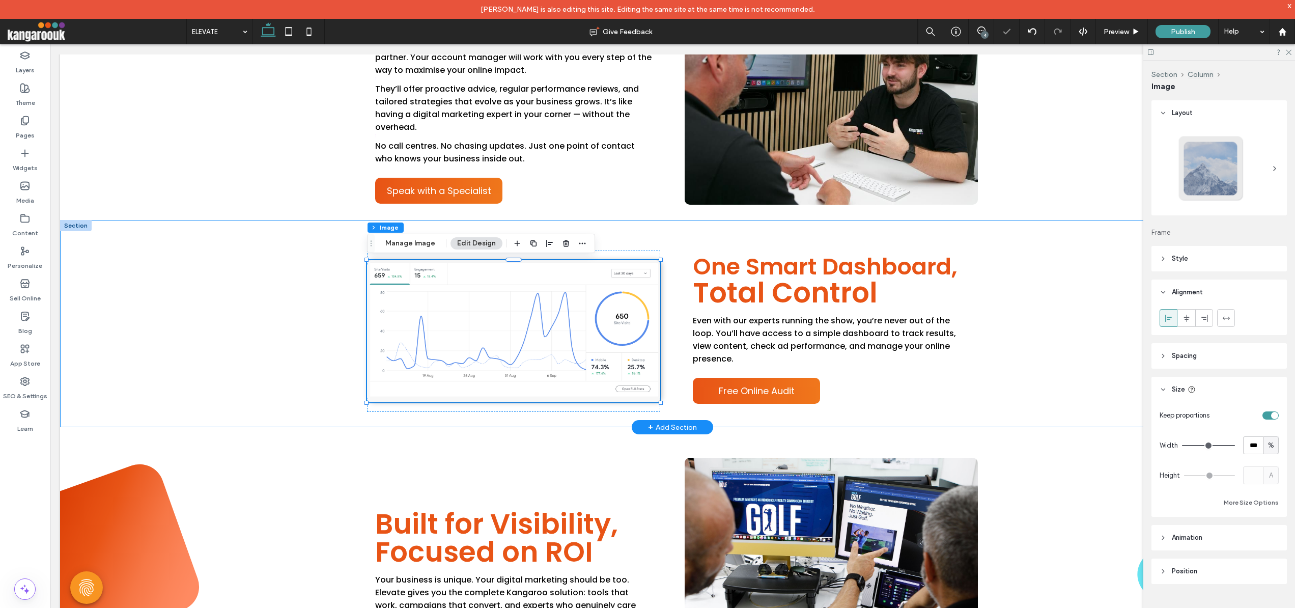
click at [1012, 335] on div "One Smart Dashboard, Total Control Even with our experts running the show, you’…" at bounding box center [672, 323] width 1225 height 207
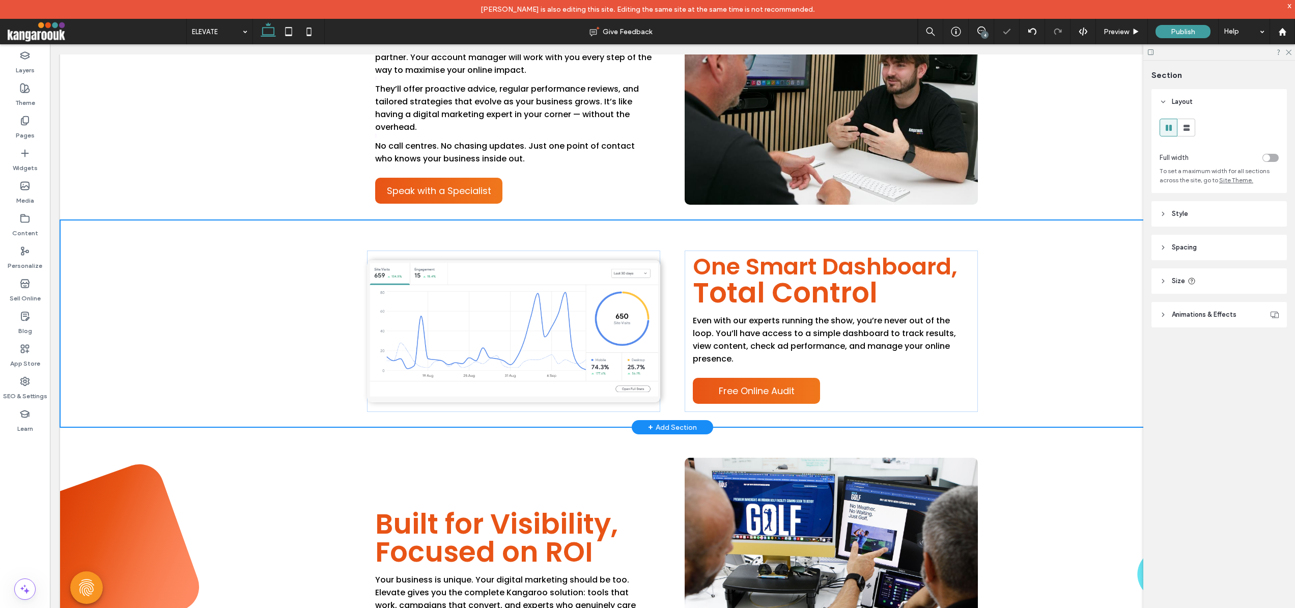
click at [1009, 352] on div "One Smart Dashboard, Total Control Even with our experts running the show, you’…" at bounding box center [672, 323] width 1225 height 207
click at [1037, 382] on div "One Smart Dashboard, Total Control Even with our experts running the show, you’…" at bounding box center [672, 323] width 1225 height 207
click at [884, 518] on img at bounding box center [831, 567] width 293 height 218
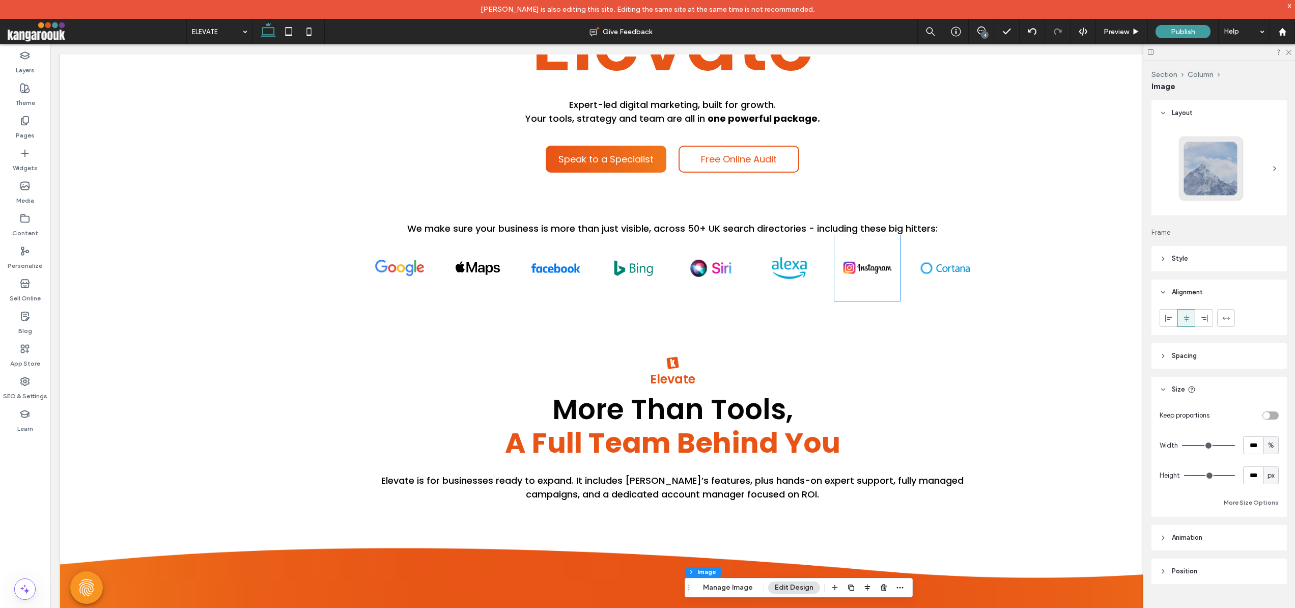
scroll to position [0, 0]
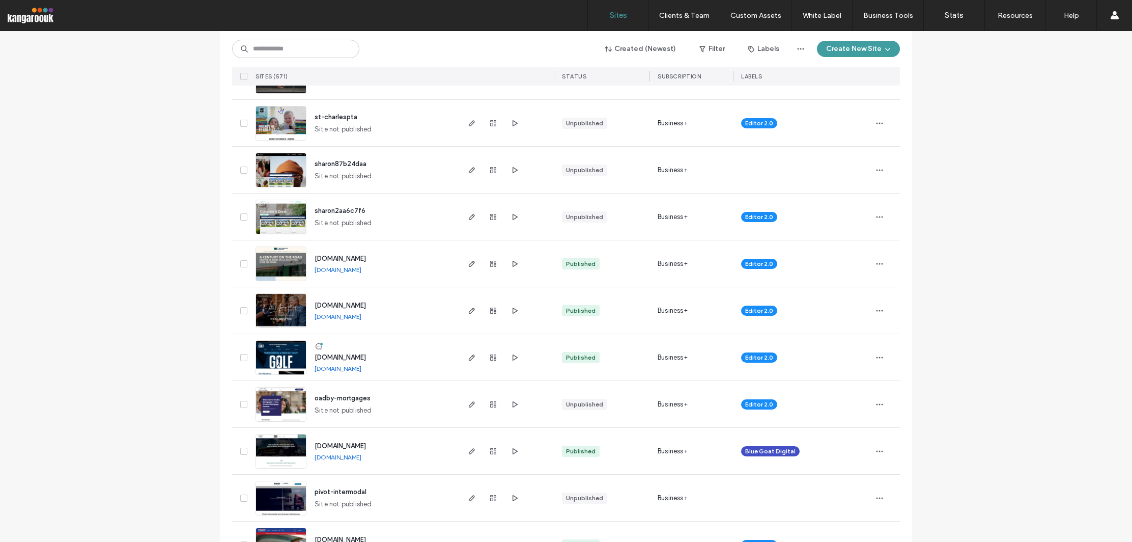
scroll to position [1399, 0]
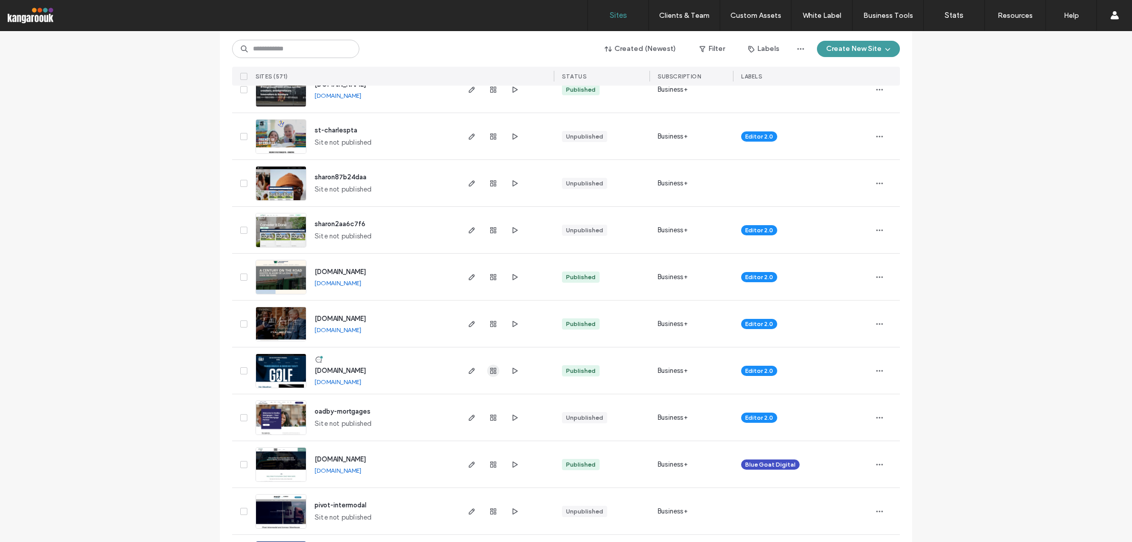
click at [490, 369] on use "button" at bounding box center [493, 371] width 6 height 6
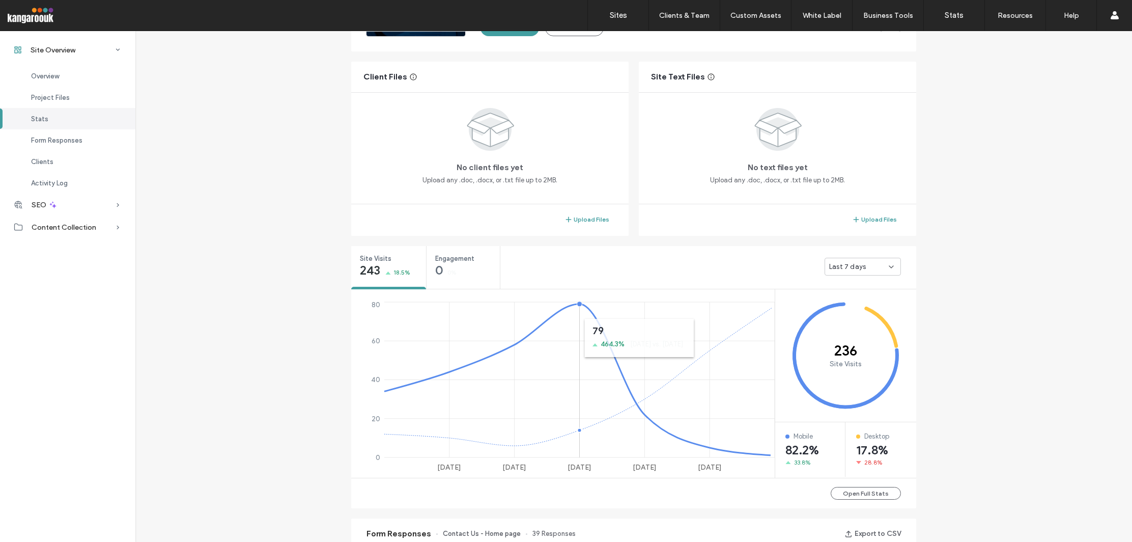
scroll to position [279, 0]
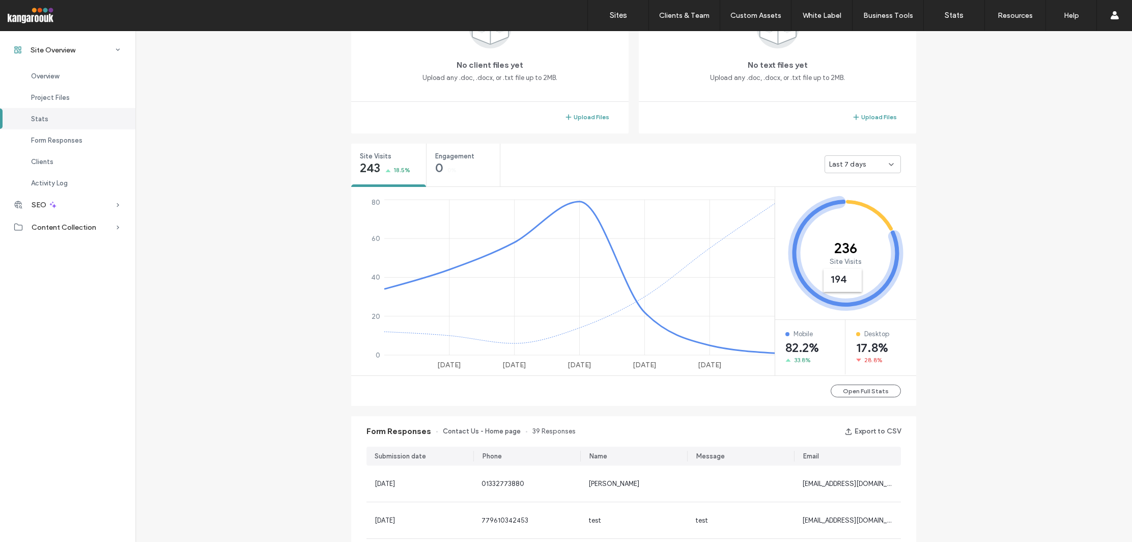
click at [861, 161] on div "Last 7 days" at bounding box center [860, 164] width 60 height 10
click at [854, 222] on span "Last 30 days" at bounding box center [846, 218] width 41 height 10
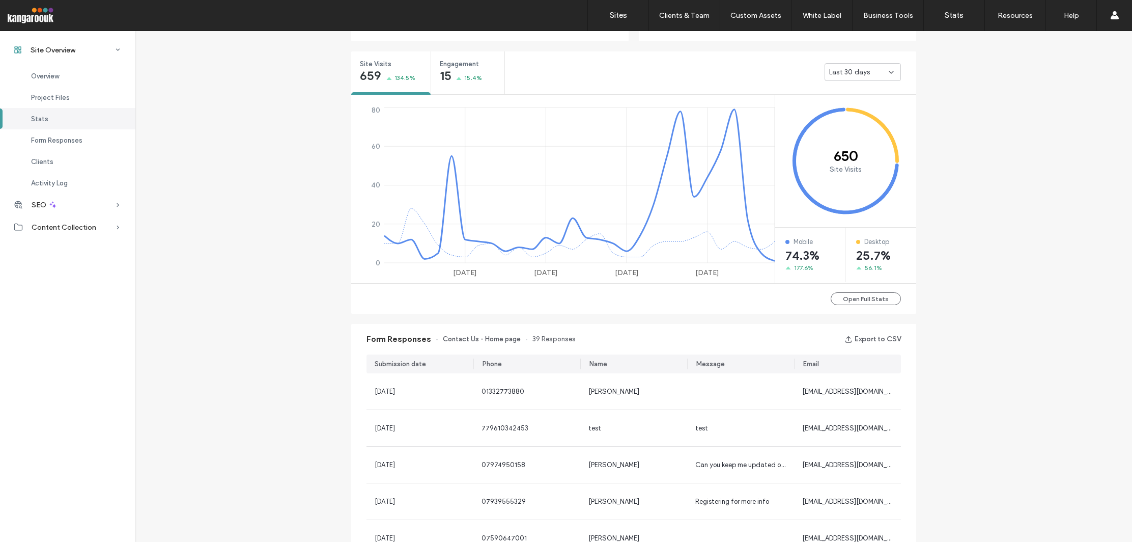
scroll to position [252, 0]
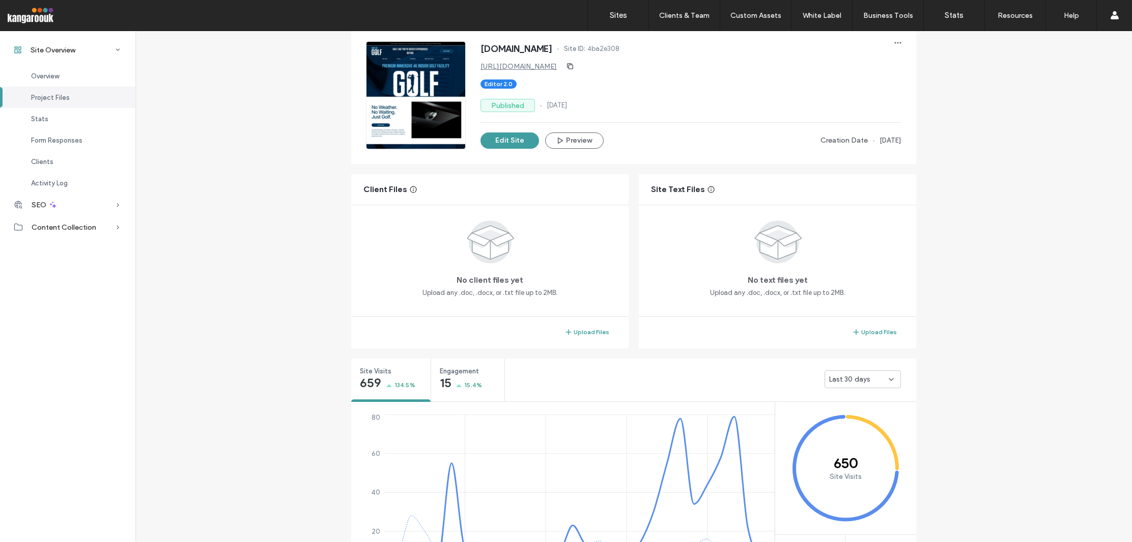
scroll to position [69, 0]
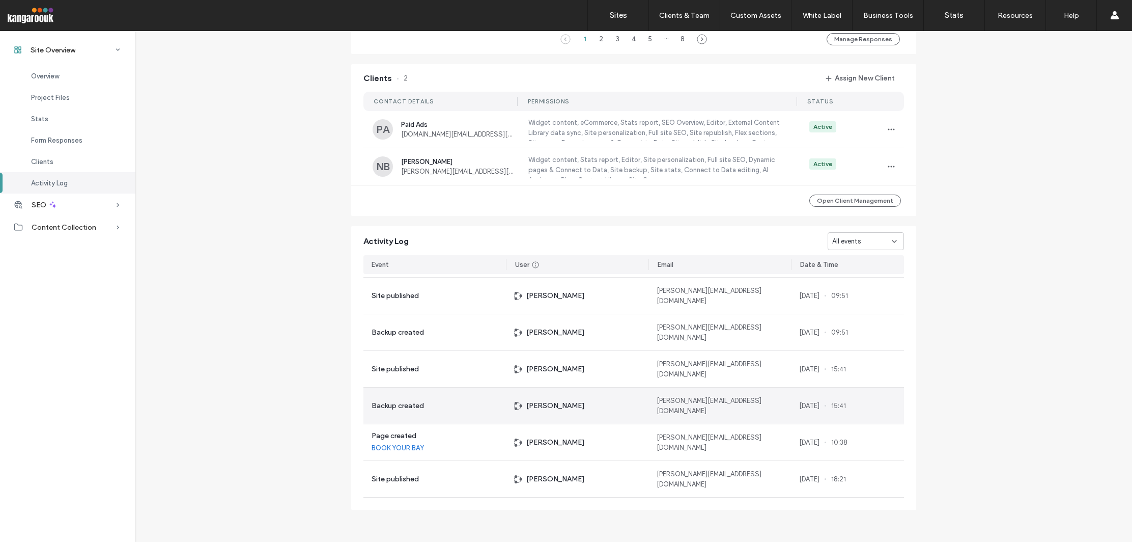
scroll to position [1259, 0]
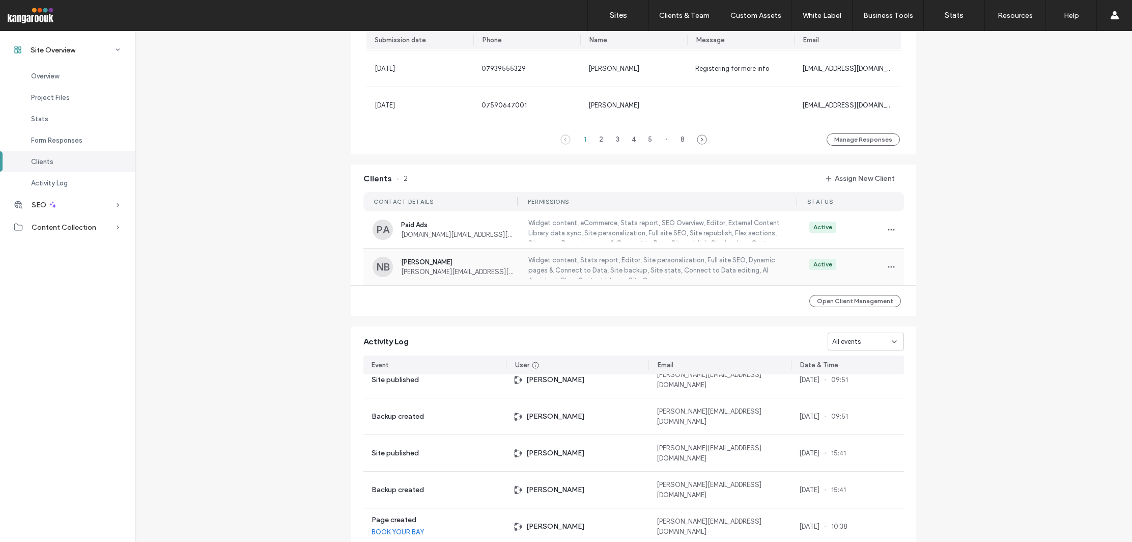
scroll to position [794, 0]
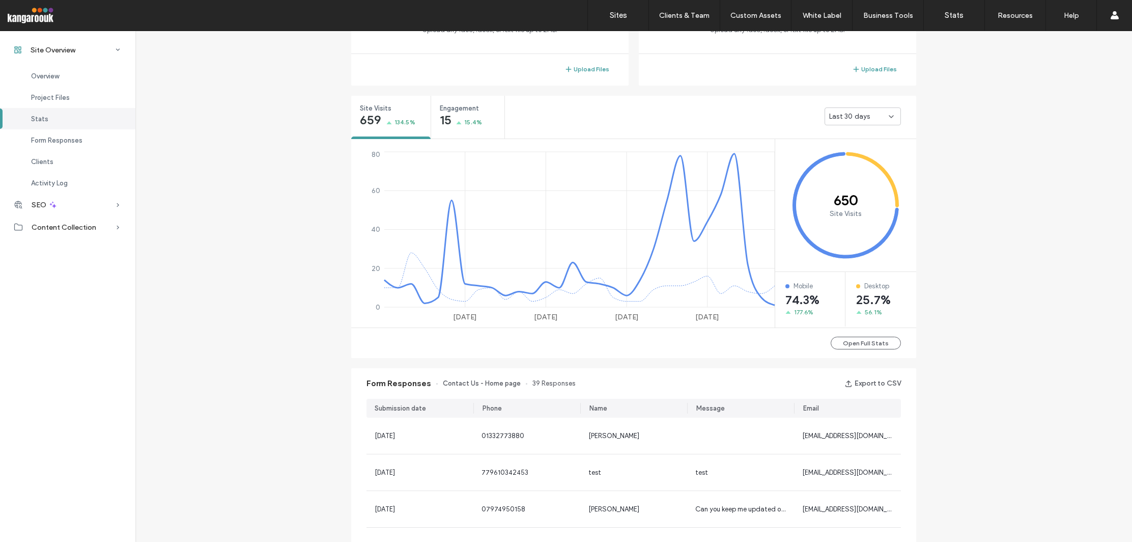
scroll to position [333, 0]
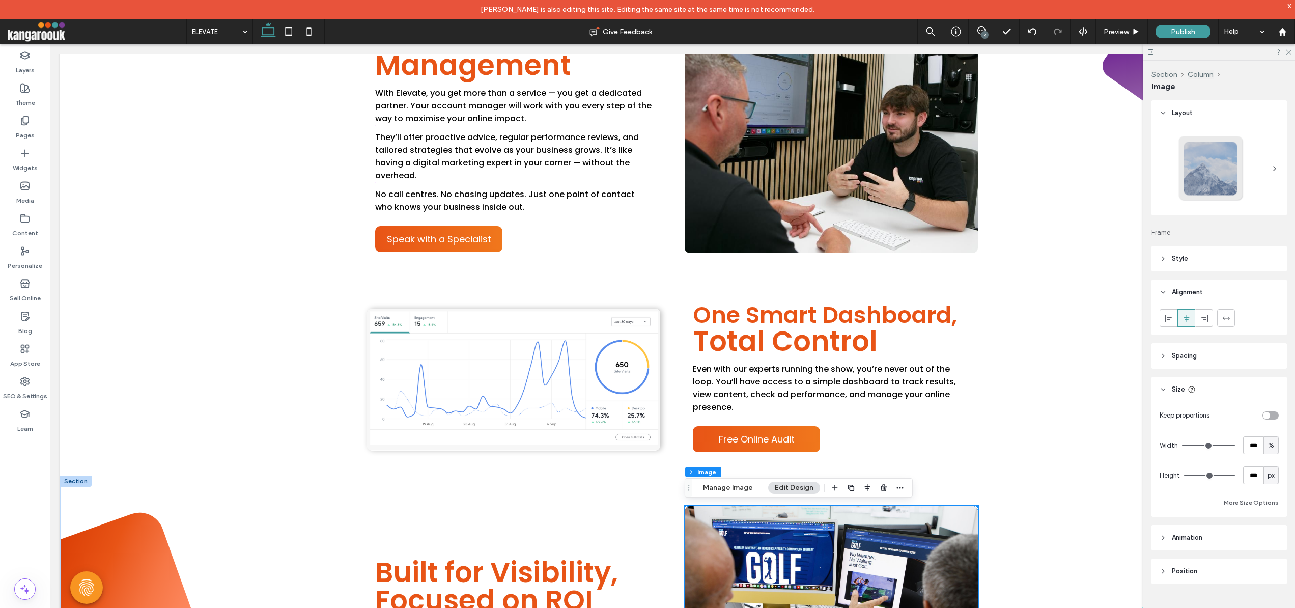
scroll to position [1703, 0]
